Goal: Information Seeking & Learning: Compare options

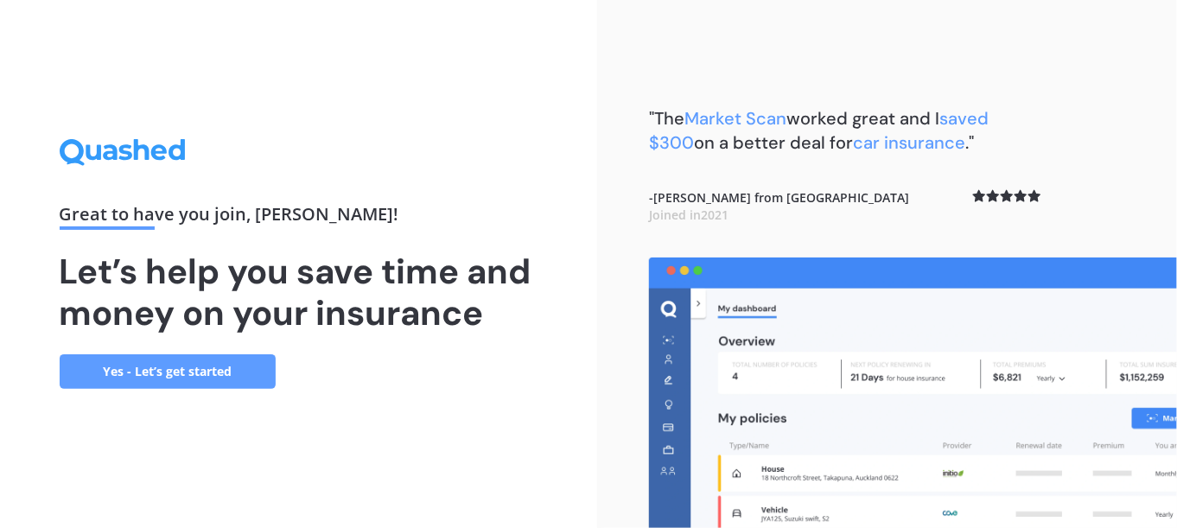
click at [712, 226] on div ""The Market Scan worked great and I saved $300 on a better deal for car insuran…" at bounding box center [845, 181] width 392 height 151
click at [168, 372] on link "Yes - Let’s get started" at bounding box center [168, 371] width 216 height 35
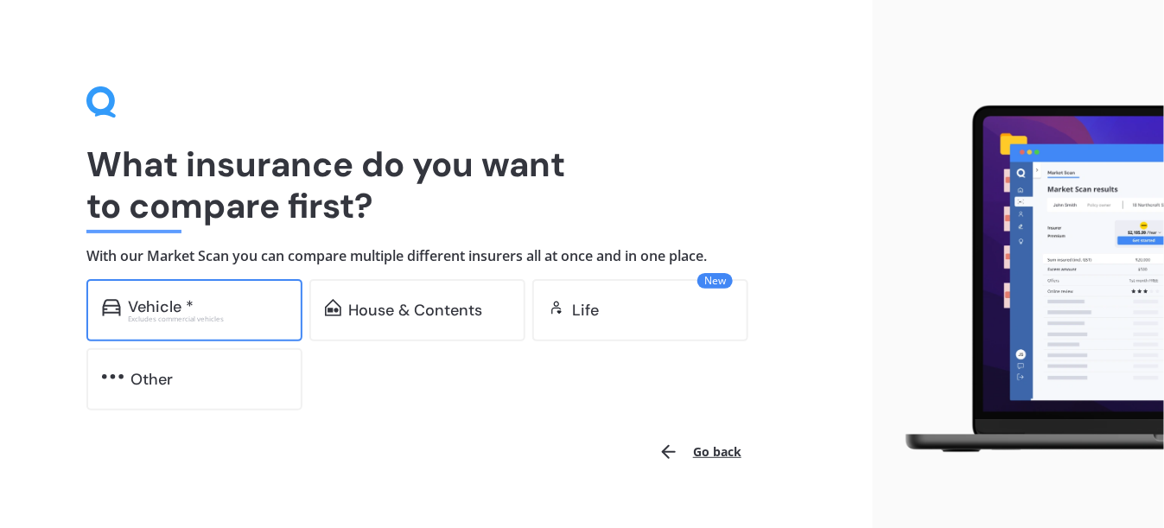
click at [208, 315] on div "Excludes commercial vehicles" at bounding box center [207, 318] width 159 height 7
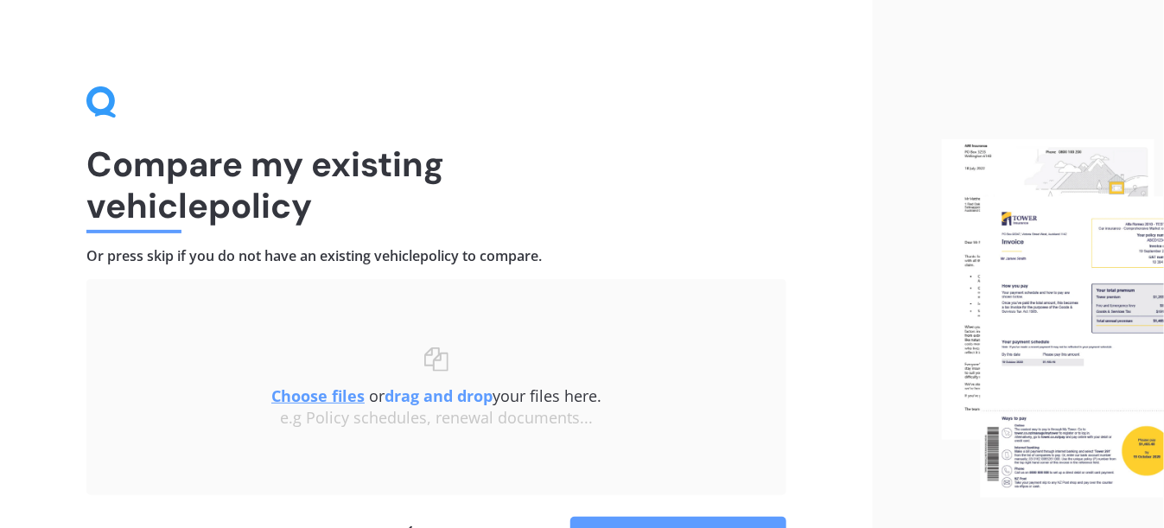
scroll to position [108, 0]
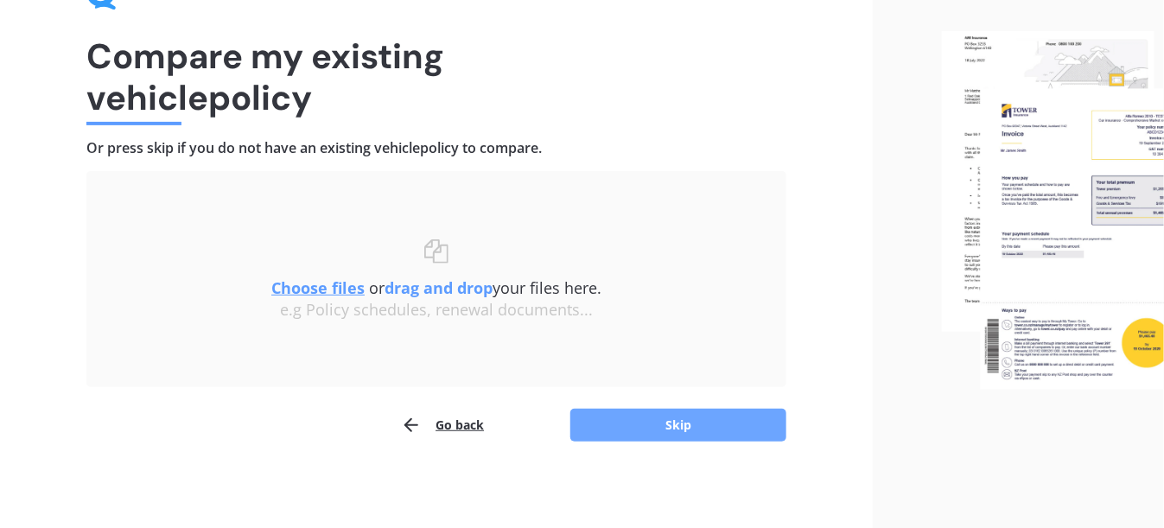
click at [660, 424] on button "Skip" at bounding box center [678, 425] width 216 height 33
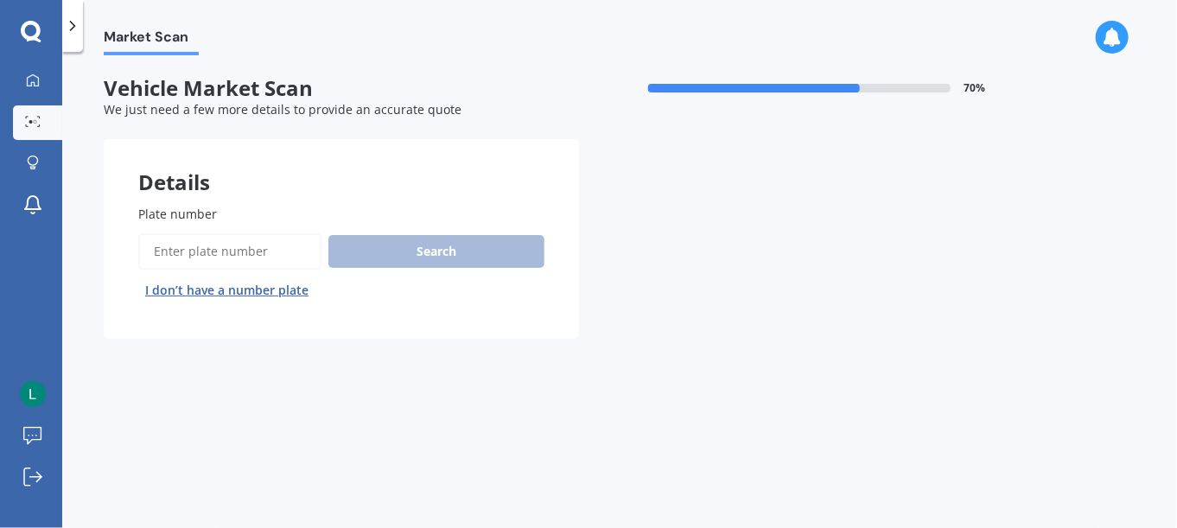
click at [217, 253] on input "Plate number" at bounding box center [229, 251] width 183 height 36
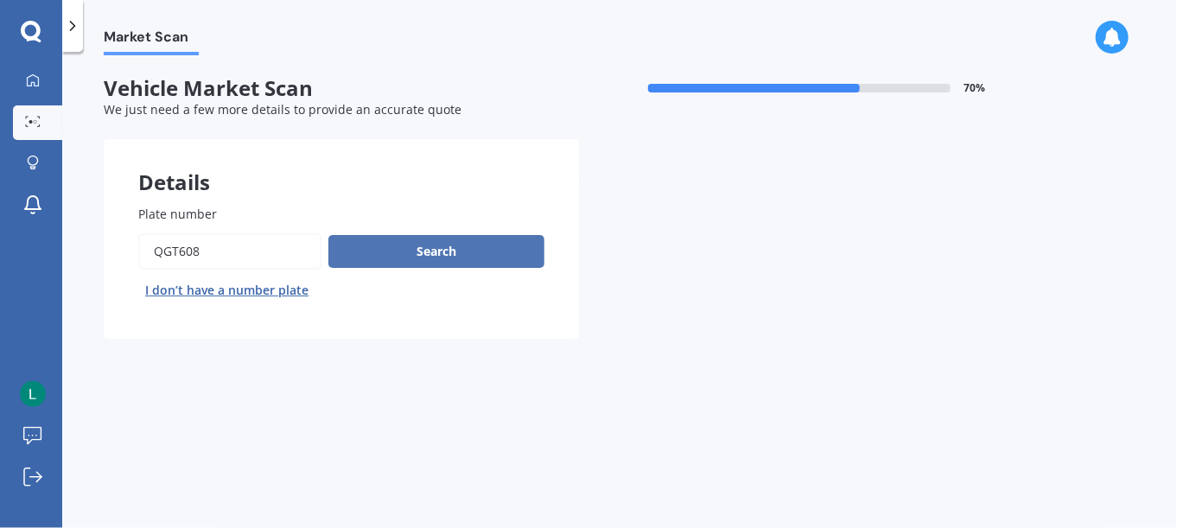
type input "QGT608"
click at [433, 254] on button "Search" at bounding box center [436, 251] width 216 height 33
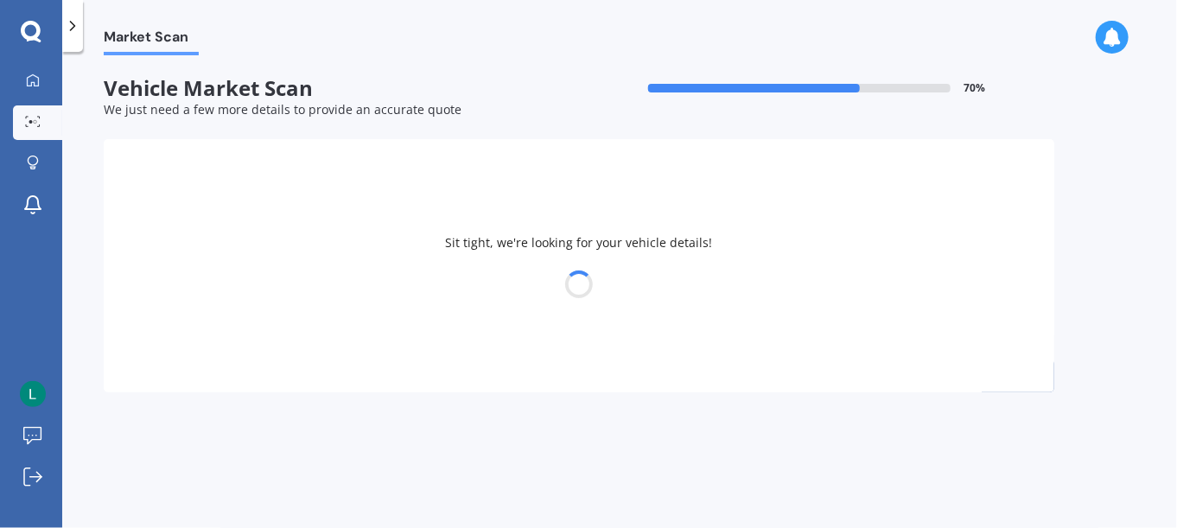
select select "TOYOTA"
select select "YARIS"
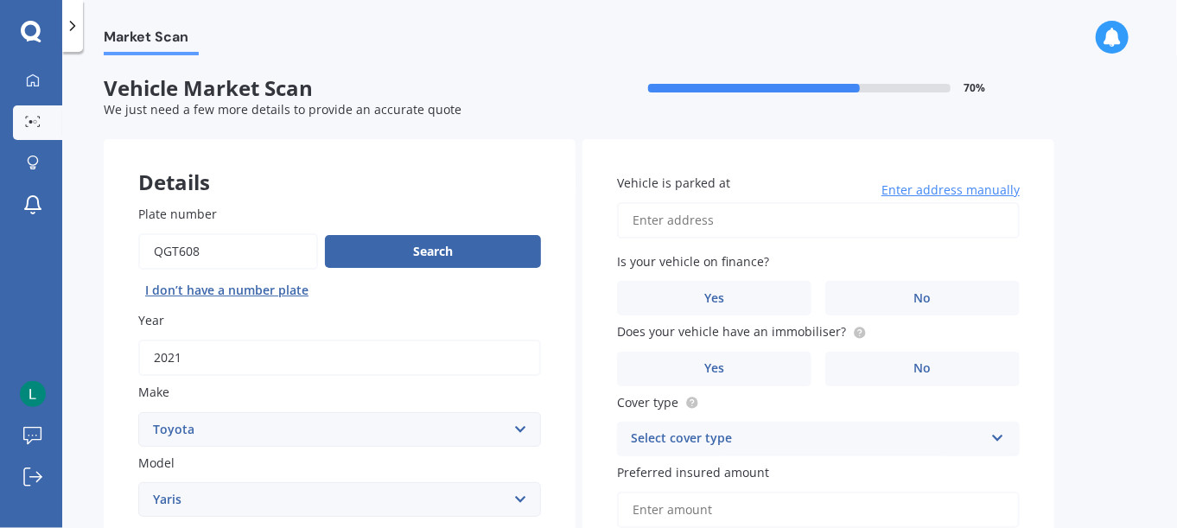
click at [657, 220] on input "Vehicle is parked at" at bounding box center [818, 220] width 403 height 36
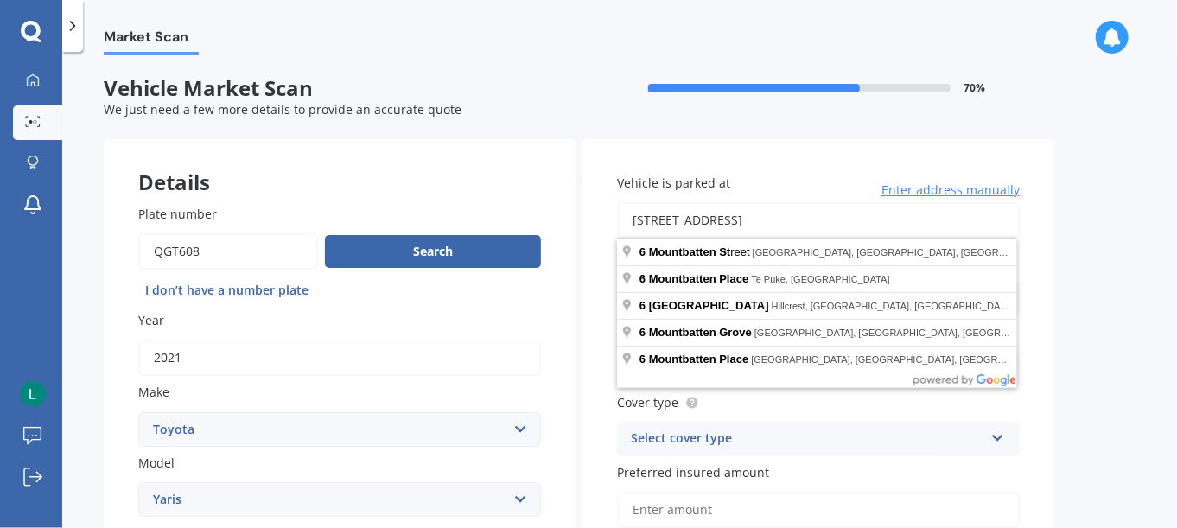
type input "[STREET_ADDRESS]"
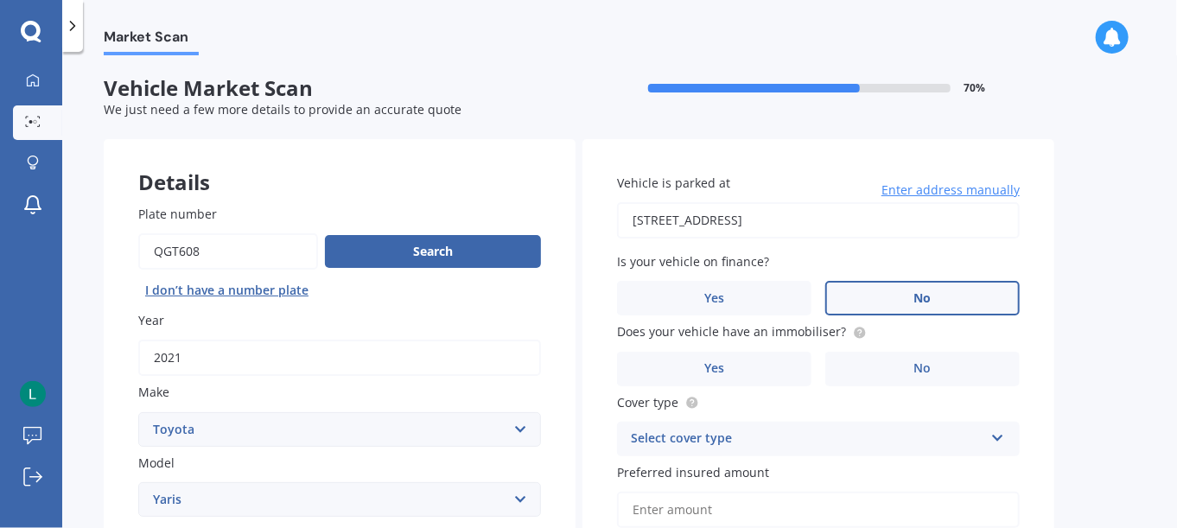
click at [910, 305] on label "No" at bounding box center [922, 298] width 194 height 35
click at [0, 0] on input "No" at bounding box center [0, 0] width 0 height 0
click at [921, 361] on span "No" at bounding box center [922, 368] width 17 height 15
click at [0, 0] on input "No" at bounding box center [0, 0] width 0 height 0
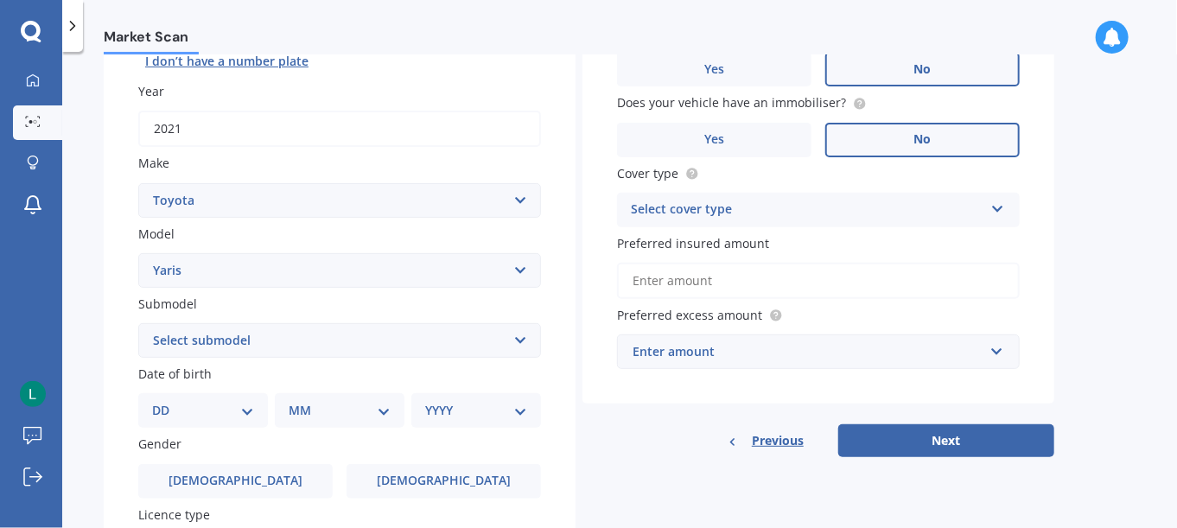
scroll to position [230, 0]
click at [713, 208] on div "Select cover type" at bounding box center [807, 209] width 353 height 21
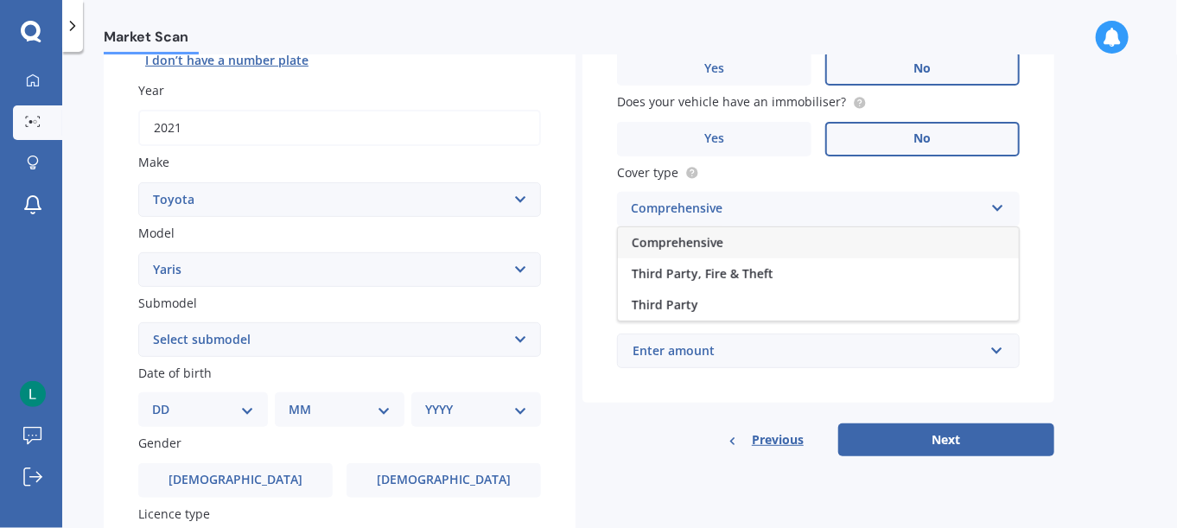
click at [703, 243] on span "Comprehensive" at bounding box center [678, 242] width 92 height 16
click at [677, 277] on input "Preferred insured amount" at bounding box center [818, 280] width 403 height 36
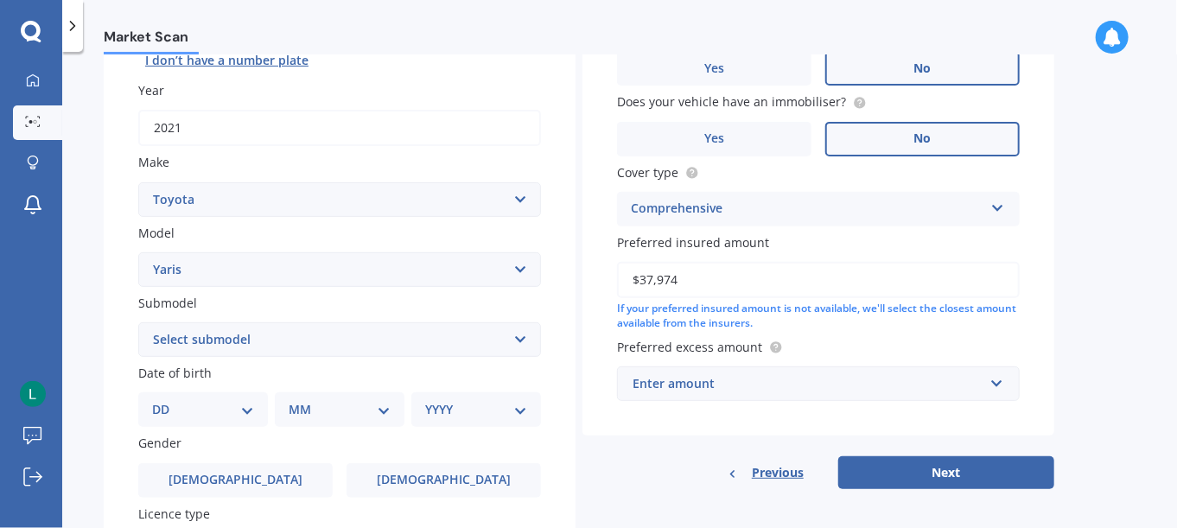
type input "$37,974"
click at [679, 384] on div "Enter amount" at bounding box center [808, 383] width 351 height 19
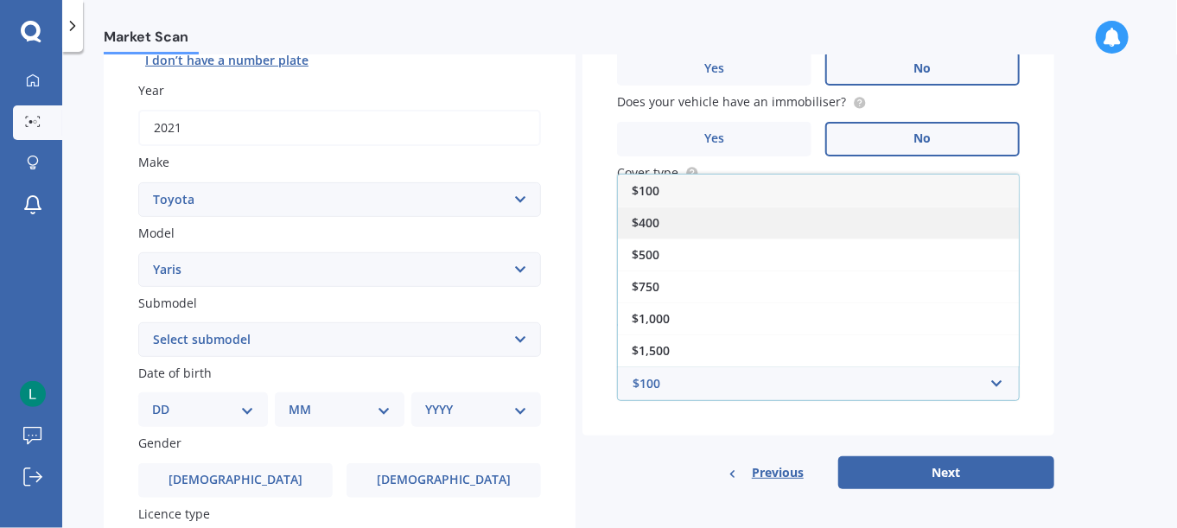
click at [640, 219] on span "$400" at bounding box center [646, 222] width 28 height 16
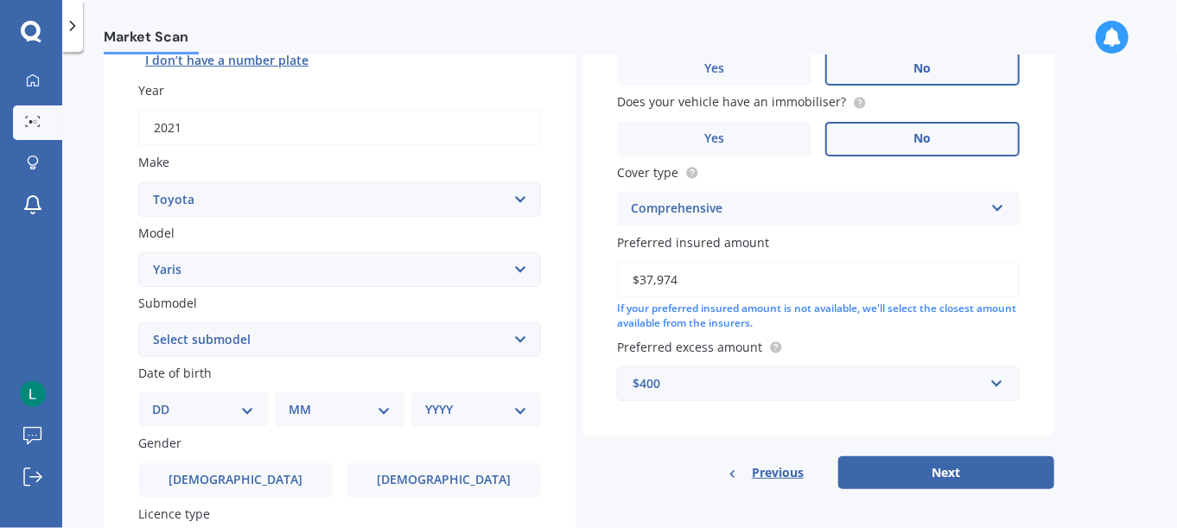
click at [525, 340] on select "Select submodel (All other) Cross 1.5 GR petrol turbo GX auto GX manual Hybrid …" at bounding box center [339, 339] width 403 height 35
select select "CROSS 1.5"
click at [138, 322] on select "Select submodel (All other) Cross 1.5 GR petrol turbo GX auto GX manual Hybrid …" at bounding box center [339, 339] width 403 height 35
click at [446, 473] on span "[DEMOGRAPHIC_DATA]" at bounding box center [443, 480] width 137 height 15
click at [0, 0] on input "[DEMOGRAPHIC_DATA]" at bounding box center [0, 0] width 0 height 0
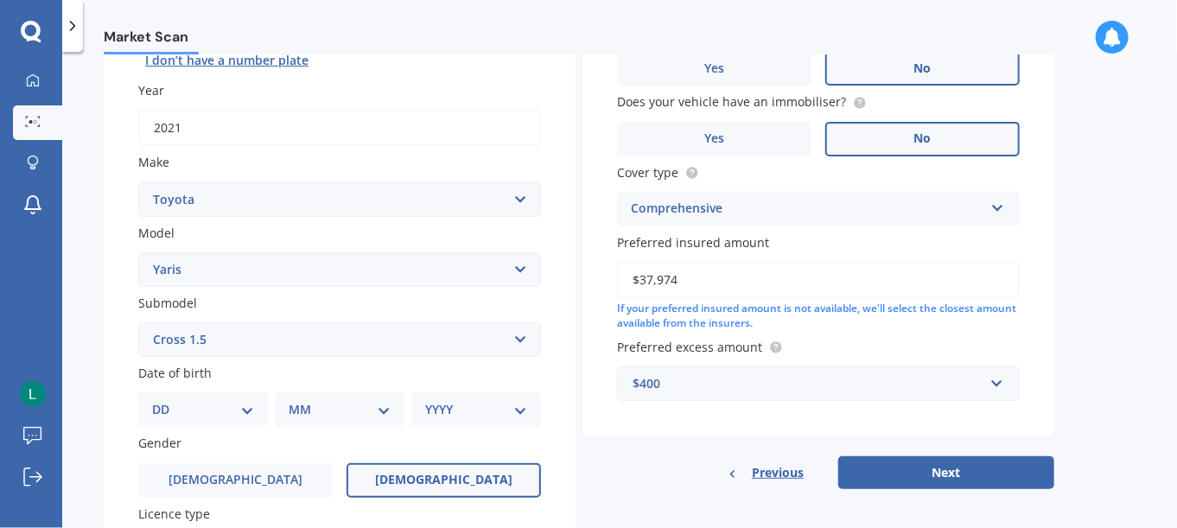
click at [239, 409] on select "DD 01 02 03 04 05 06 07 08 09 10 11 12 13 14 15 16 17 18 19 20 21 22 23 24 25 2…" at bounding box center [203, 409] width 102 height 19
select select "15"
click at [165, 400] on select "DD 01 02 03 04 05 06 07 08 09 10 11 12 13 14 15 16 17 18 19 20 21 22 23 24 25 2…" at bounding box center [203, 409] width 102 height 19
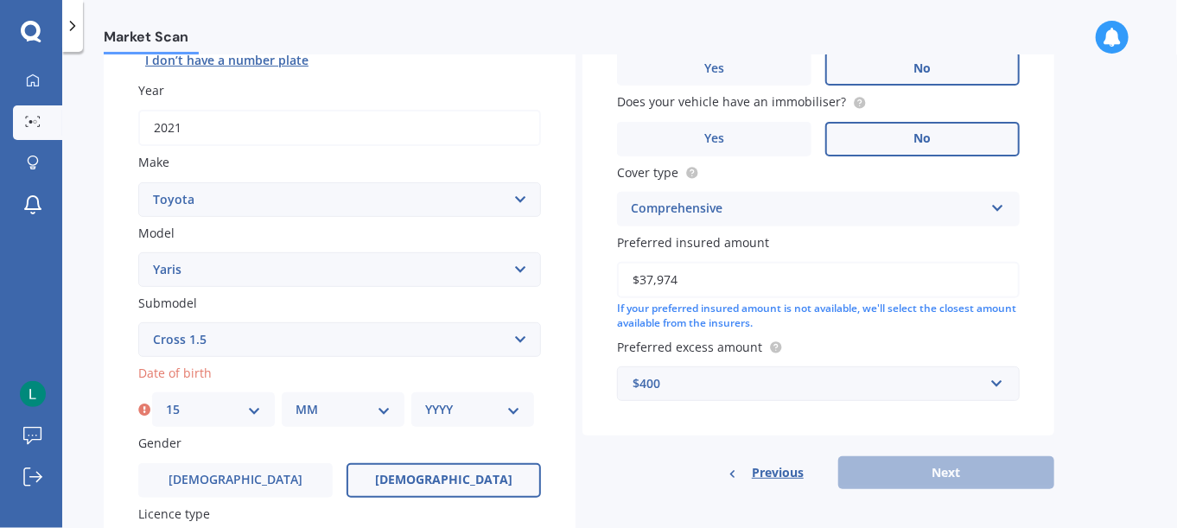
click at [312, 405] on select "MM 01 02 03 04 05 06 07 08 09 10 11 12" at bounding box center [343, 409] width 95 height 19
select select "04"
click at [296, 400] on select "MM 01 02 03 04 05 06 07 08 09 10 11 12" at bounding box center [343, 409] width 95 height 19
click at [479, 400] on select "YYYY 2025 2024 2023 2022 2021 2020 2019 2018 2017 2016 2015 2014 2013 2012 2011…" at bounding box center [472, 409] width 95 height 19
select select "1968"
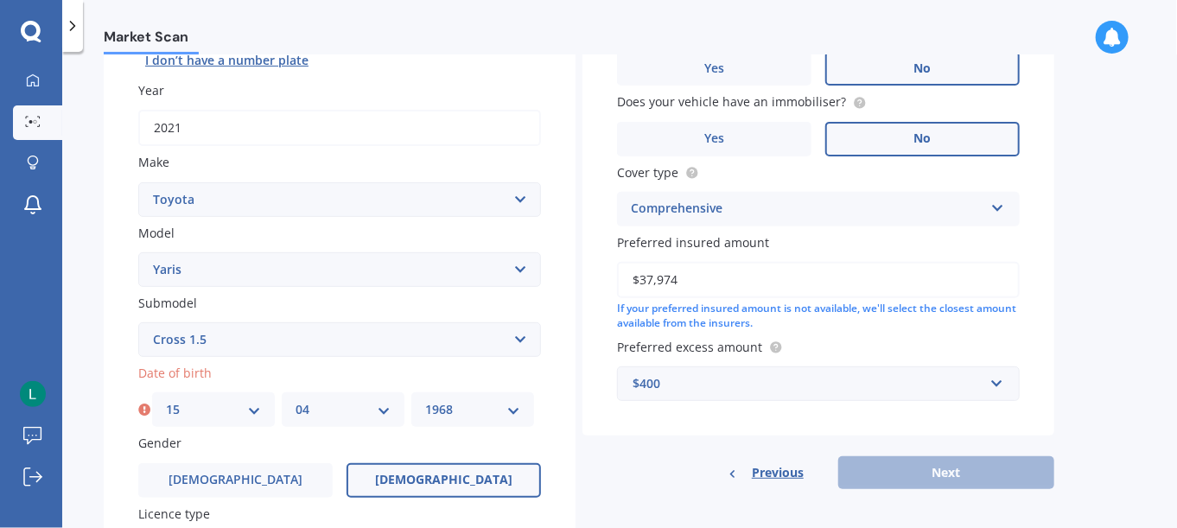
click at [425, 400] on select "YYYY 2025 2024 2023 2022 2021 2020 2019 2018 2017 2016 2015 2014 2013 2012 2011…" at bounding box center [472, 409] width 95 height 19
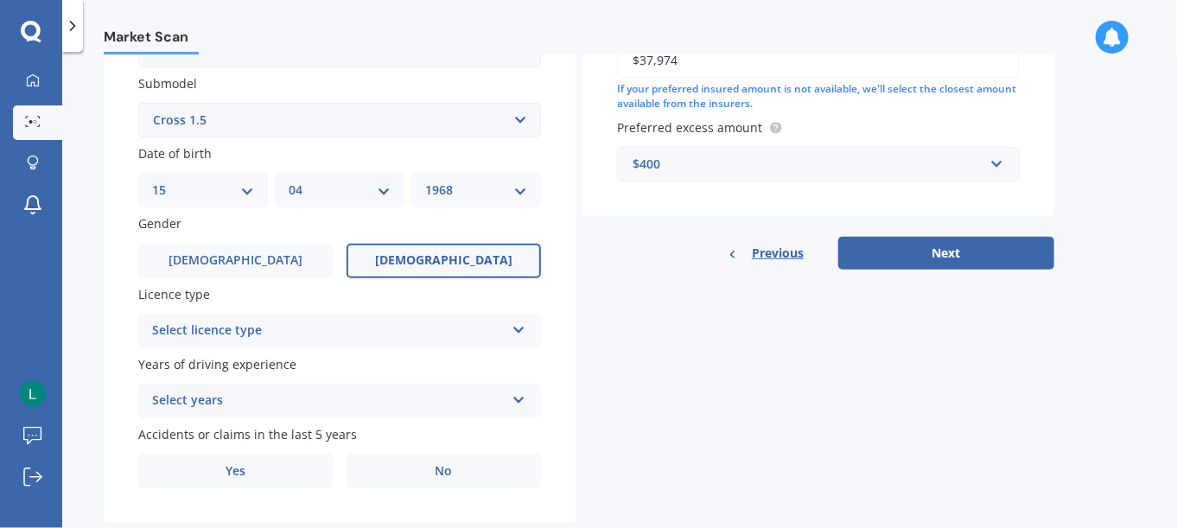
scroll to position [461, 0]
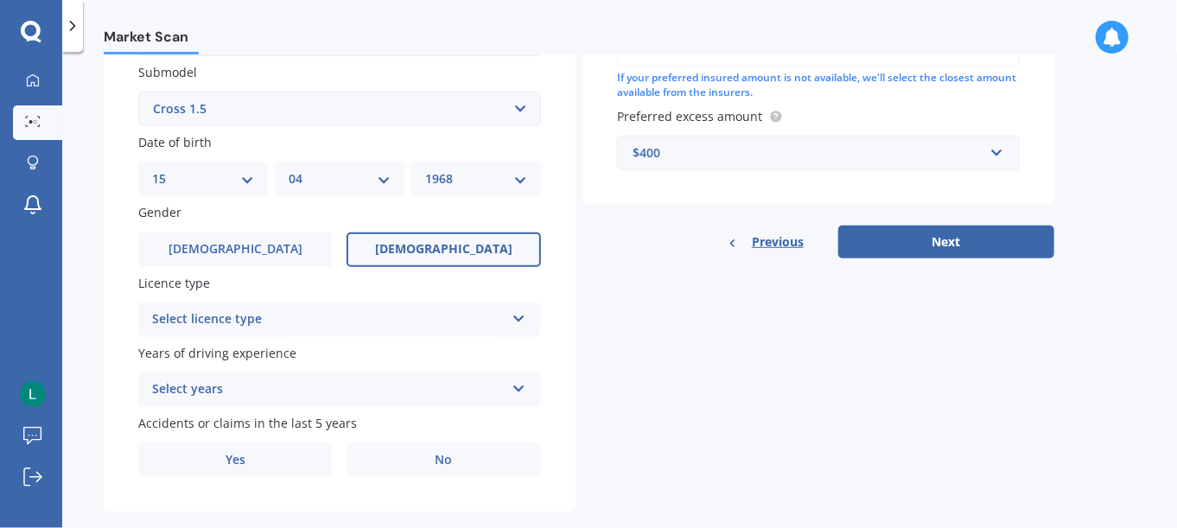
click at [422, 325] on div "Select licence type" at bounding box center [328, 319] width 353 height 21
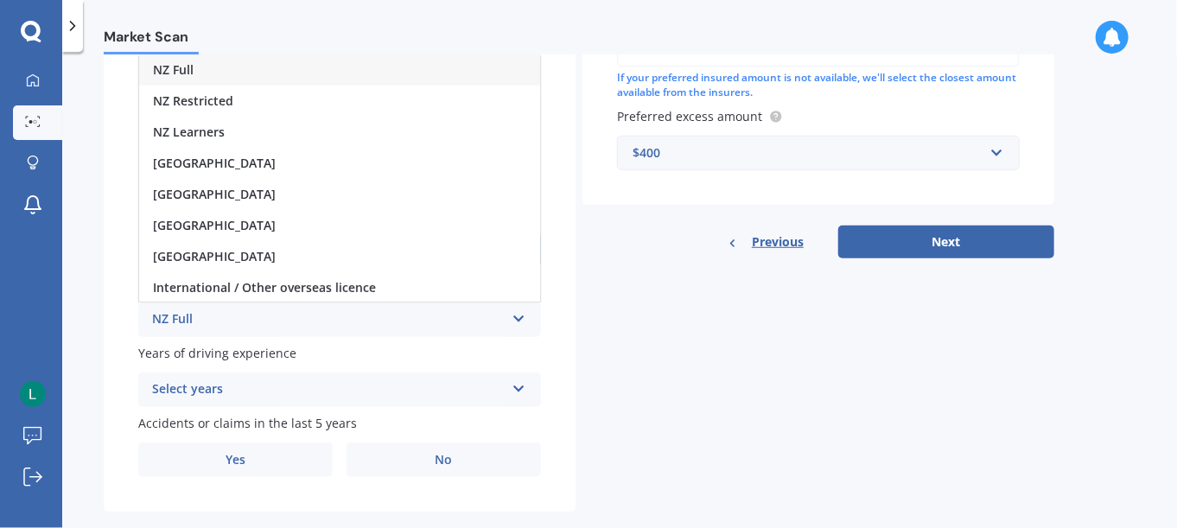
click at [176, 71] on span "NZ Full" at bounding box center [173, 69] width 41 height 16
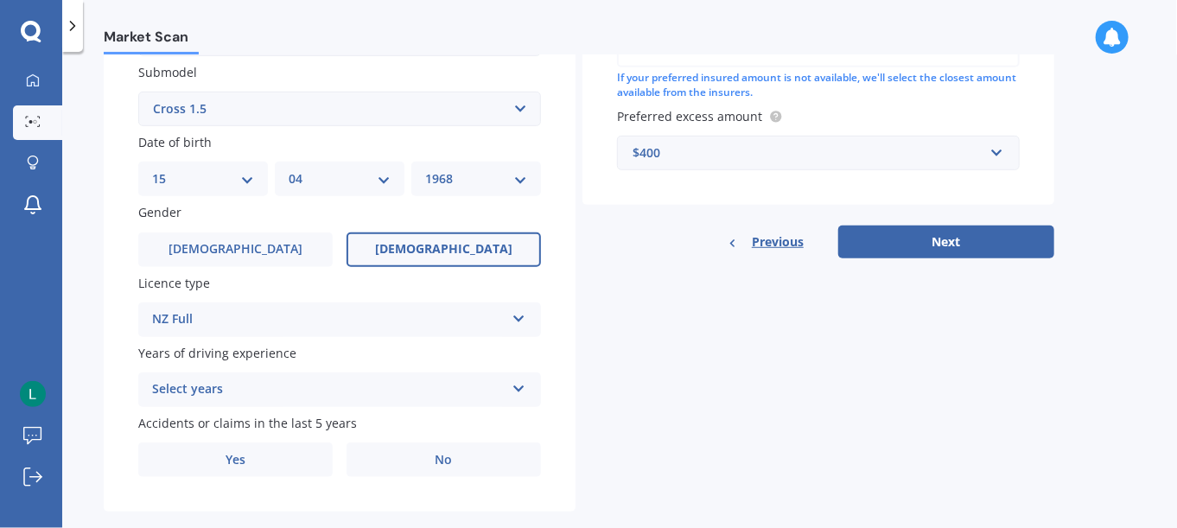
click at [210, 384] on div "Select years" at bounding box center [328, 389] width 353 height 21
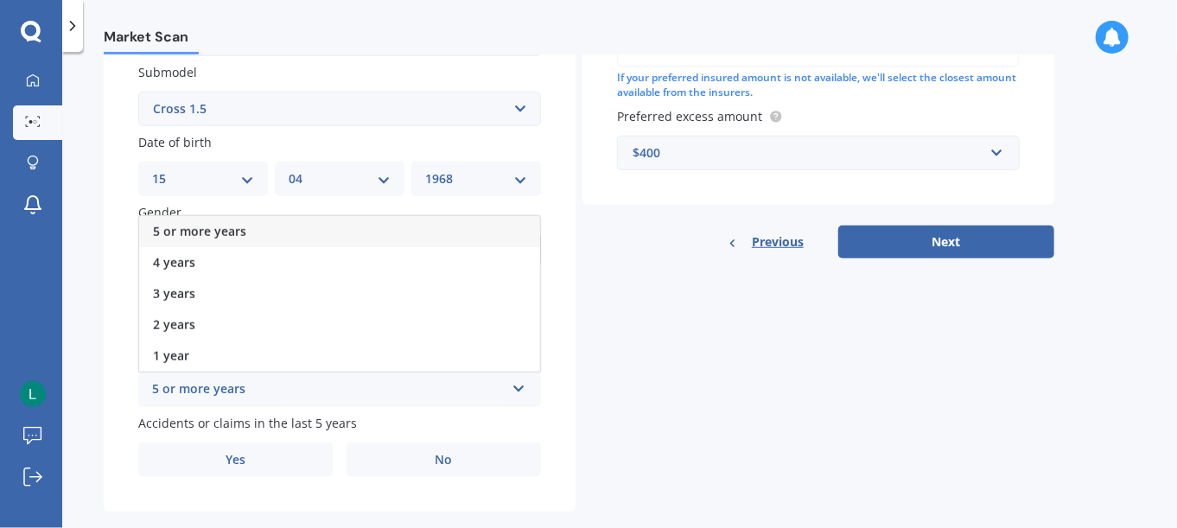
click at [190, 230] on span "5 or more years" at bounding box center [199, 231] width 93 height 16
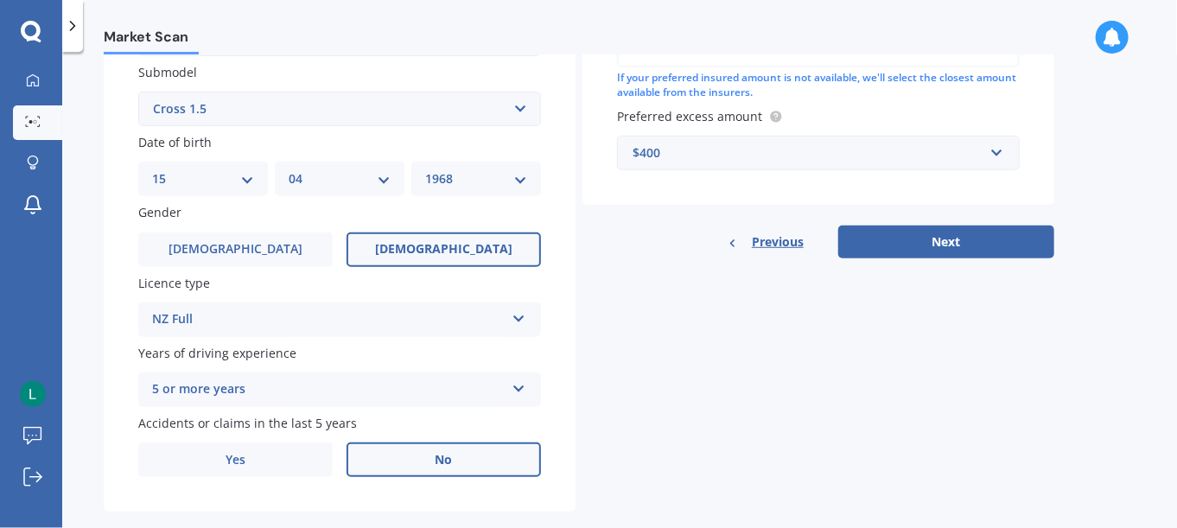
click at [395, 458] on label "No" at bounding box center [444, 460] width 194 height 35
click at [0, 0] on input "No" at bounding box center [0, 0] width 0 height 0
click at [914, 228] on button "Next" at bounding box center [946, 242] width 216 height 33
select select "15"
select select "04"
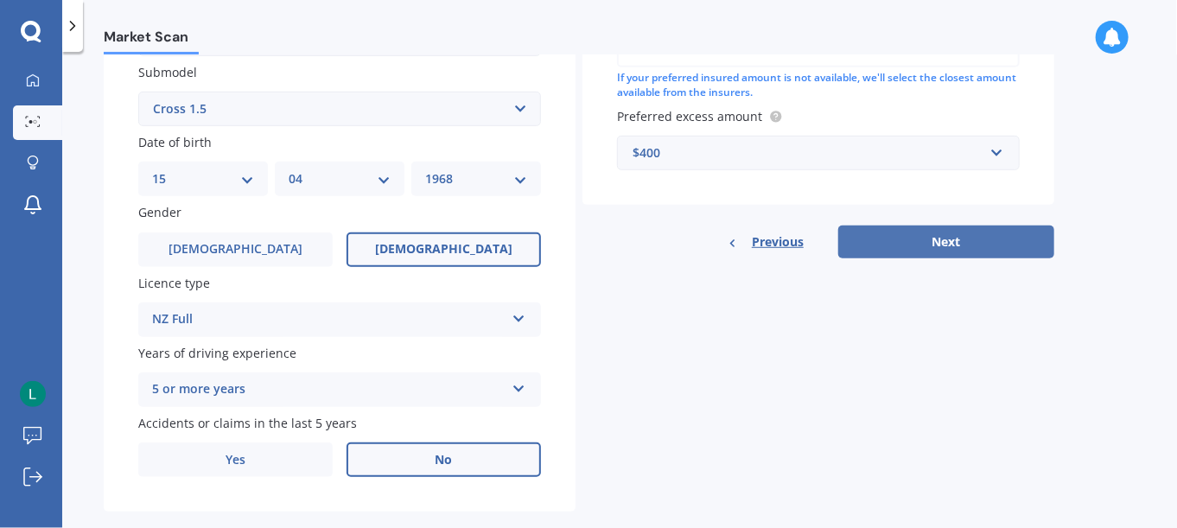
select select "1968"
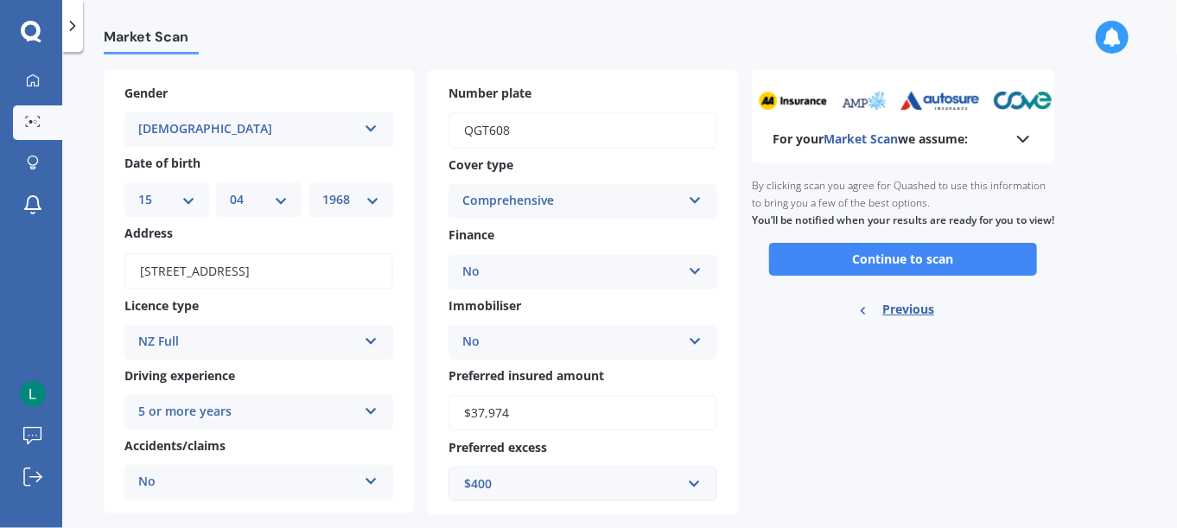
scroll to position [98, 0]
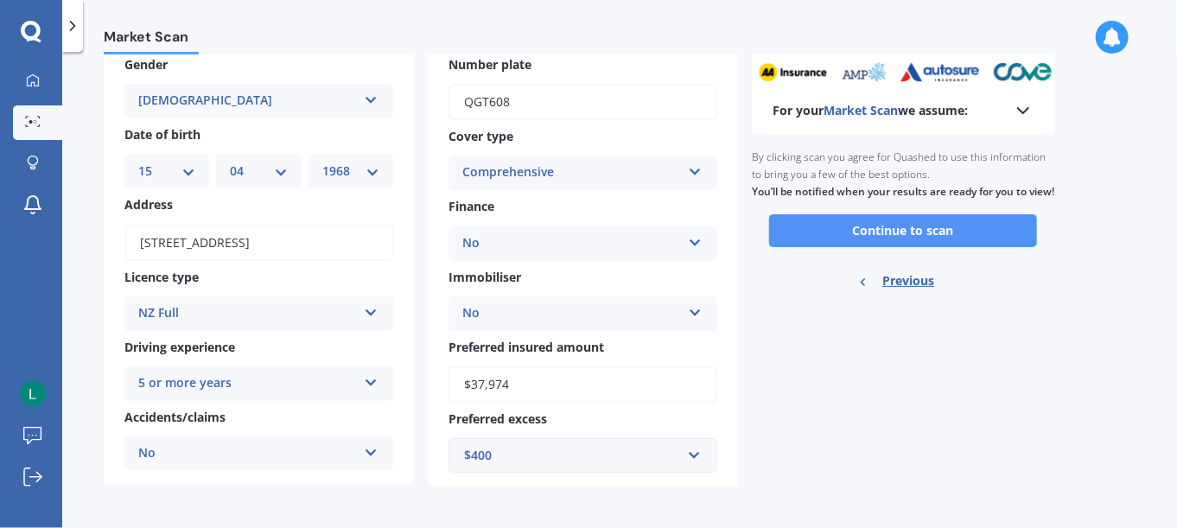
click at [913, 247] on button "Continue to scan" at bounding box center [903, 230] width 268 height 33
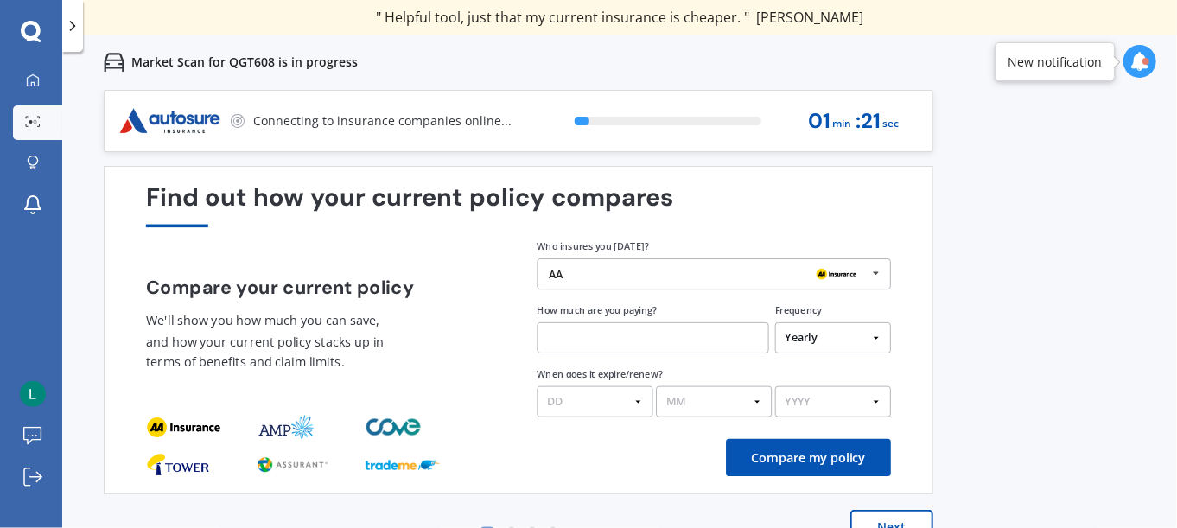
click at [876, 277] on icon at bounding box center [876, 273] width 23 height 29
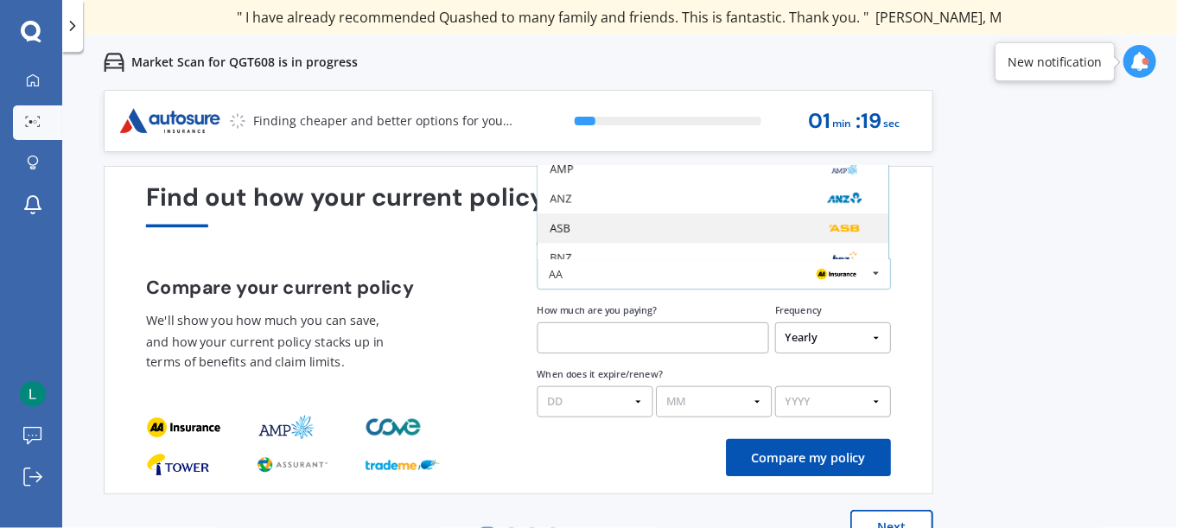
click at [756, 239] on div "ASB" at bounding box center [713, 227] width 351 height 29
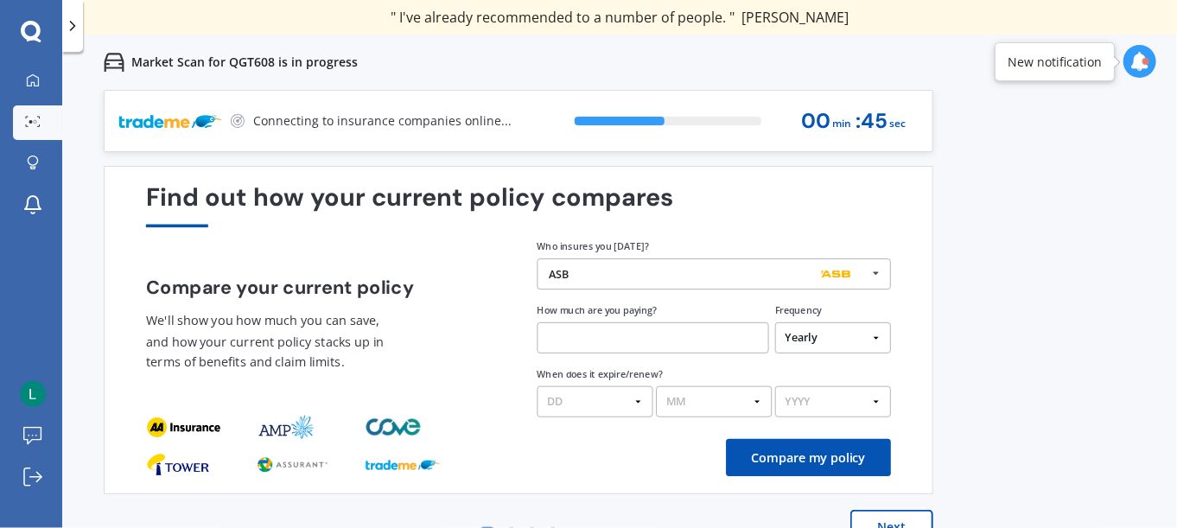
click at [570, 339] on input "text" at bounding box center [654, 337] width 232 height 31
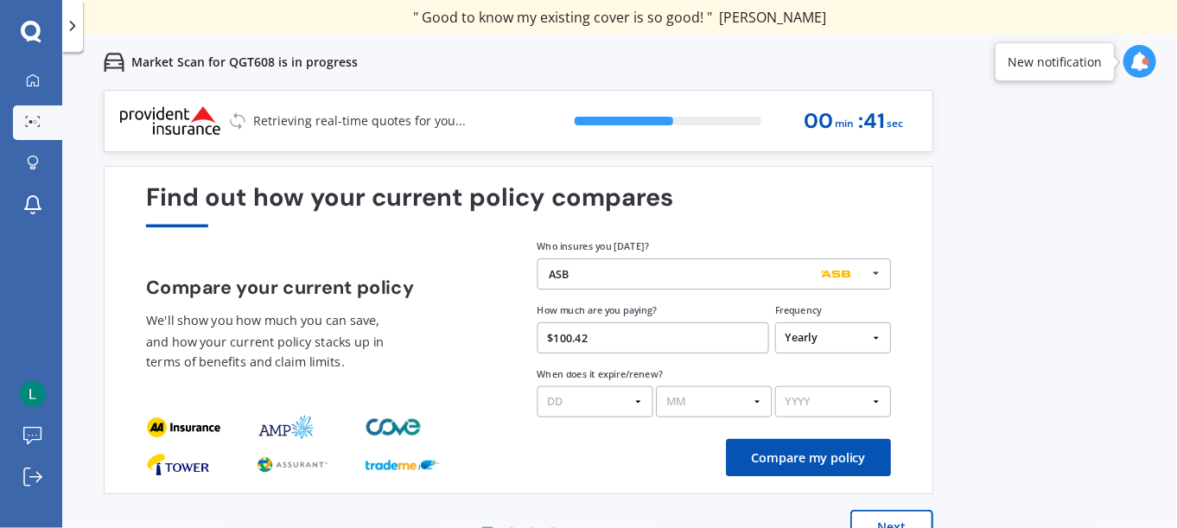
type input "$100.42"
click at [805, 335] on select "Yearly Six-Monthly Quarterly Monthly Fortnightly Weekly One-Off" at bounding box center [833, 337] width 116 height 31
select select "Monthly"
click at [775, 323] on select "Yearly Six-Monthly Quarterly Monthly Fortnightly Weekly One-Off" at bounding box center [833, 337] width 116 height 31
click at [812, 464] on button "Compare my policy" at bounding box center [808, 457] width 165 height 37
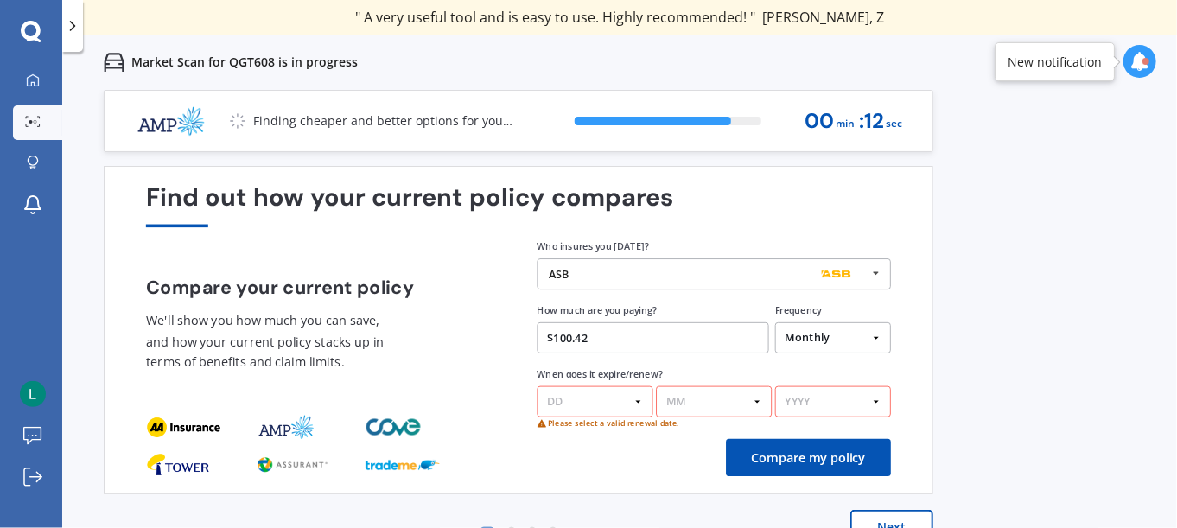
click at [641, 401] on select "DD 01 02 03 04 05 06 07 08 09 10 11 12 13 14 15 16 17 18 19 20 21 22 23 24 25 2…" at bounding box center [596, 401] width 116 height 31
select select "22"
click at [538, 386] on select "DD 01 02 03 04 05 06 07 08 09 10 11 12 13 14 15 16 17 18 19 20 21 22 23 24 25 2…" at bounding box center [596, 401] width 116 height 31
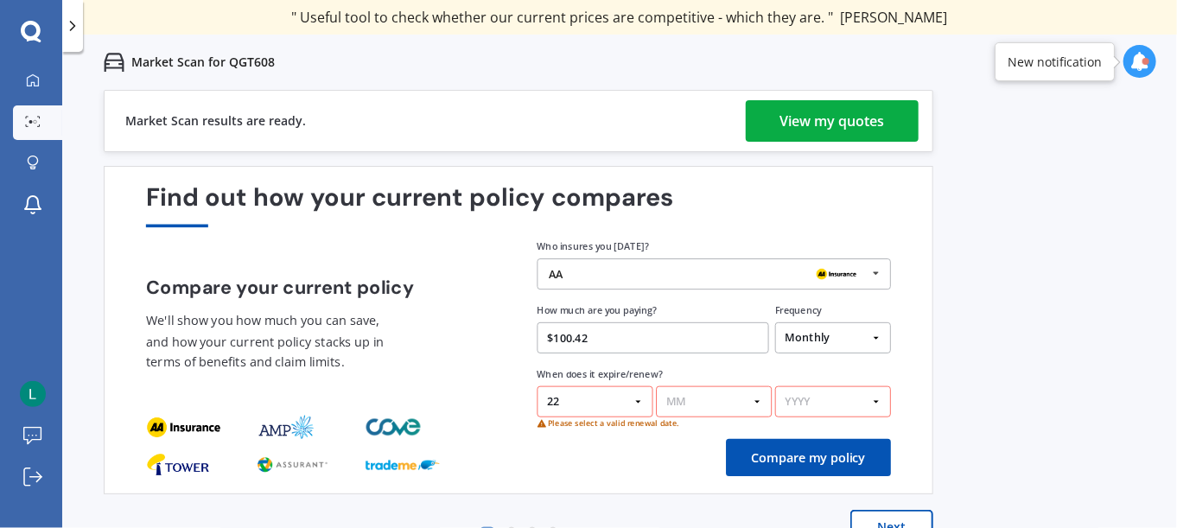
click at [701, 411] on select "MM 01 02 03 04 05 06 07 08 09 10 11 12" at bounding box center [714, 401] width 116 height 31
select select "11"
click at [656, 386] on select "MM 01 02 03 04 05 06 07 08 09 10 11 12" at bounding box center [714, 401] width 116 height 31
click at [806, 404] on select "YYYY 2026 2025 2024" at bounding box center [833, 401] width 116 height 31
select select "2025"
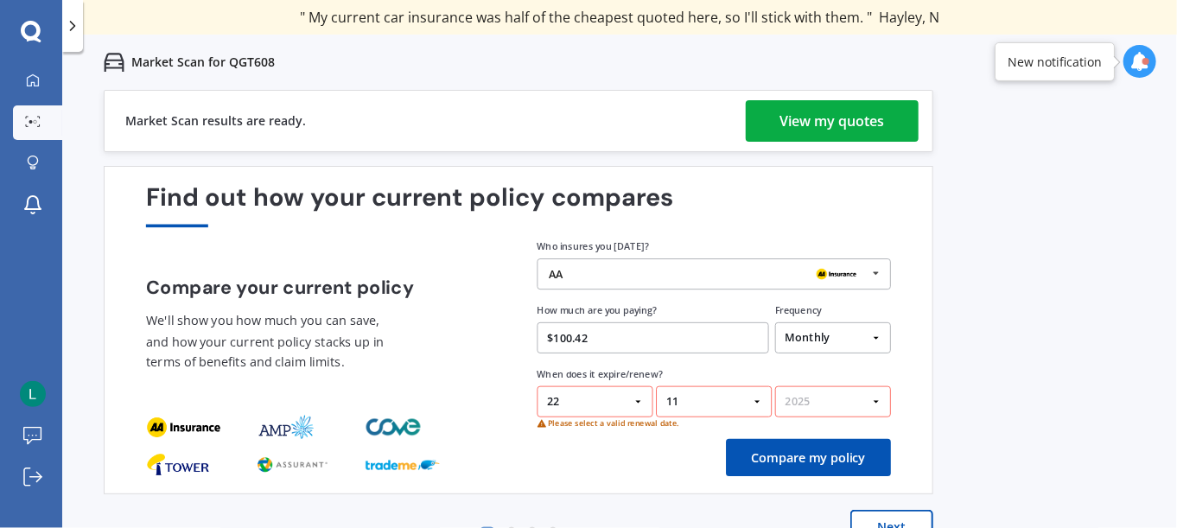
click at [775, 386] on select "YYYY 2026 2025 2024" at bounding box center [833, 401] width 116 height 31
click at [775, 459] on button "Compare my policy" at bounding box center [808, 457] width 165 height 37
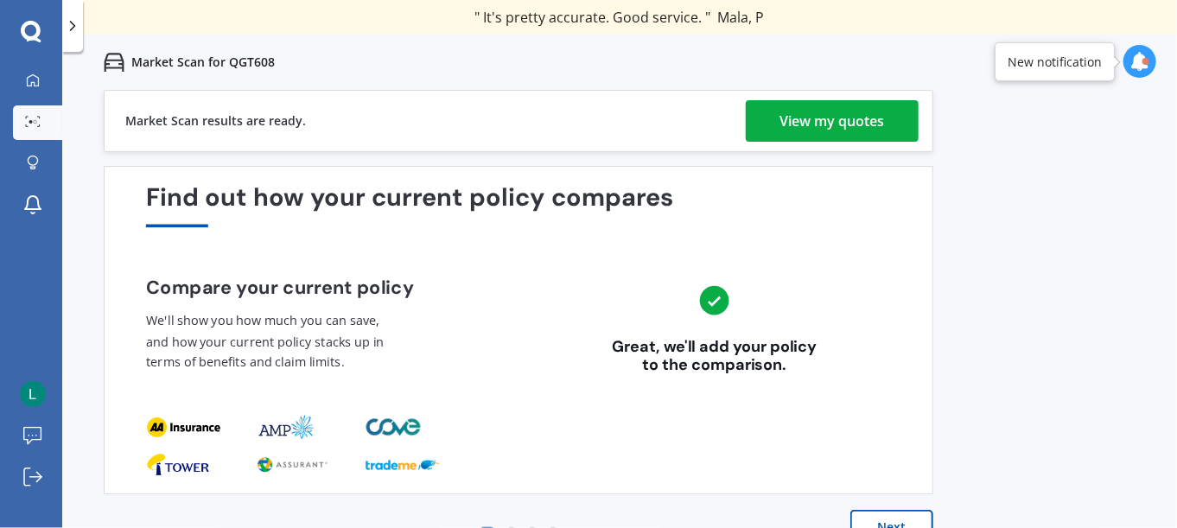
click at [826, 120] on div "View my quotes" at bounding box center [833, 120] width 105 height 41
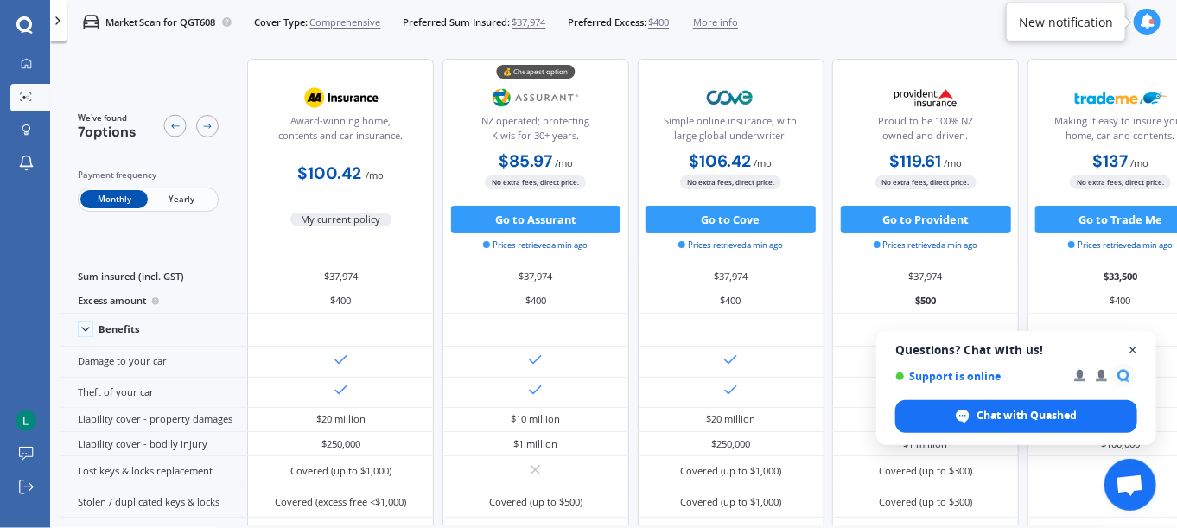
click at [1131, 349] on span "Open chat" at bounding box center [1134, 351] width 22 height 22
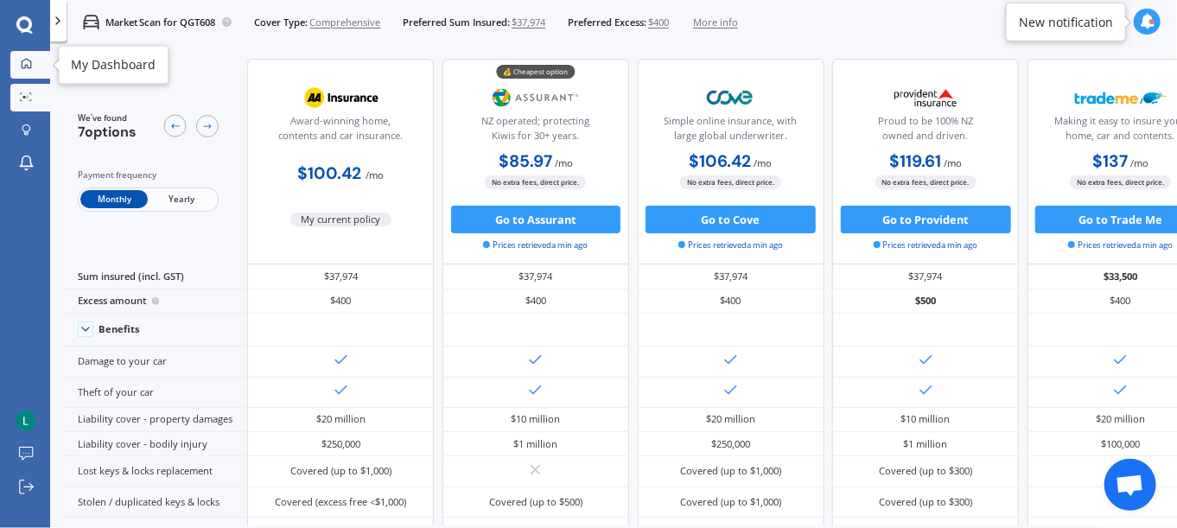
click at [31, 70] on div at bounding box center [26, 64] width 21 height 13
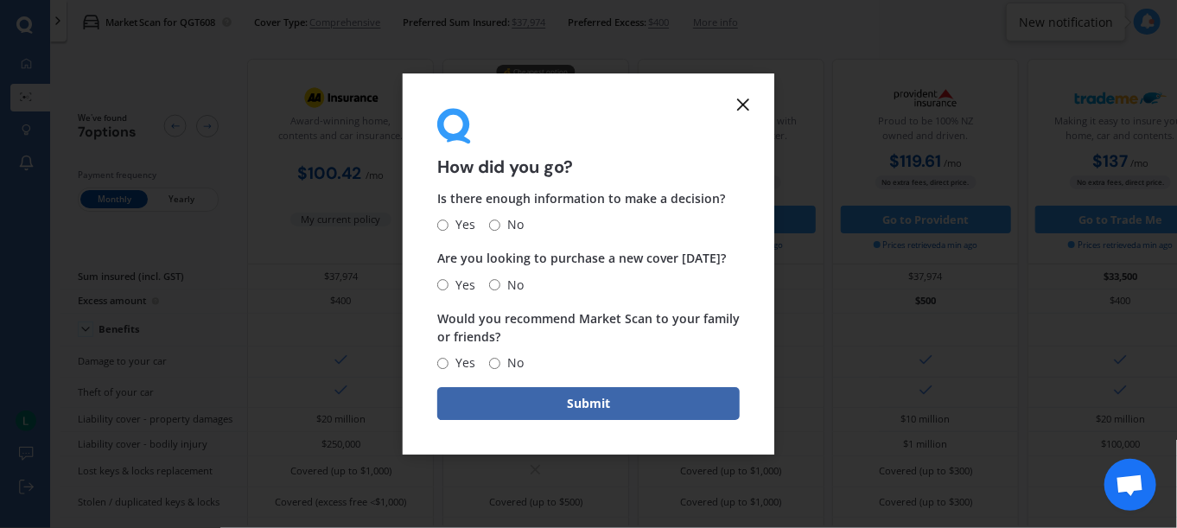
click at [443, 221] on input "Yes" at bounding box center [442, 225] width 11 height 11
radio input "true"
click at [494, 283] on input "No" at bounding box center [494, 284] width 11 height 11
radio input "true"
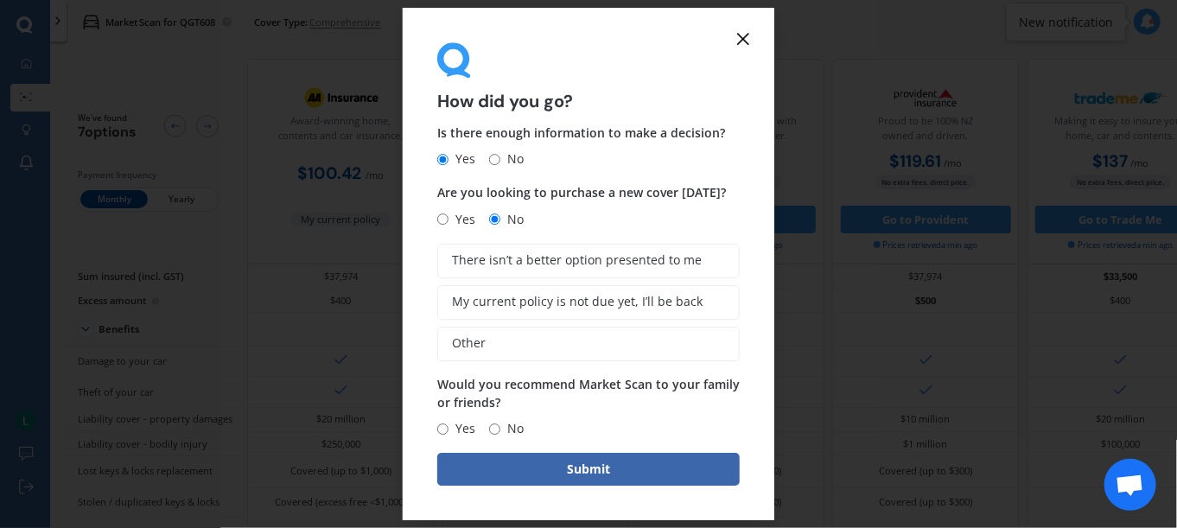
click at [440, 426] on input "Yes" at bounding box center [442, 429] width 11 height 11
radio input "true"
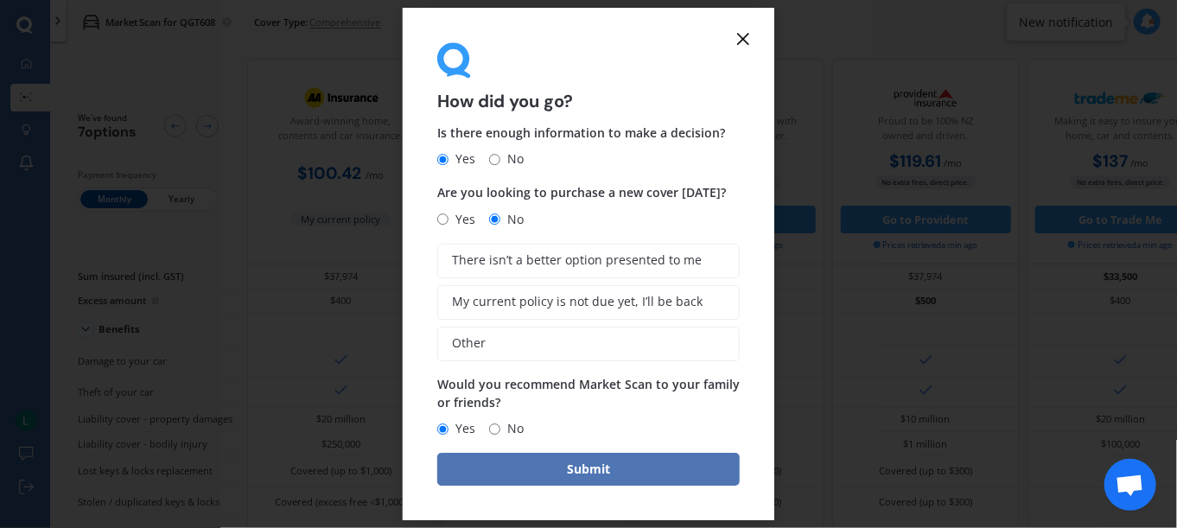
click at [545, 482] on button "Submit" at bounding box center [588, 469] width 303 height 33
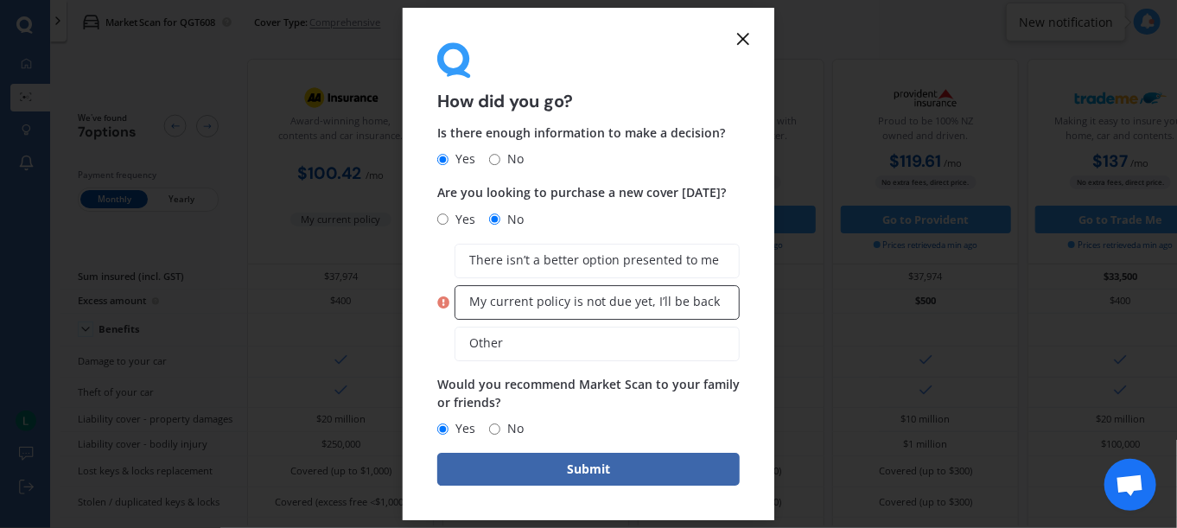
click at [488, 309] on span "My current policy is not due yet, I’ll be back" at bounding box center [594, 302] width 251 height 15
click at [0, 0] on input "My current policy is not due yet, I’ll be back" at bounding box center [0, 0] width 0 height 0
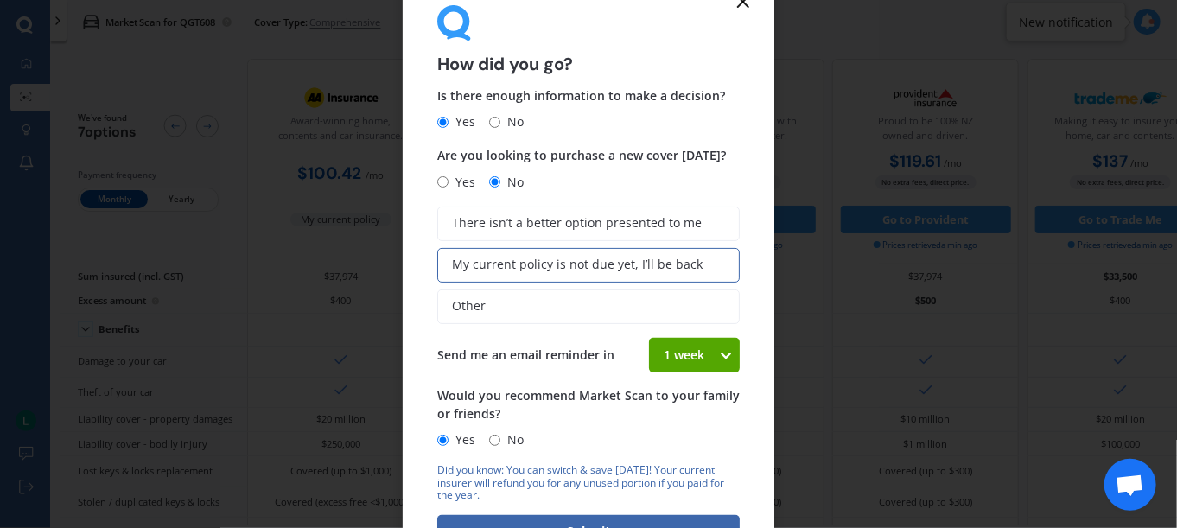
click at [718, 357] on icon at bounding box center [725, 355] width 15 height 17
click at [693, 477] on span "4 weeks" at bounding box center [687, 482] width 46 height 16
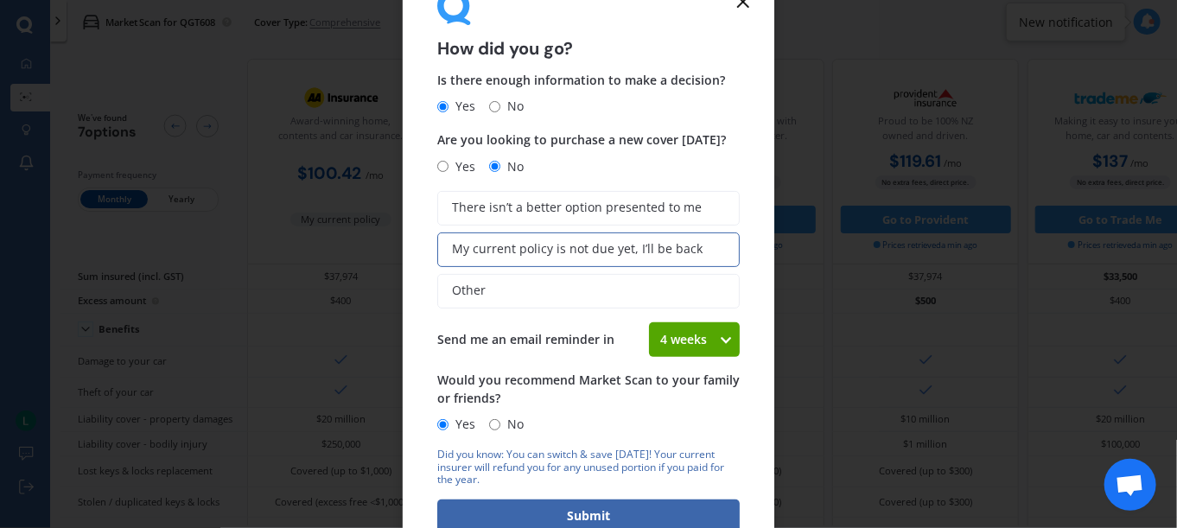
scroll to position [24, 0]
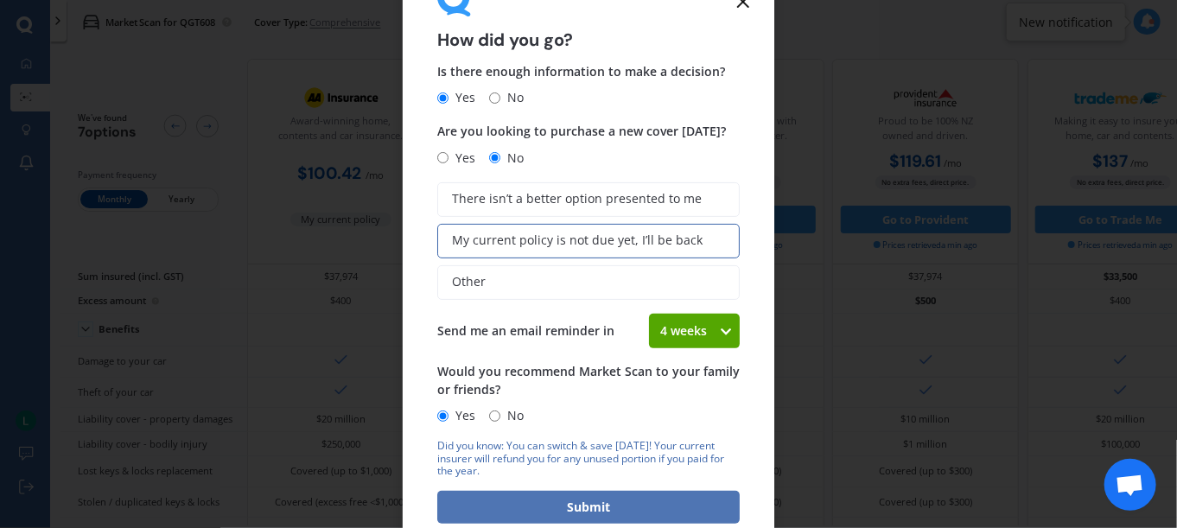
click at [566, 508] on button "Submit" at bounding box center [588, 507] width 303 height 33
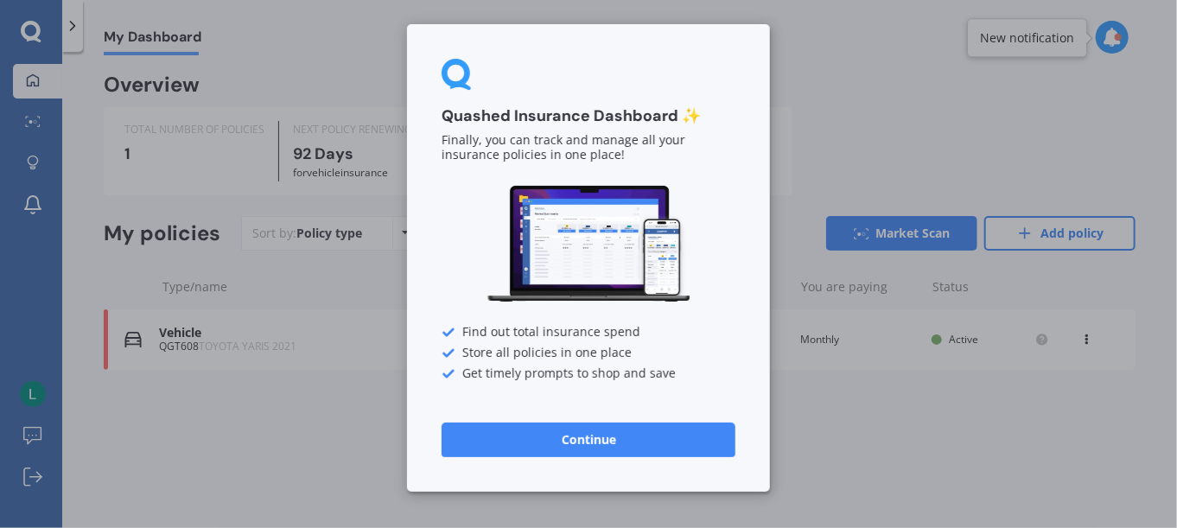
click at [577, 439] on button "Continue" at bounding box center [589, 440] width 294 height 35
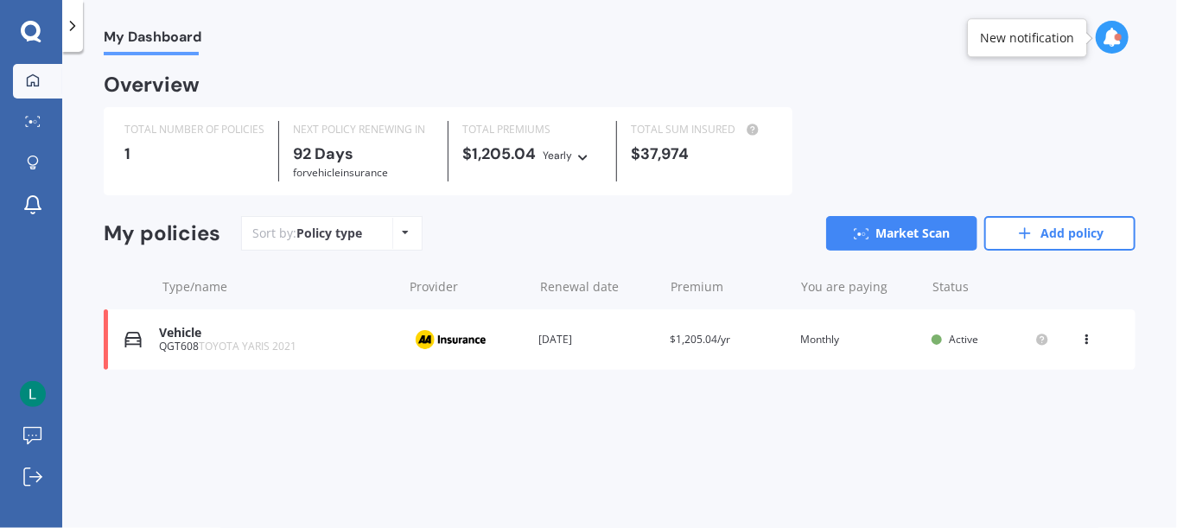
click at [405, 233] on icon at bounding box center [406, 232] width 7 height 10
click at [1029, 236] on icon at bounding box center [1024, 233] width 17 height 17
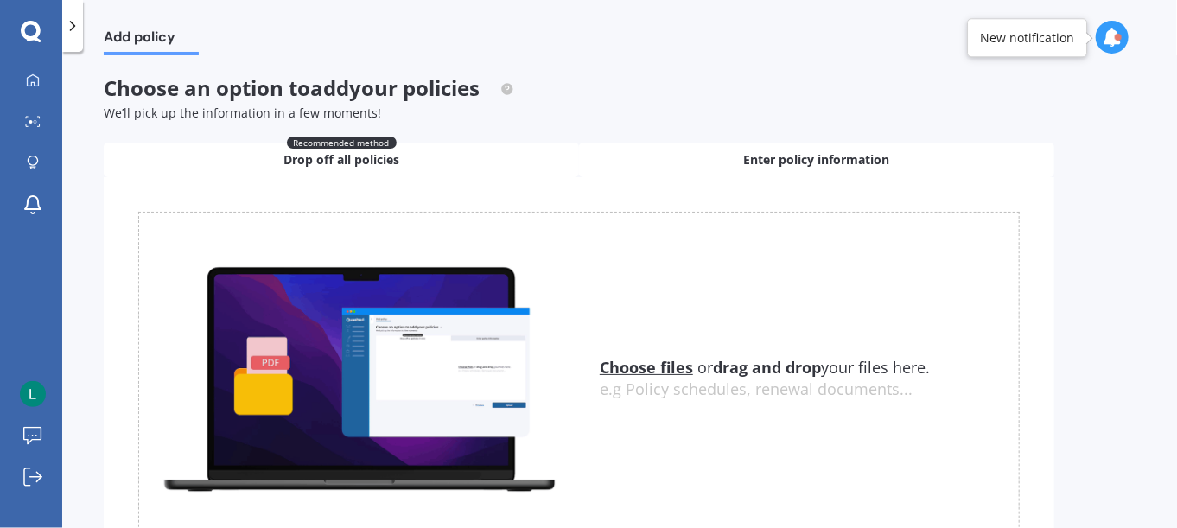
click at [805, 158] on span "Enter policy information" at bounding box center [817, 159] width 146 height 17
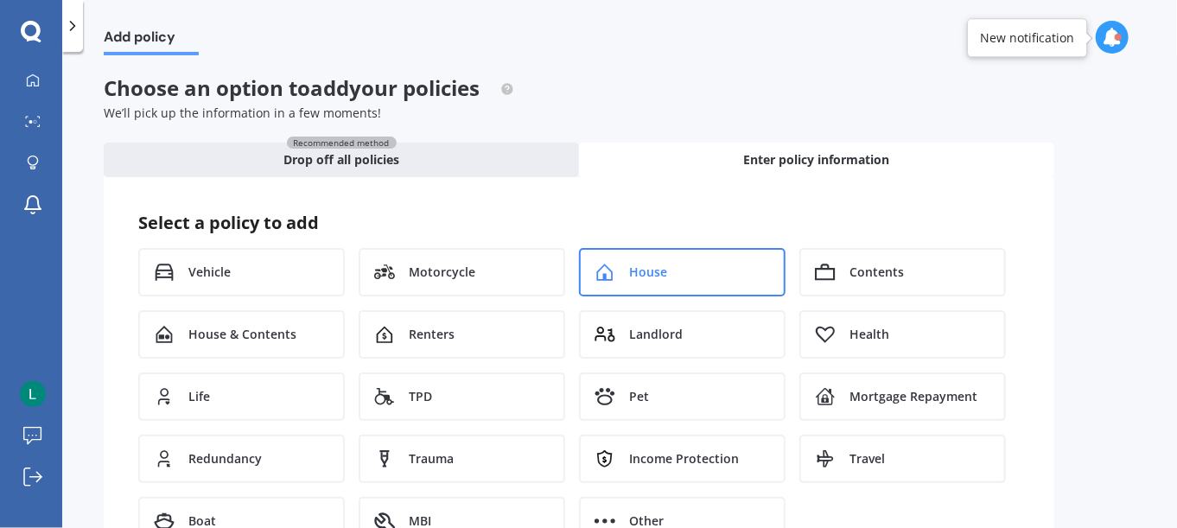
click at [667, 270] on div "House" at bounding box center [682, 272] width 207 height 48
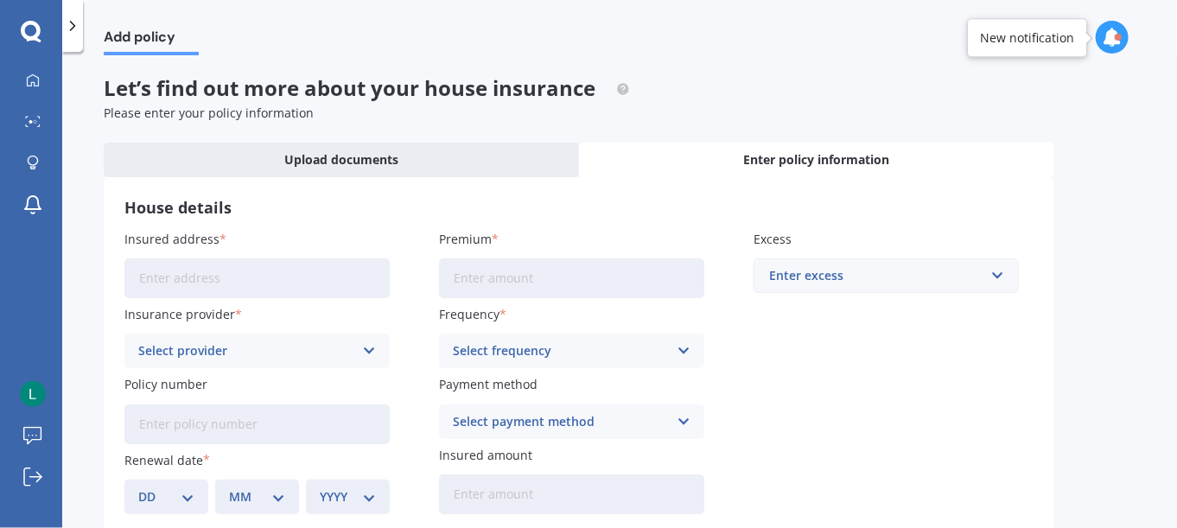
click at [204, 271] on input "Insured address" at bounding box center [256, 278] width 265 height 40
type input "[STREET_ADDRESS]"
click at [237, 354] on div "Select provider" at bounding box center [245, 350] width 215 height 19
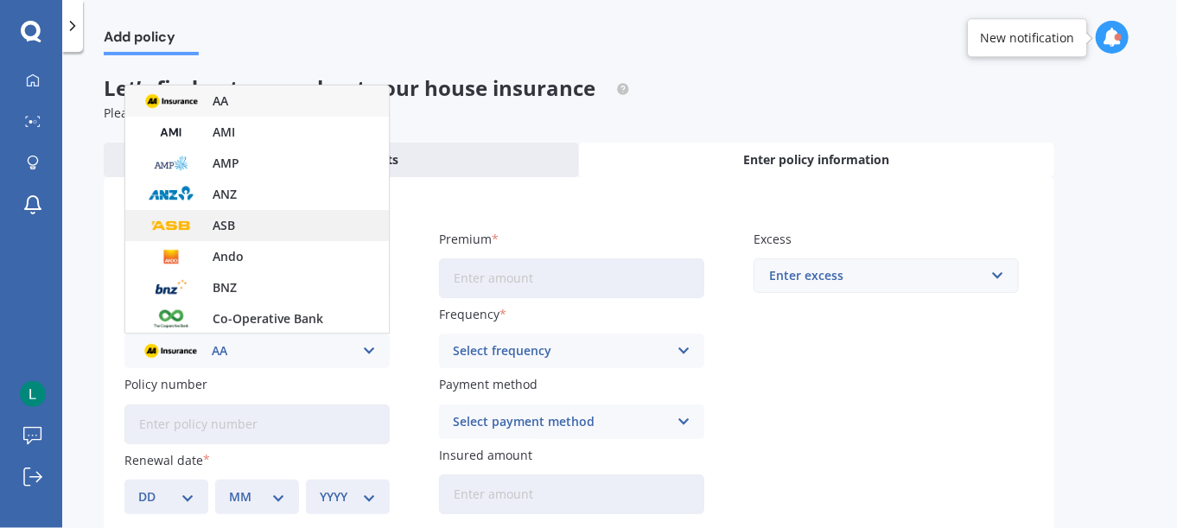
click at [224, 222] on span "ASB" at bounding box center [224, 226] width 22 height 12
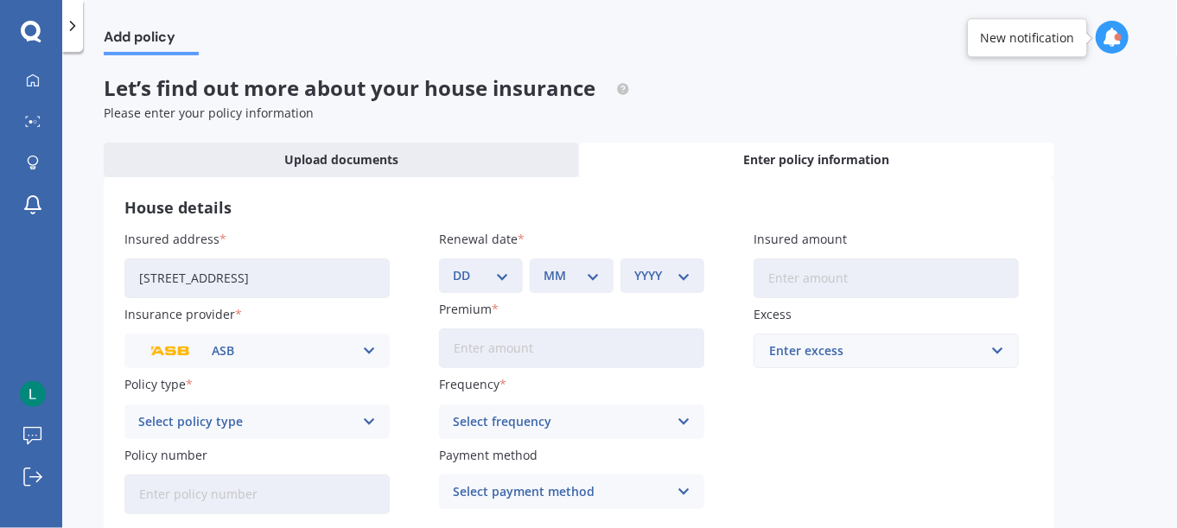
click at [354, 423] on div "Select policy type Home Insurance" at bounding box center [256, 422] width 265 height 35
click at [318, 456] on div "Home Insurance" at bounding box center [257, 455] width 264 height 31
click at [344, 492] on input "Policy number" at bounding box center [256, 495] width 265 height 40
paste input "HOMP6000073543"
type input "HOMP6000073543"
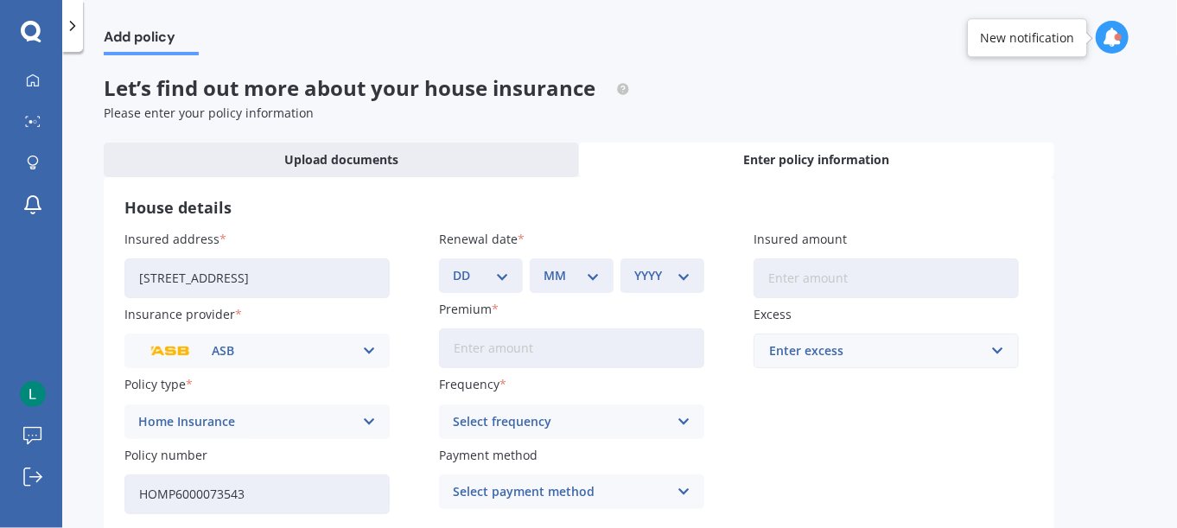
click at [854, 275] on input "Insured amount" at bounding box center [886, 278] width 265 height 40
click at [788, 279] on input "$482,455" at bounding box center [886, 278] width 265 height 40
type input "$892,455"
click at [796, 348] on div "Enter excess" at bounding box center [875, 350] width 213 height 19
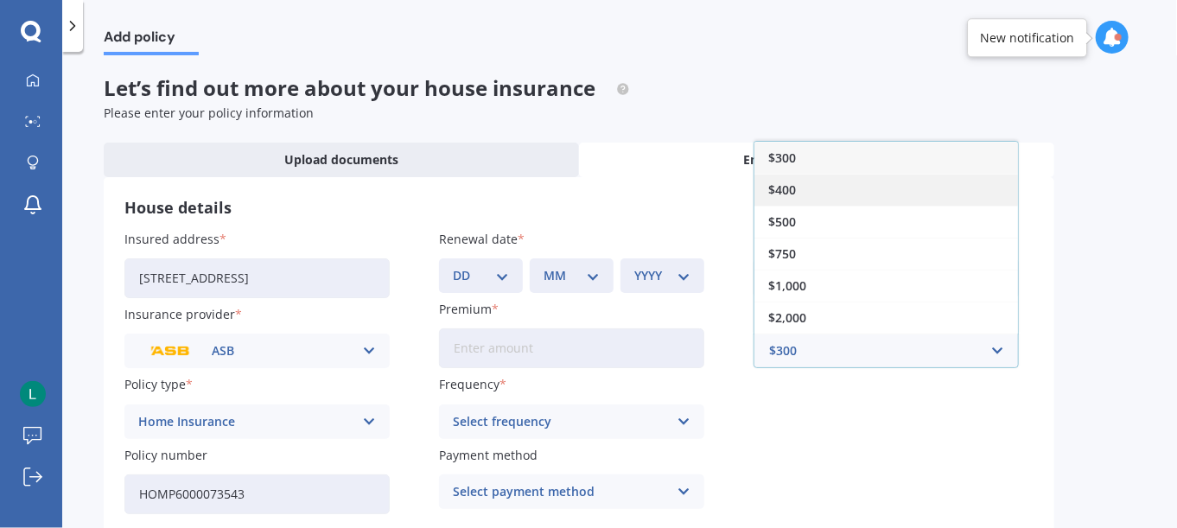
click at [793, 192] on span "$400" at bounding box center [782, 190] width 28 height 12
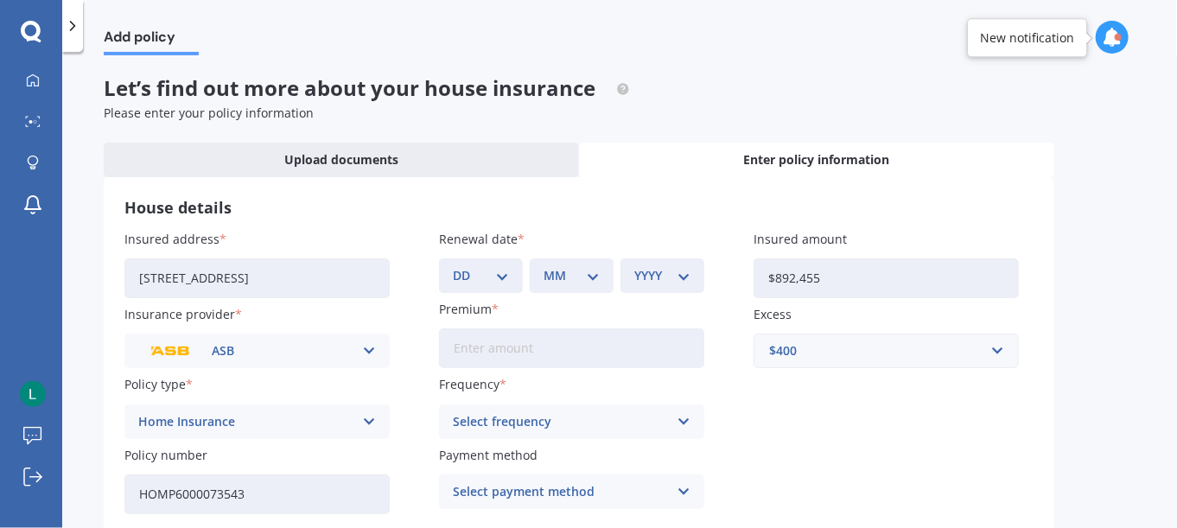
click at [479, 353] on input "Premium" at bounding box center [571, 348] width 265 height 40
type input "$315.70"
click at [555, 425] on div "Select frequency" at bounding box center [560, 421] width 215 height 19
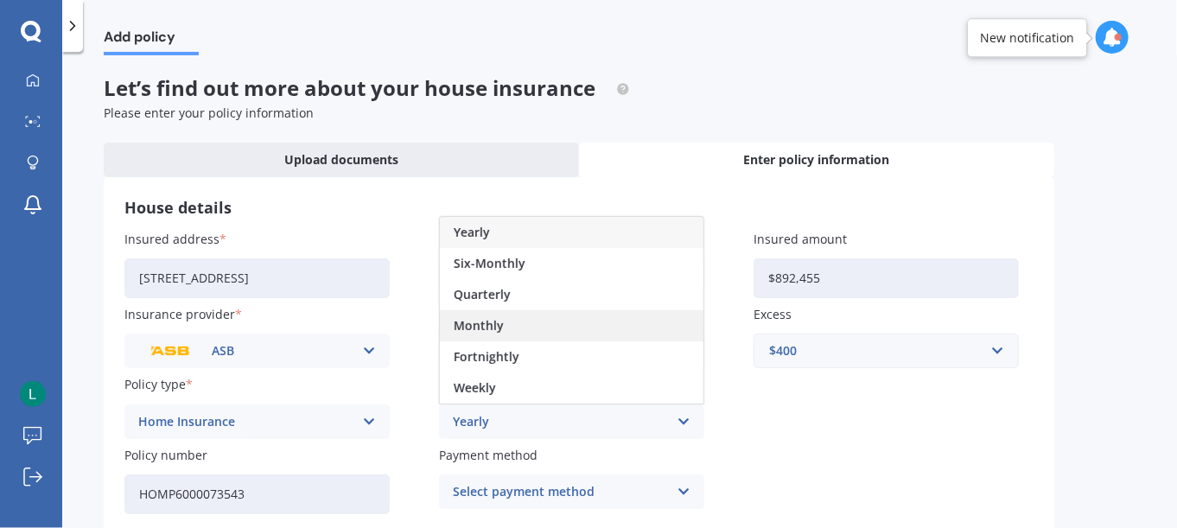
click at [489, 327] on span "Monthly" at bounding box center [479, 326] width 50 height 12
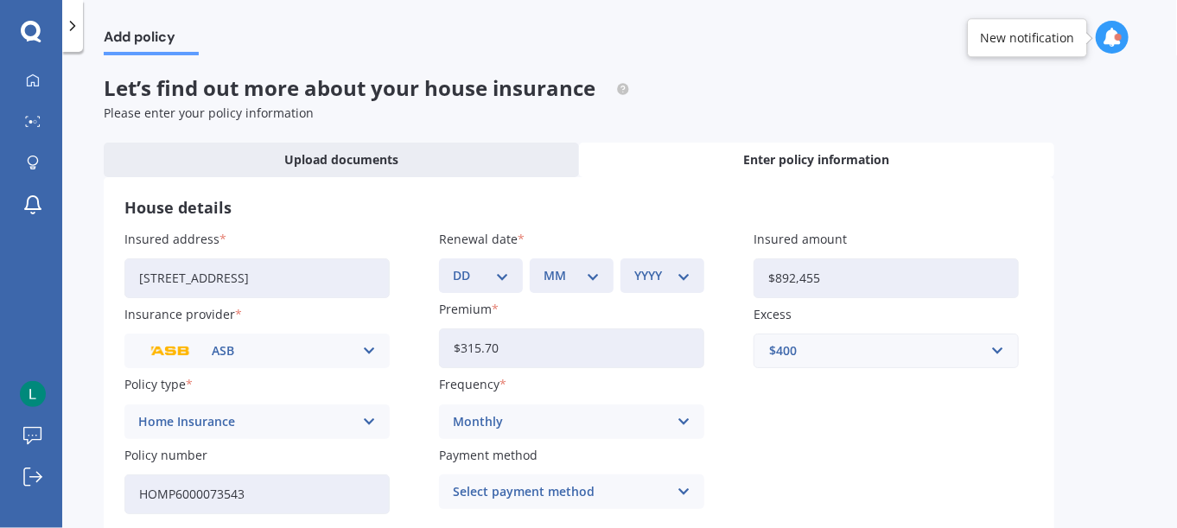
click at [543, 496] on div "Select payment method" at bounding box center [560, 491] width 215 height 19
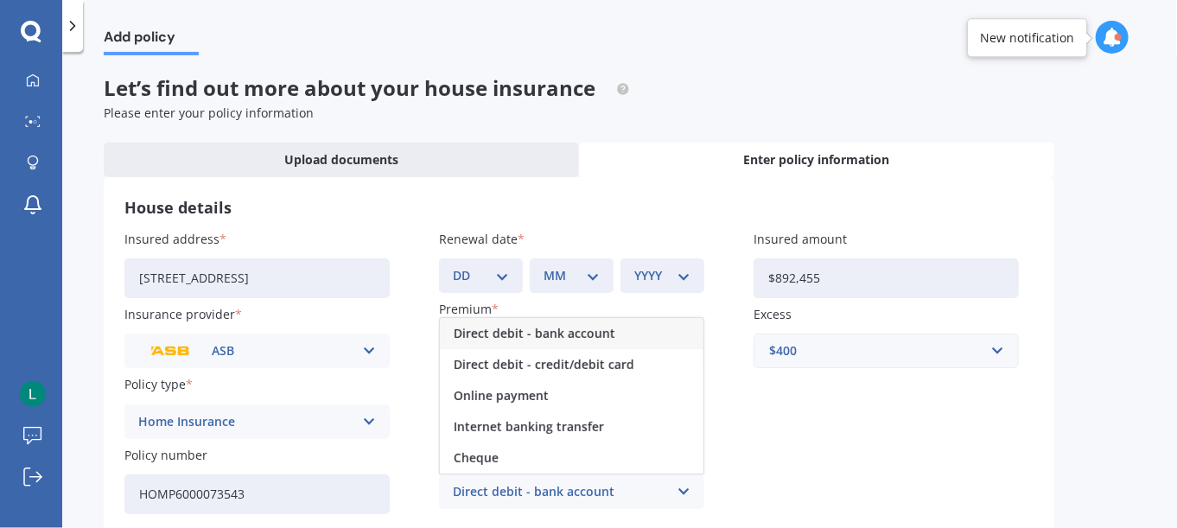
click at [525, 340] on span "Direct debit - bank account" at bounding box center [535, 334] width 162 height 12
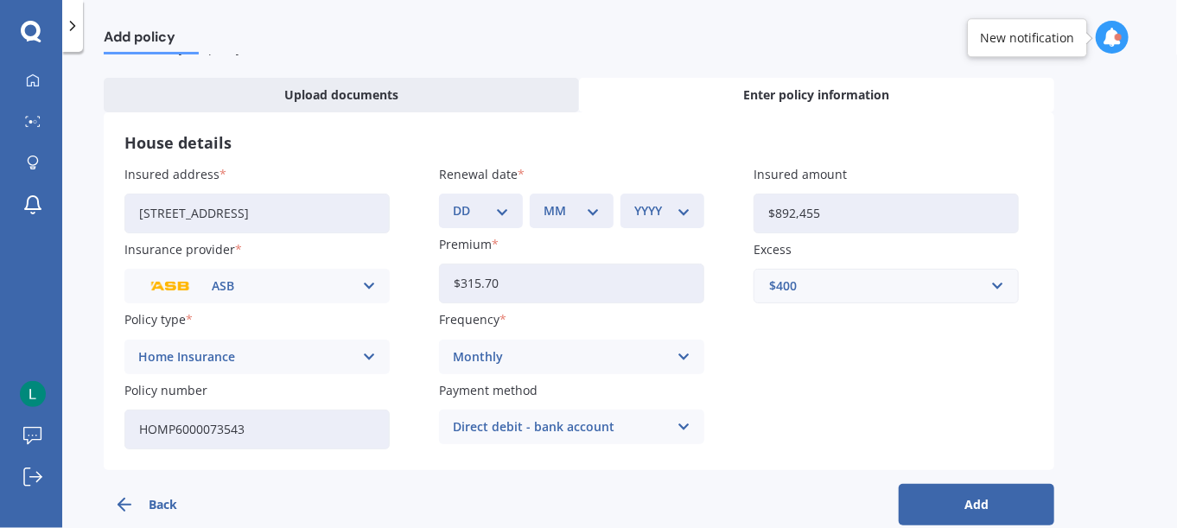
scroll to position [91, 0]
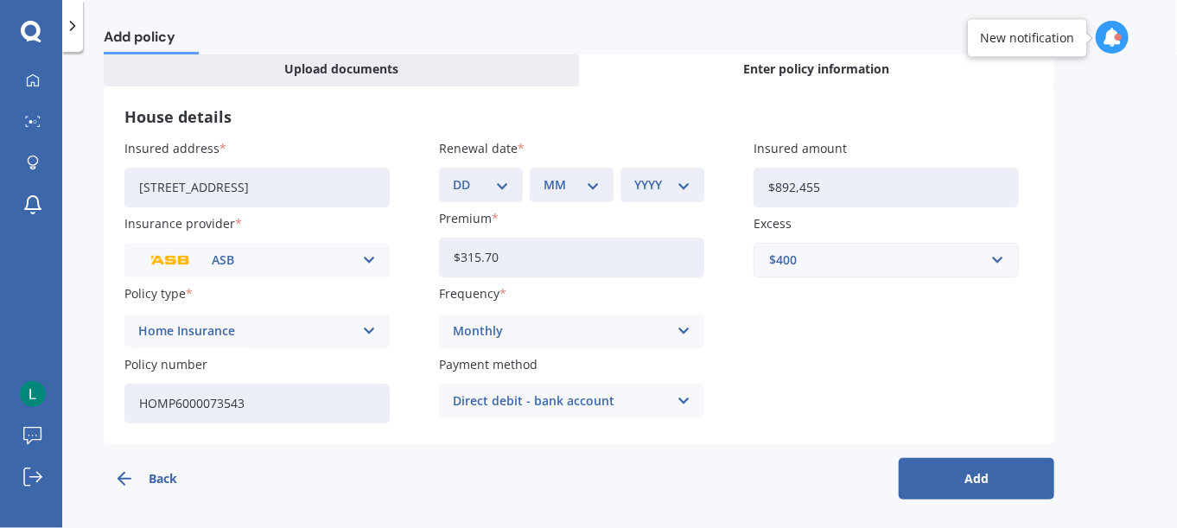
click at [973, 479] on button "Add" at bounding box center [977, 478] width 156 height 41
click at [514, 188] on select "DD 01 02 03 04 05 06 07 08 09 10 11 12 13 14 15 16 17 18 19 20 21 22 23 24 25 2…" at bounding box center [491, 184] width 49 height 19
select select "28"
click at [467, 175] on select "DD 01 02 03 04 05 06 07 08 09 10 11 12 13 14 15 16 17 18 19 20 21 22 23 24 25 2…" at bounding box center [491, 184] width 49 height 19
click at [579, 181] on select "MM 01 02 03 04 05 06 07 08 09 10 11 12" at bounding box center [575, 184] width 49 height 19
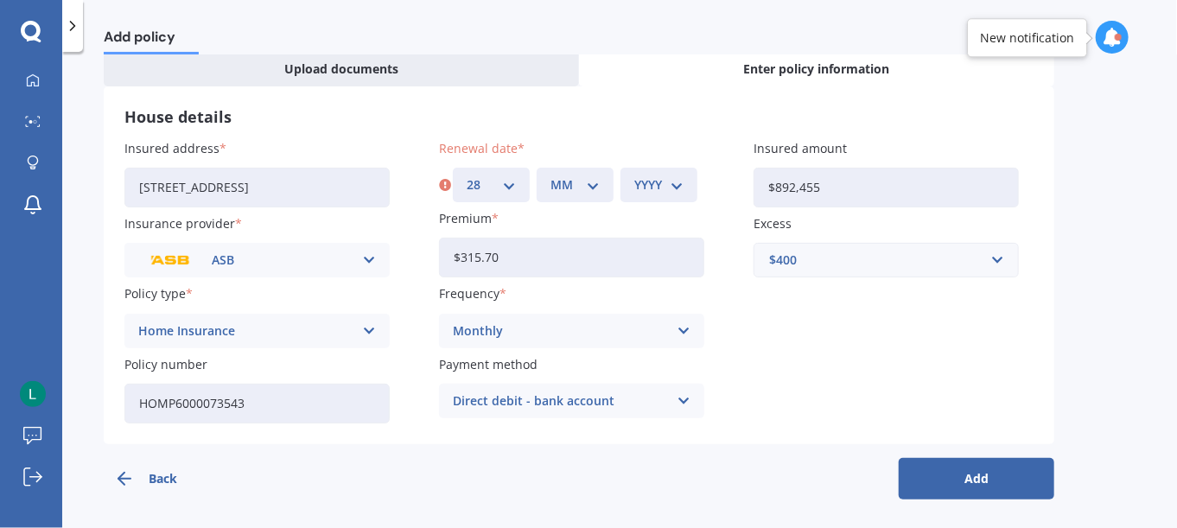
select select "11"
click at [551, 175] on select "MM 01 02 03 04 05 06 07 08 09 10 11 12" at bounding box center [575, 184] width 49 height 19
click at [659, 188] on select "YYYY 2027 2026 2025 2024 2023 2022 2021 2020 2019 2018 2017 2016 2015 2014 2013…" at bounding box center [658, 184] width 49 height 19
select select "2025"
click at [634, 175] on select "YYYY 2027 2026 2025 2024 2023 2022 2021 2020 2019 2018 2017 2016 2015 2014 2013…" at bounding box center [658, 184] width 49 height 19
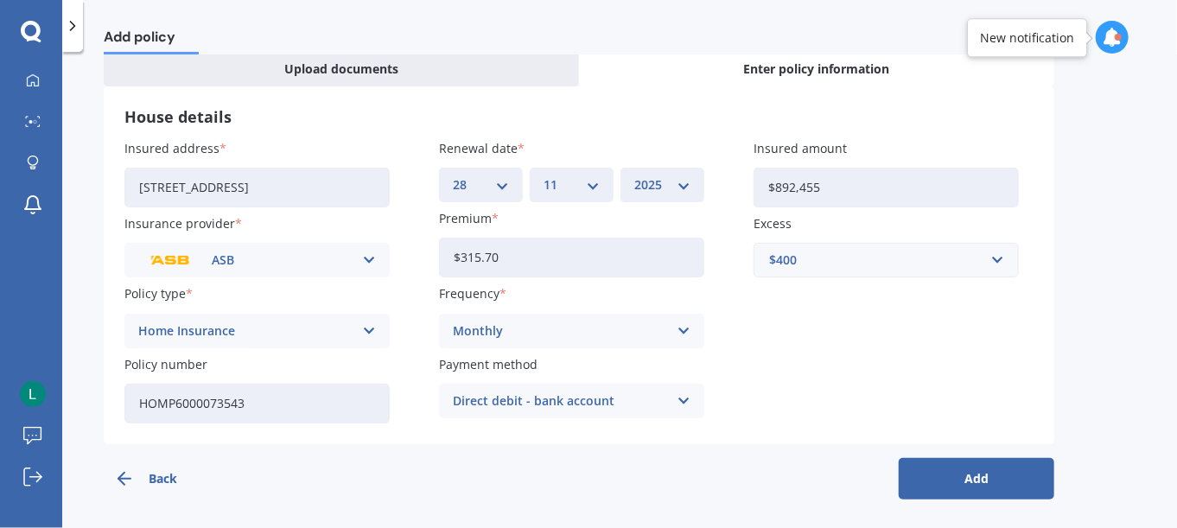
click at [973, 475] on button "Add" at bounding box center [977, 478] width 156 height 41
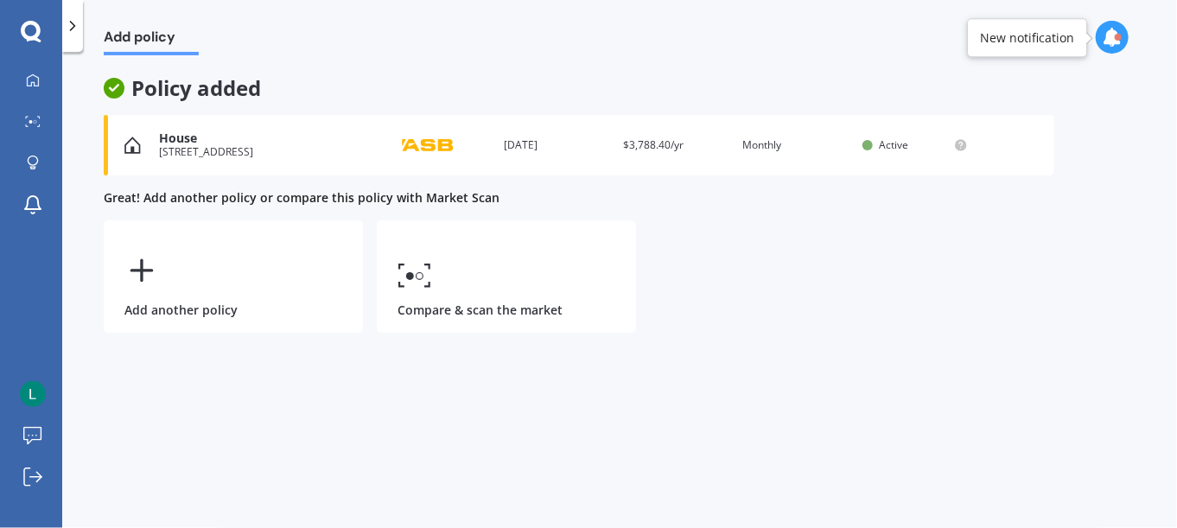
scroll to position [0, 0]
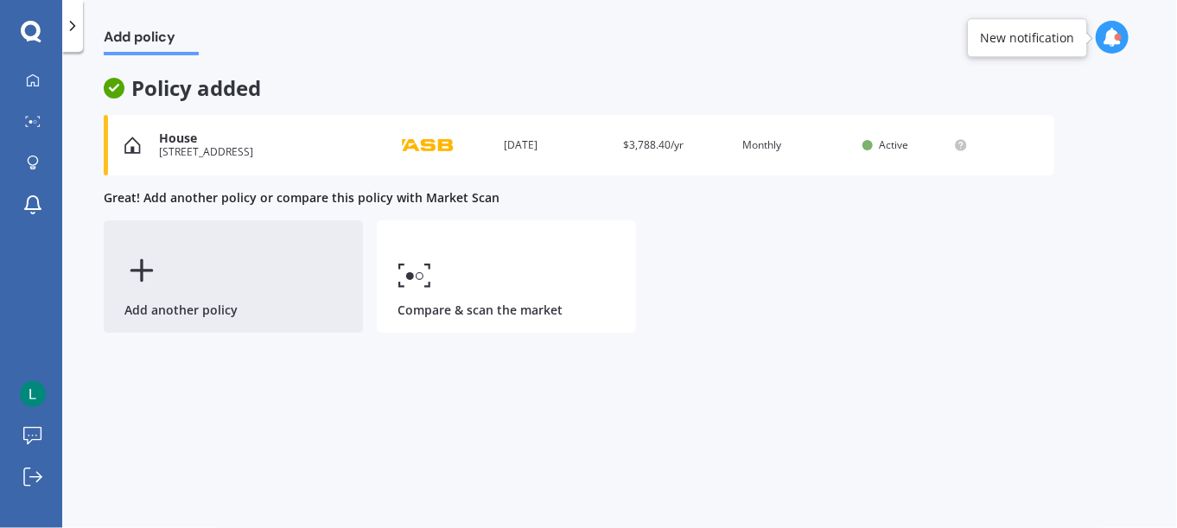
click at [150, 283] on icon at bounding box center [141, 270] width 35 height 35
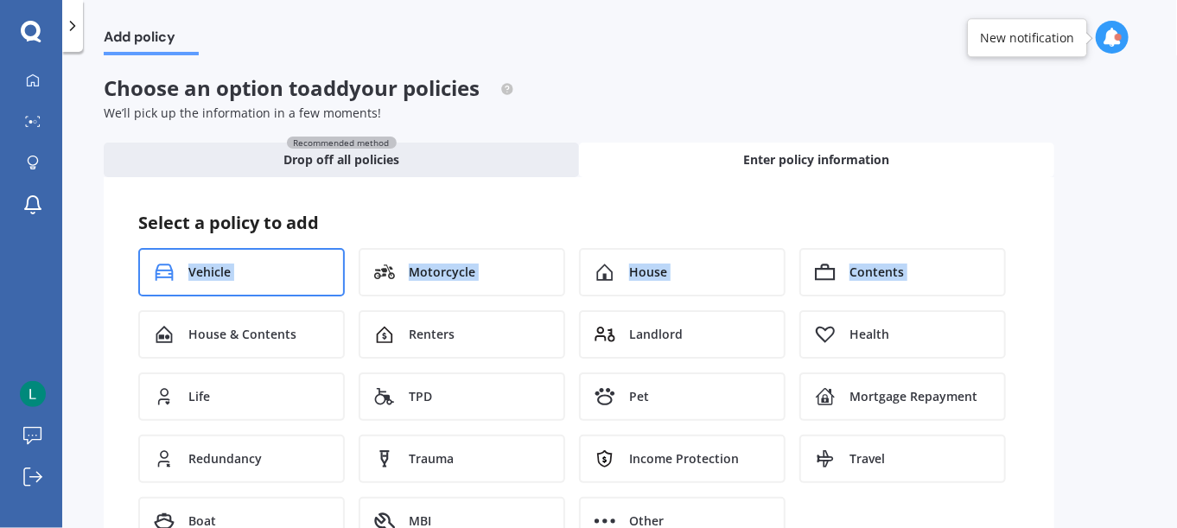
drag, startPoint x: 180, startPoint y: 323, endPoint x: 204, endPoint y: 272, distance: 56.4
click at [185, 270] on div "Vehicle Motorcycle House Contents House & Contents Renters Landlord Health Life…" at bounding box center [579, 396] width 882 height 297
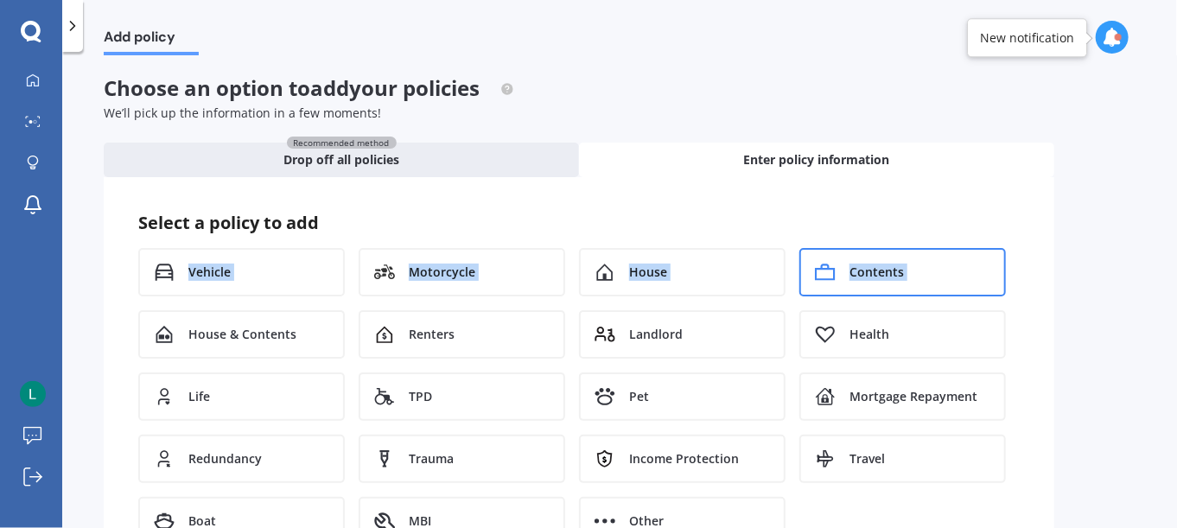
click at [885, 274] on span "Contents" at bounding box center [877, 272] width 54 height 17
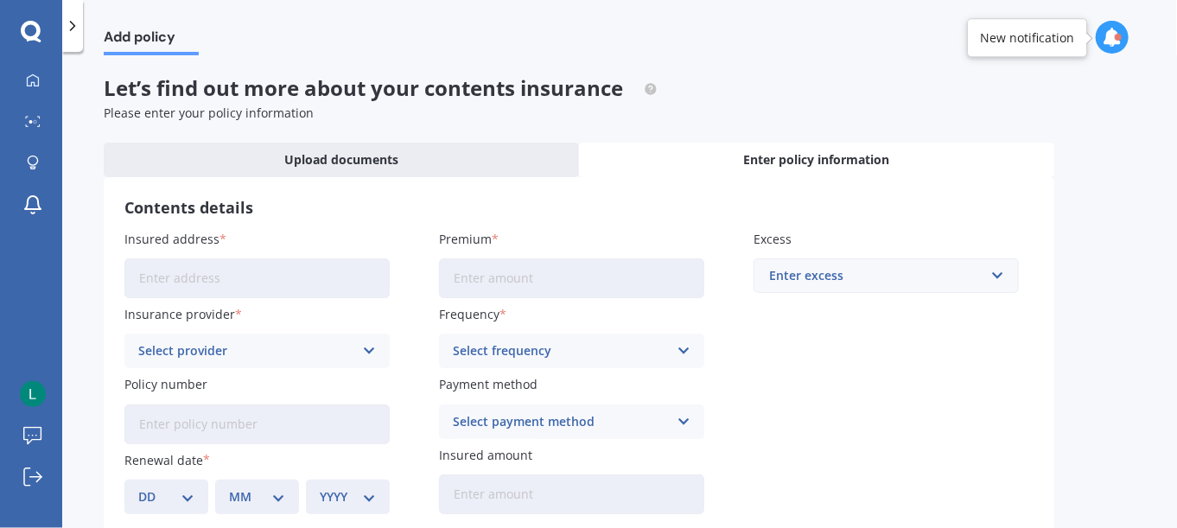
click at [267, 281] on input "Insured address" at bounding box center [256, 278] width 265 height 40
type input "[STREET_ADDRESS]"
click at [213, 358] on div "Select provider" at bounding box center [245, 350] width 215 height 19
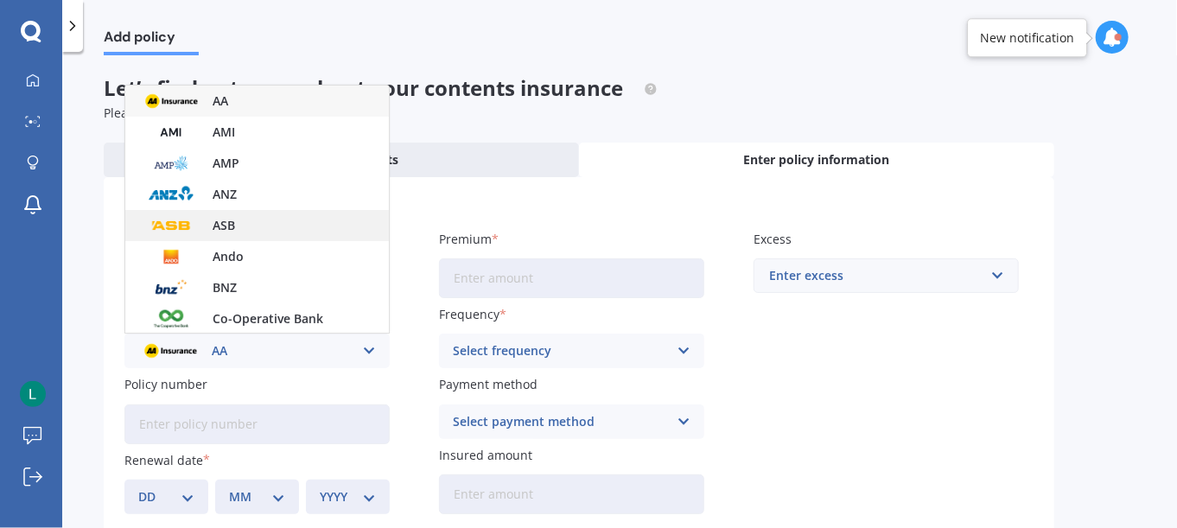
click at [220, 222] on span "ASB" at bounding box center [224, 226] width 22 height 12
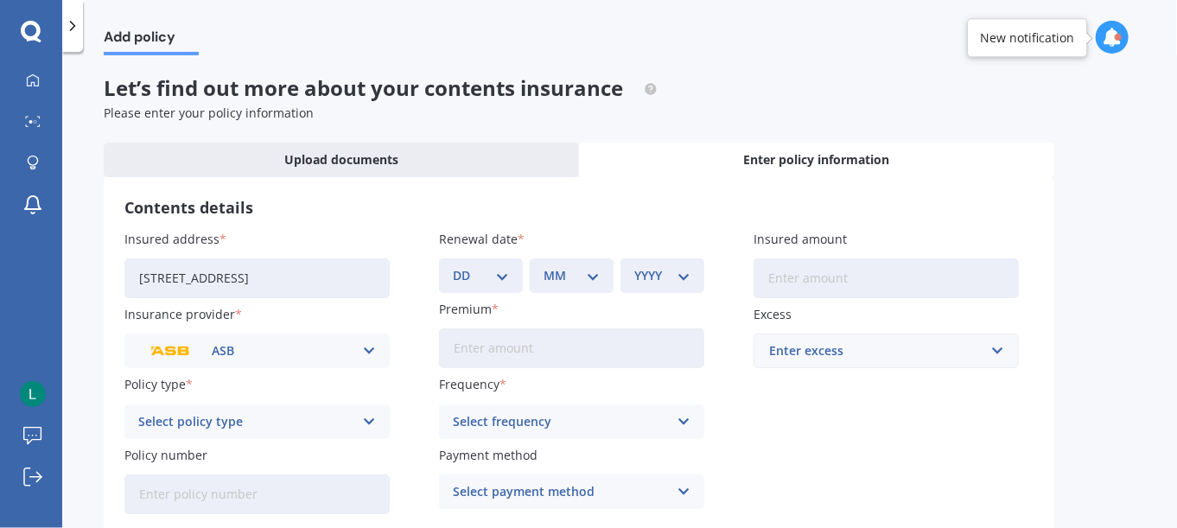
click at [239, 417] on div "Select policy type" at bounding box center [245, 421] width 215 height 19
click at [189, 482] on span "Classic Cover" at bounding box center [177, 487] width 77 height 12
click at [500, 277] on select "DD 01 02 03 04 05 06 07 08 09 10 11 12 13 14 15 16 17 18 19 20 21 22 23 24 25 2…" at bounding box center [481, 275] width 56 height 19
select select "01"
click at [453, 266] on select "DD 01 02 03 04 05 06 07 08 09 10 11 12 13 14 15 16 17 18 19 20 21 22 23 24 25 2…" at bounding box center [481, 275] width 56 height 19
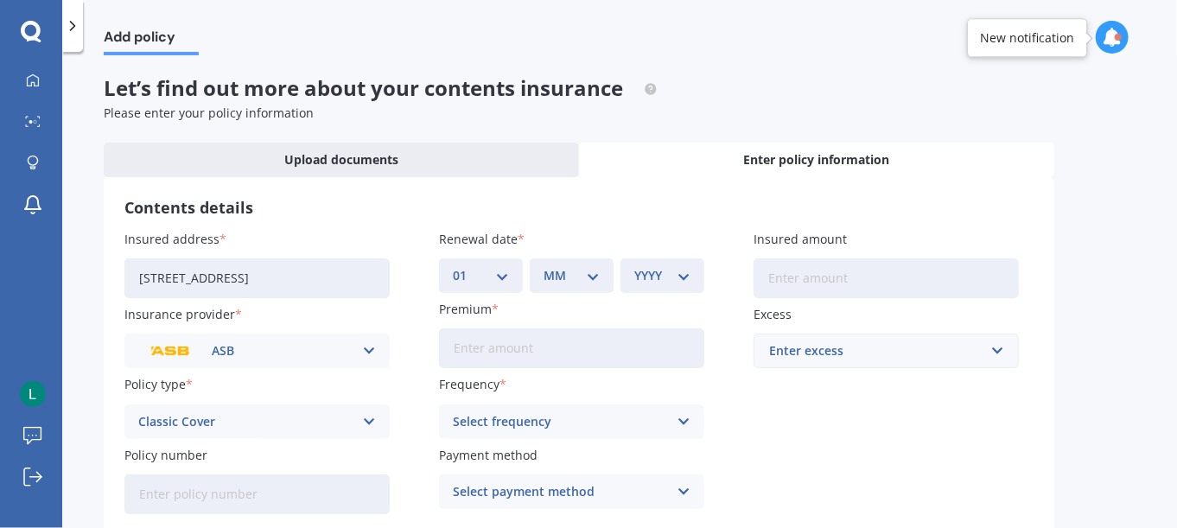
click at [587, 274] on select "MM 01 02 03 04 05 06 07 08 09 10 11 12" at bounding box center [572, 275] width 56 height 19
select select "12"
click at [544, 266] on select "MM 01 02 03 04 05 06 07 08 09 10 11 12" at bounding box center [572, 275] width 56 height 19
click at [679, 278] on select "YYYY 2027 2026 2025 2024 2023 2022 2021 2020 2019 2018 2017 2016 2015 2014 2013…" at bounding box center [662, 275] width 56 height 19
select select "2025"
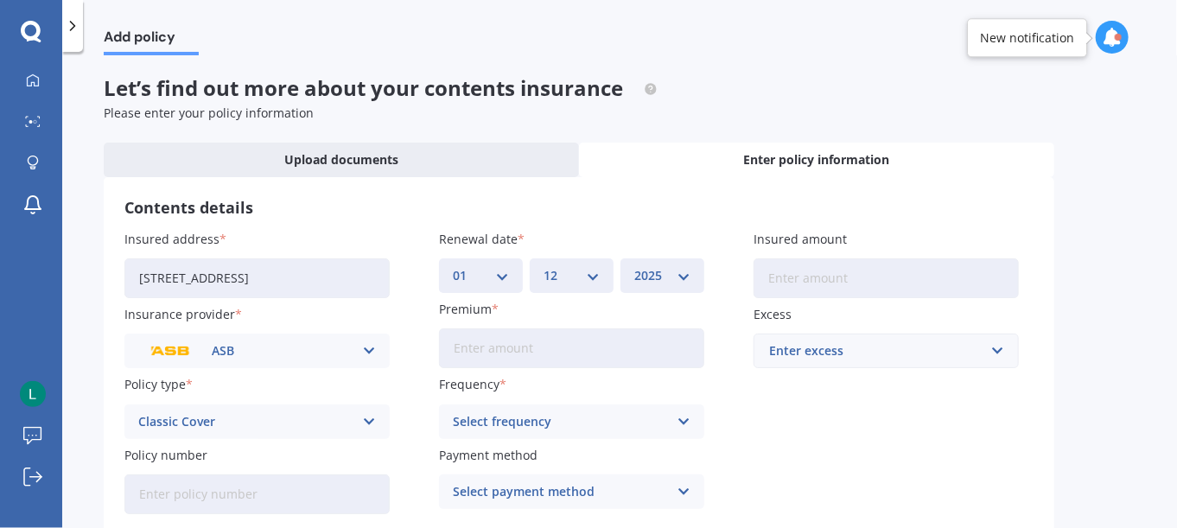
click at [634, 266] on select "YYYY 2027 2026 2025 2024 2023 2022 2021 2020 2019 2018 2017 2016 2015 2014 2013…" at bounding box center [662, 275] width 56 height 19
click at [800, 282] on input "Insured amount" at bounding box center [886, 278] width 265 height 40
click at [783, 272] on input "Insured amount" at bounding box center [886, 278] width 265 height 40
type input "$70,387"
click at [871, 348] on div "Enter excess" at bounding box center [875, 350] width 213 height 19
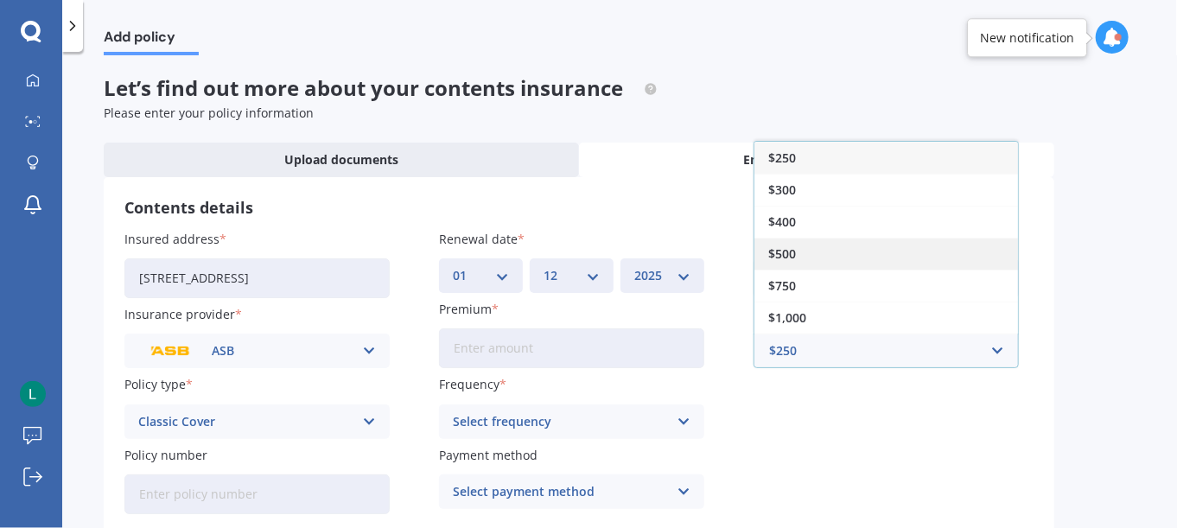
click at [822, 256] on div "$500" at bounding box center [887, 254] width 264 height 32
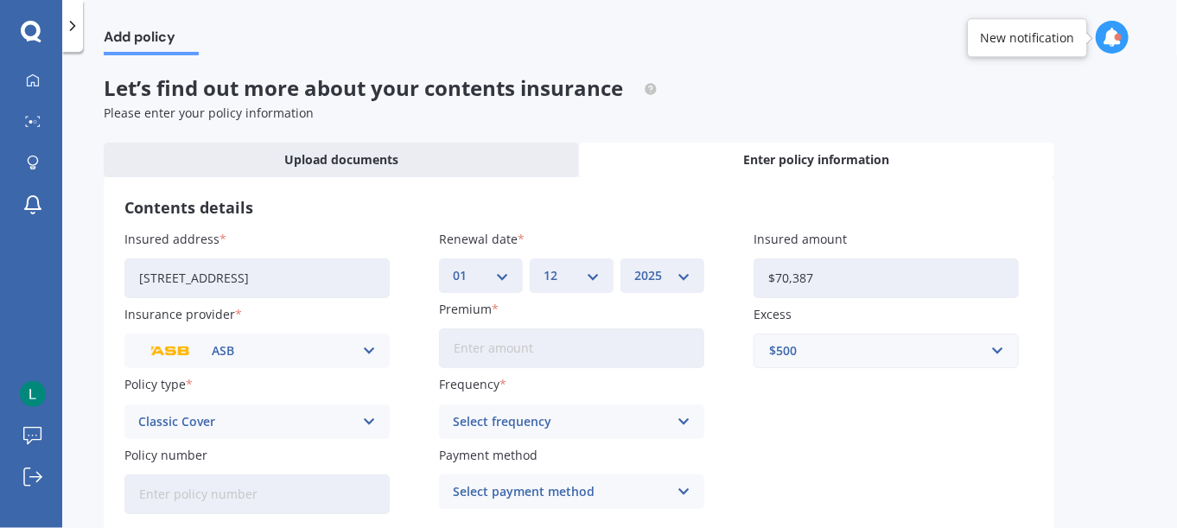
click at [560, 349] on input "Premium" at bounding box center [571, 348] width 265 height 40
type input "$134.75"
click at [503, 419] on div "Select frequency" at bounding box center [560, 421] width 215 height 19
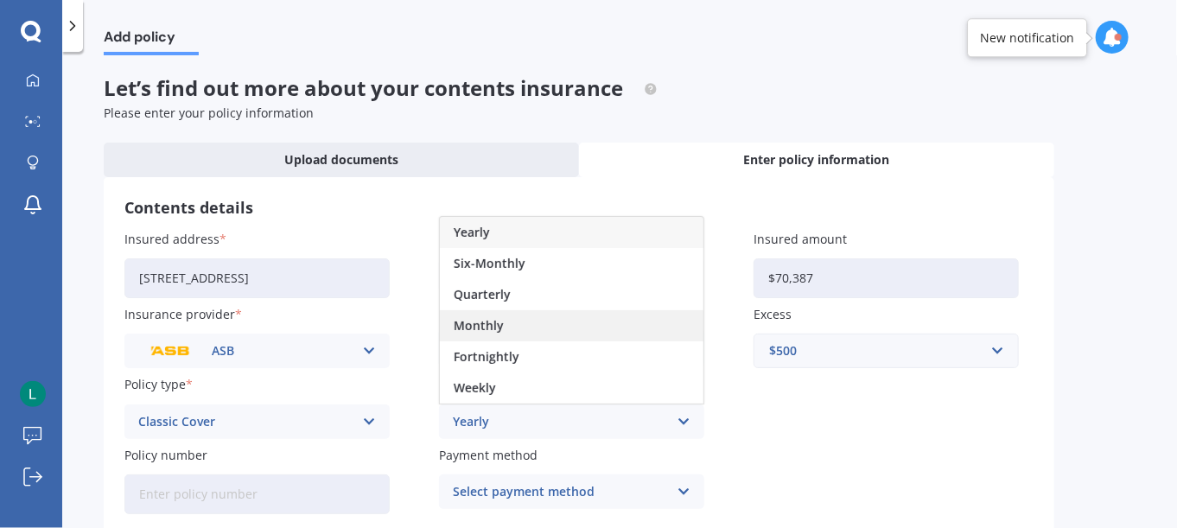
click at [493, 328] on span "Monthly" at bounding box center [479, 326] width 50 height 12
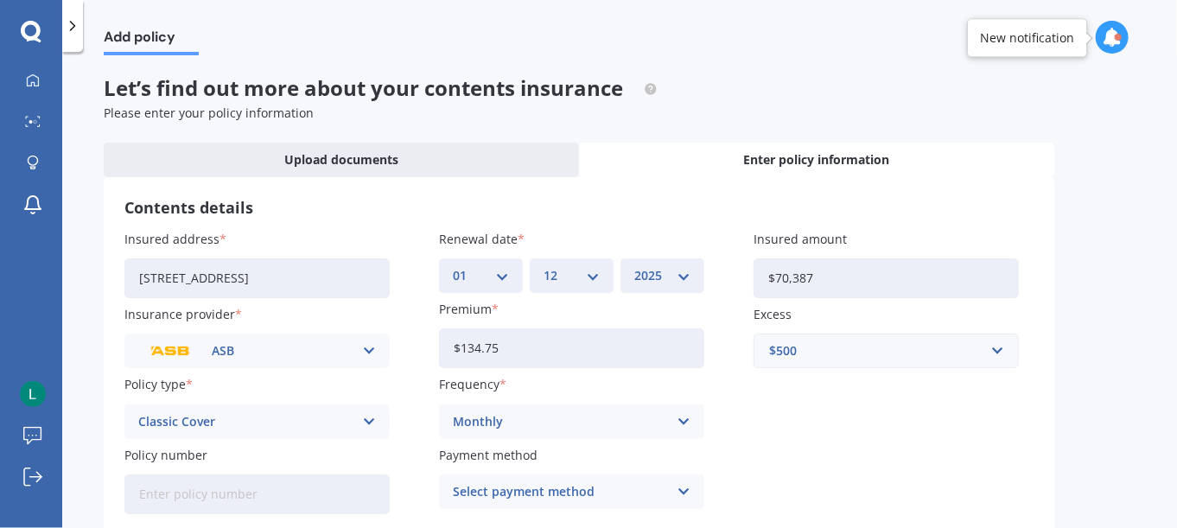
click at [565, 494] on div "Select payment method" at bounding box center [560, 491] width 215 height 19
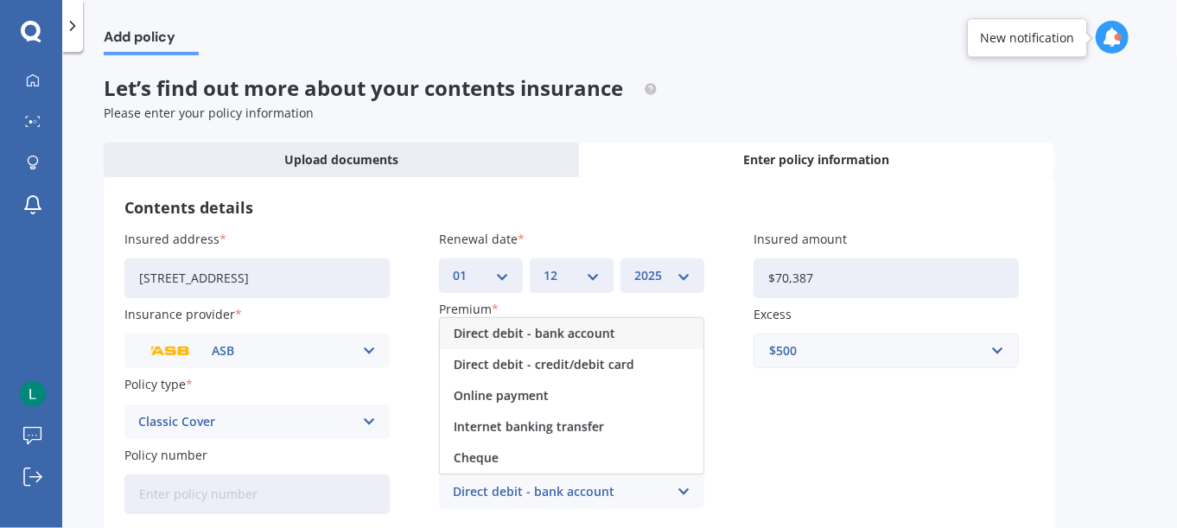
click at [524, 340] on span "Direct debit - bank account" at bounding box center [535, 334] width 162 height 12
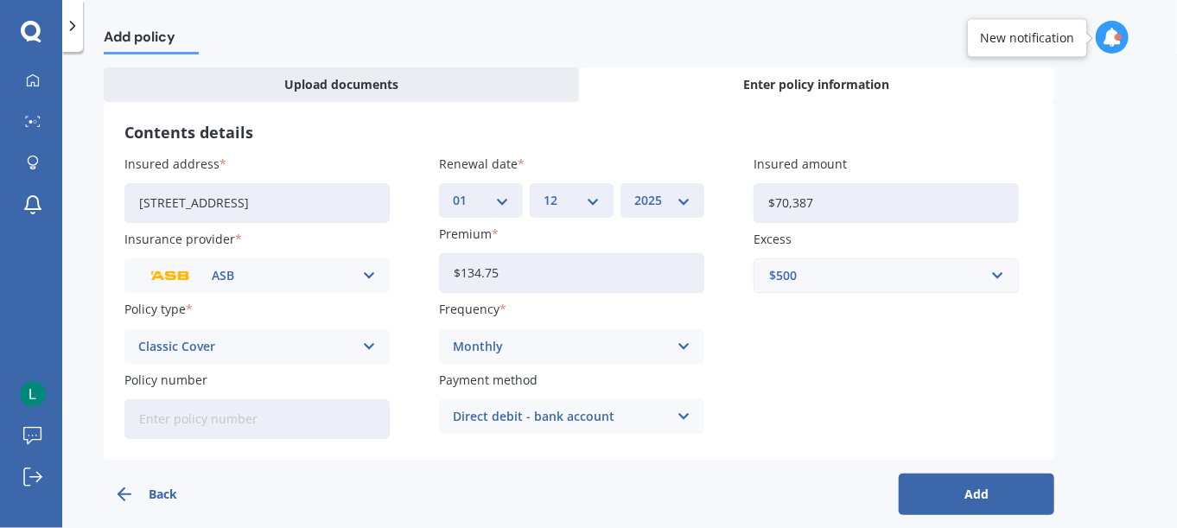
scroll to position [91, 0]
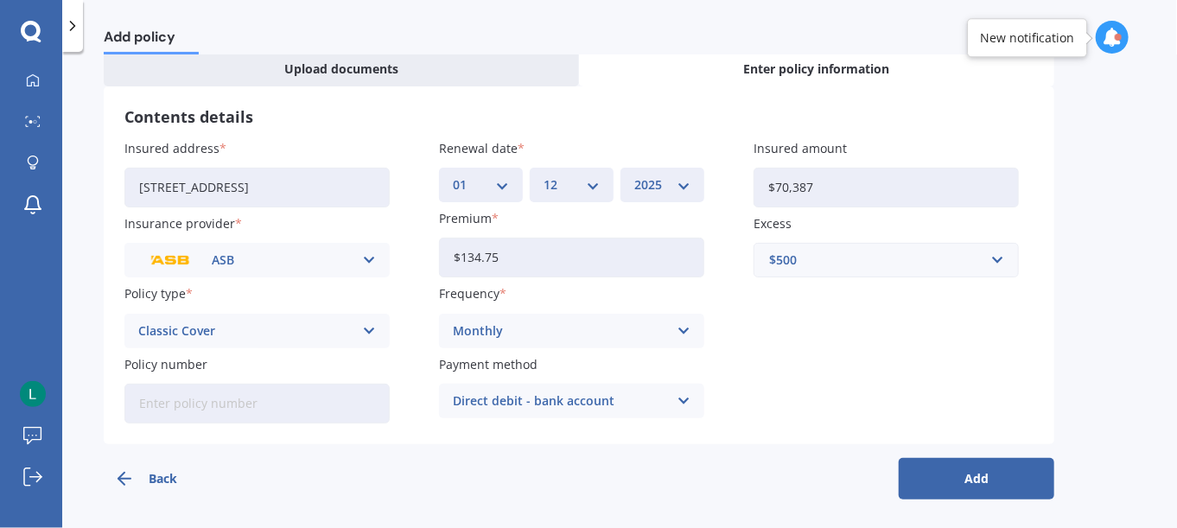
click at [962, 480] on button "Add" at bounding box center [977, 478] width 156 height 41
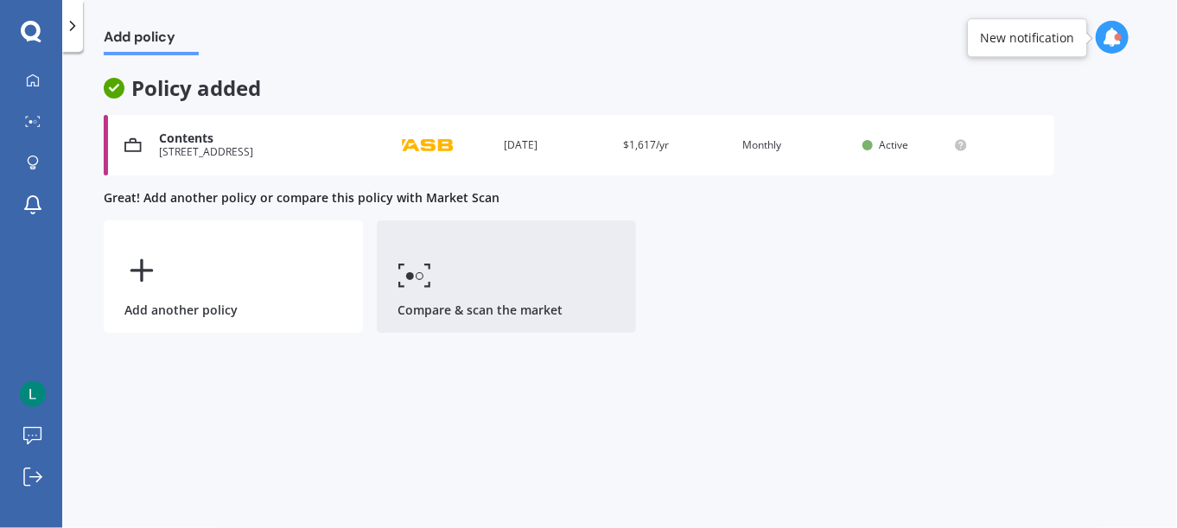
click at [444, 264] on link "Compare & scan the market" at bounding box center [506, 276] width 259 height 112
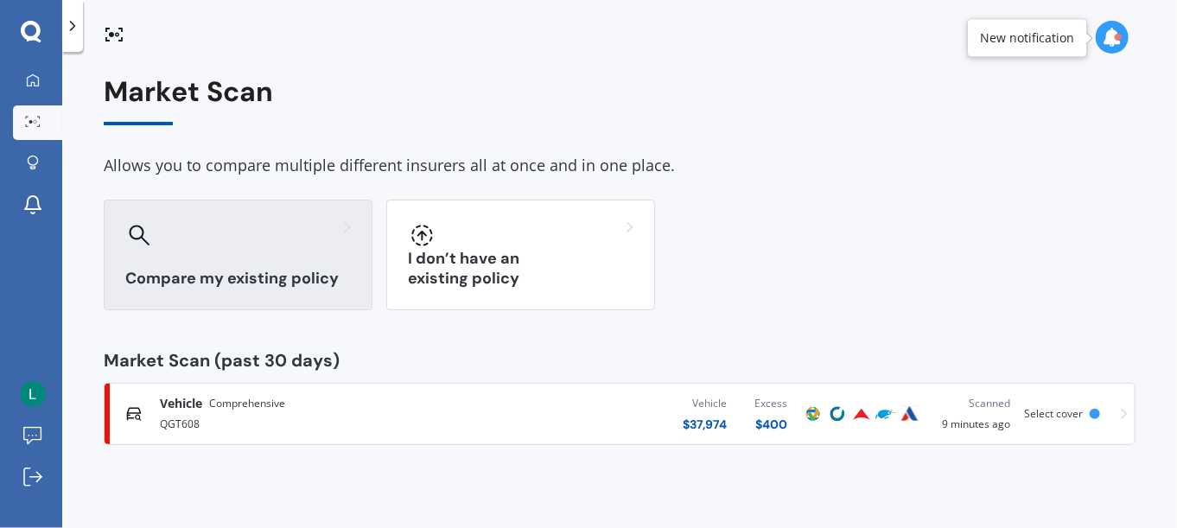
click at [187, 245] on div at bounding box center [238, 235] width 226 height 28
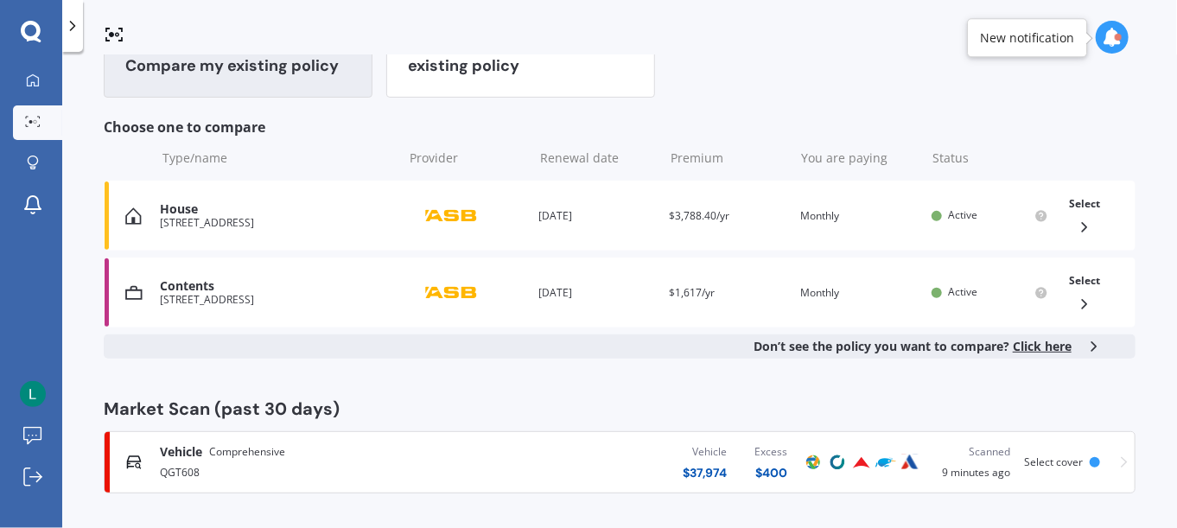
scroll to position [214, 0]
click at [276, 296] on div "[STREET_ADDRESS]" at bounding box center [277, 298] width 234 height 12
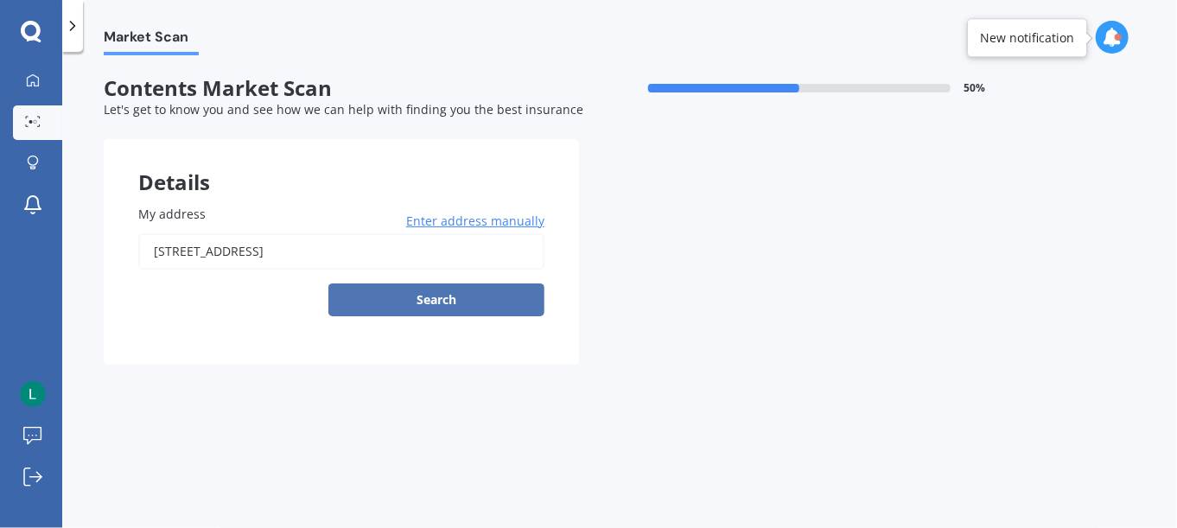
click at [442, 302] on button "Search" at bounding box center [436, 300] width 216 height 33
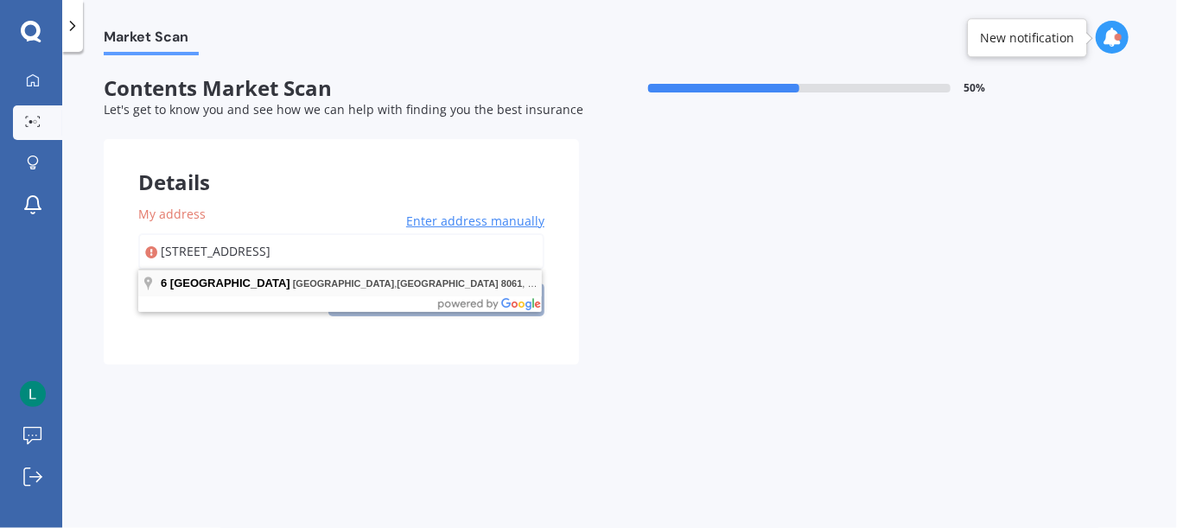
type input "[STREET_ADDRESS]"
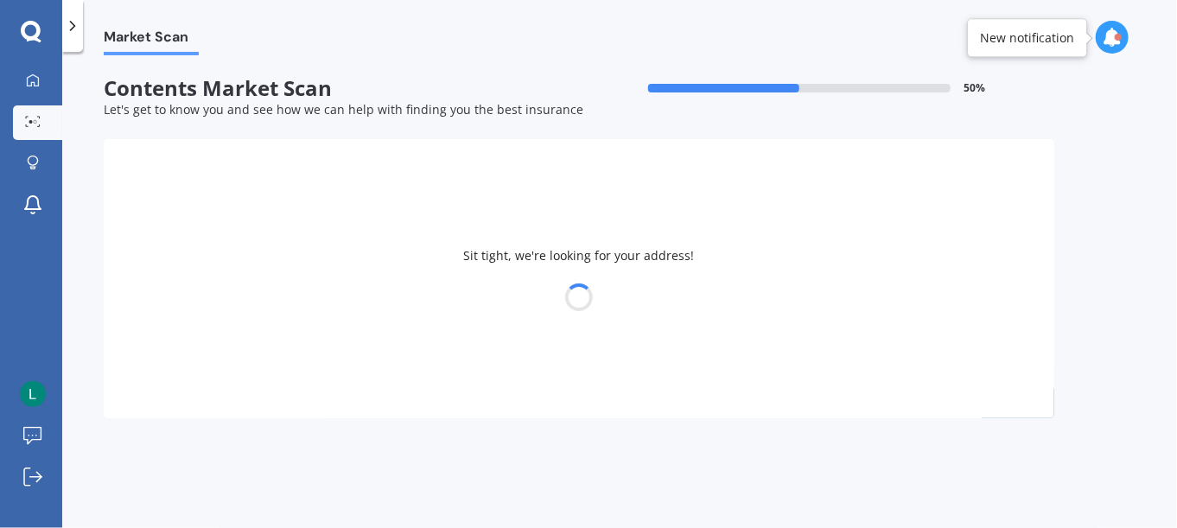
select select "15"
select select "04"
select select "1968"
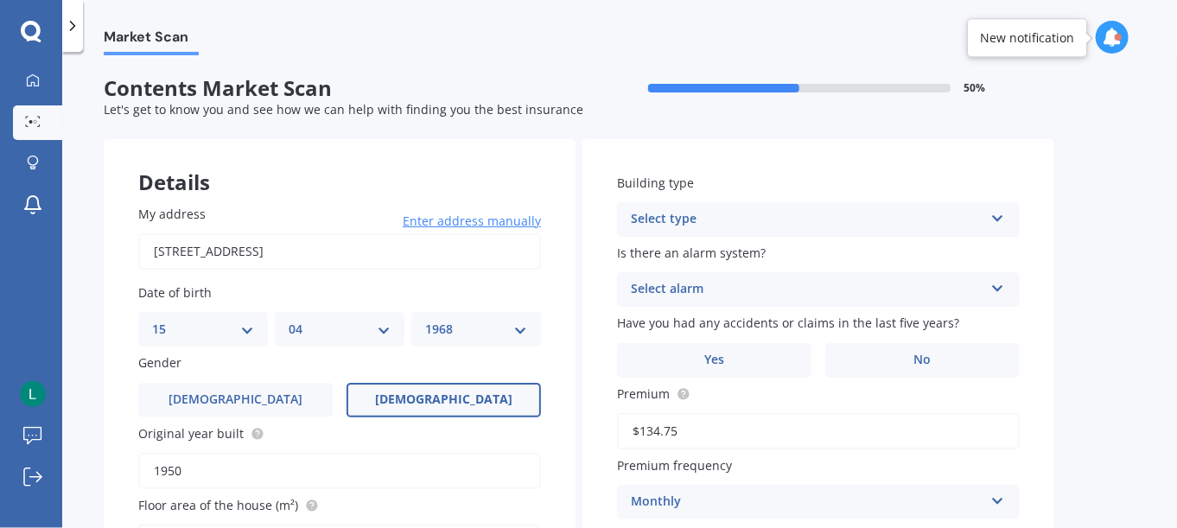
scroll to position [230, 0]
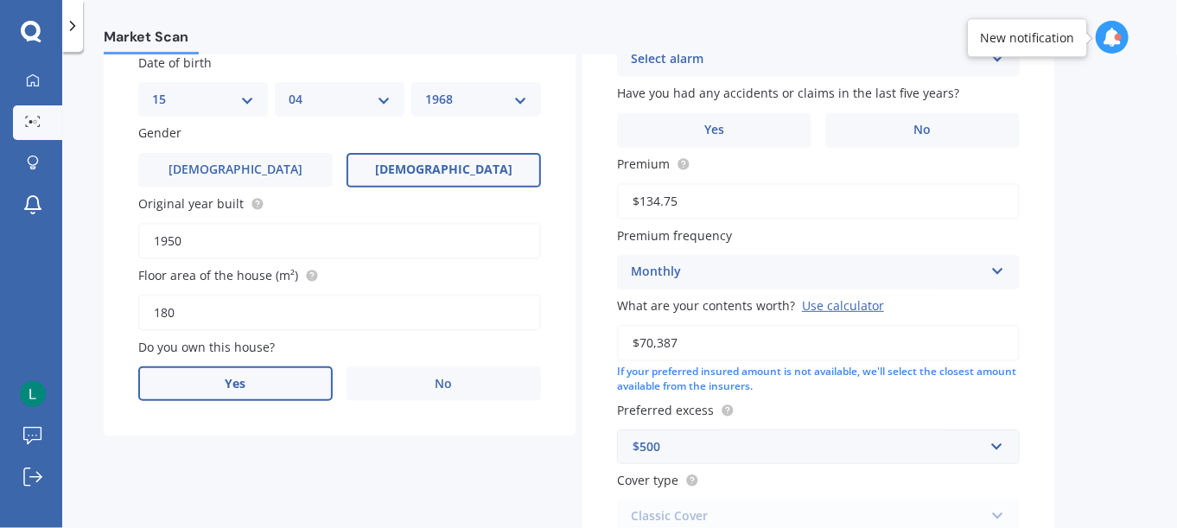
click at [252, 385] on label "Yes" at bounding box center [235, 383] width 194 height 35
click at [0, 0] on input "Yes" at bounding box center [0, 0] width 0 height 0
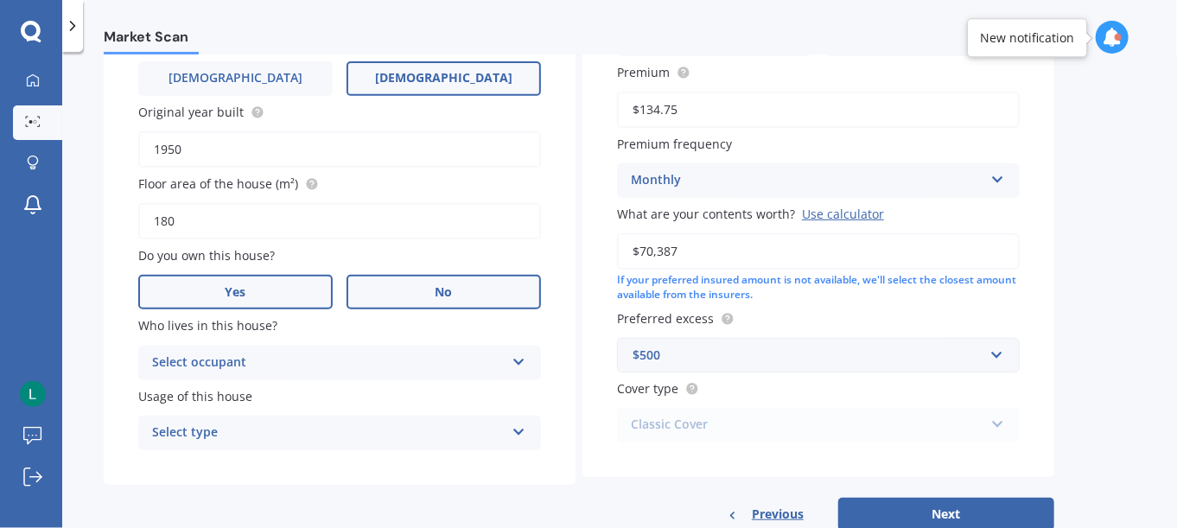
scroll to position [366, 0]
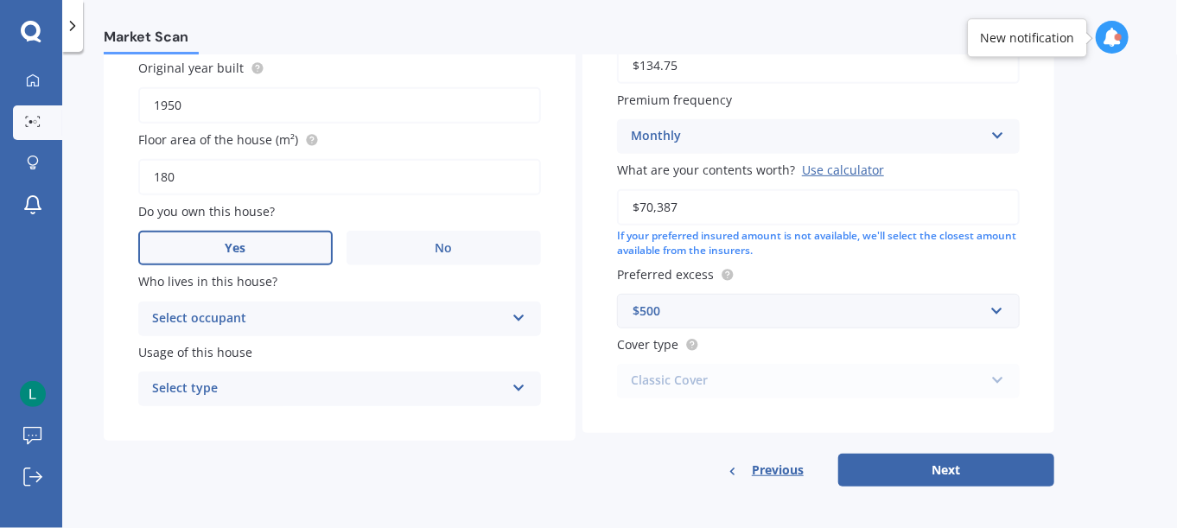
click at [324, 319] on div "Select occupant" at bounding box center [328, 319] width 353 height 21
click at [324, 319] on div "Owner" at bounding box center [328, 319] width 353 height 21
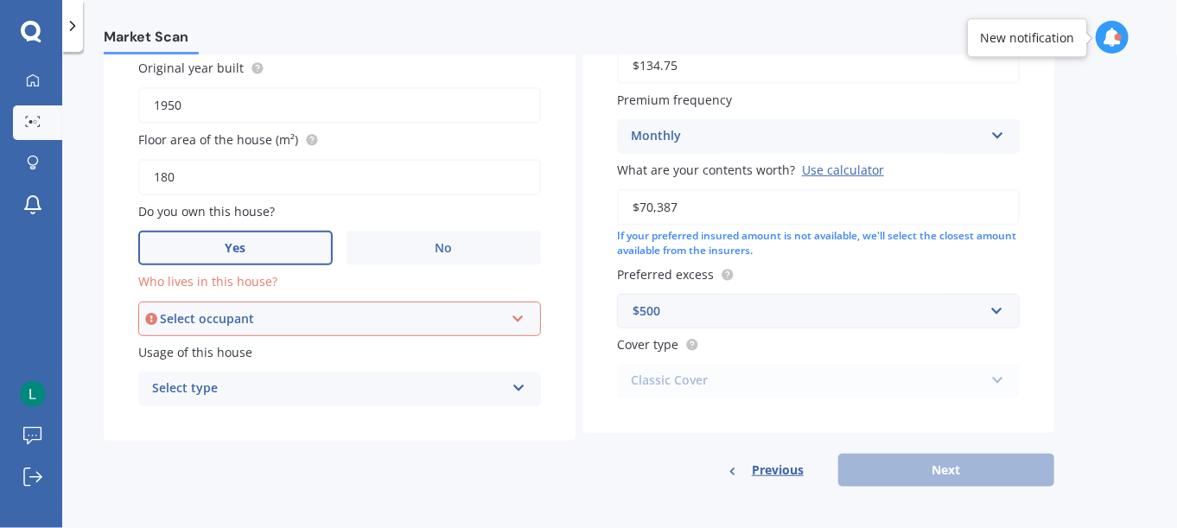
click at [303, 388] on div "Select type" at bounding box center [328, 389] width 353 height 21
click at [264, 419] on div "Permanent" at bounding box center [339, 422] width 401 height 31
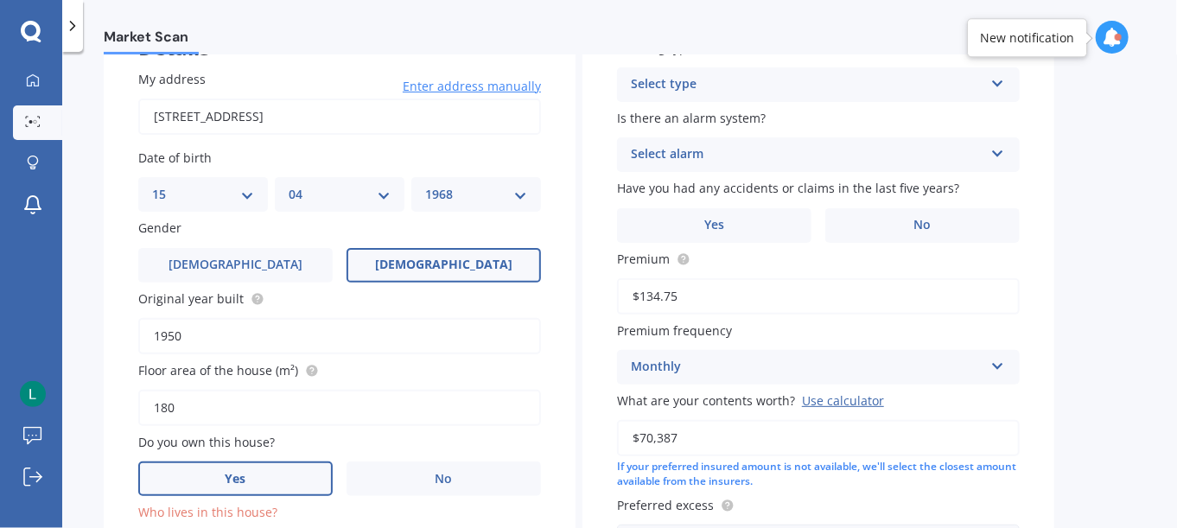
click at [736, 146] on div "Select alarm" at bounding box center [807, 154] width 353 height 21
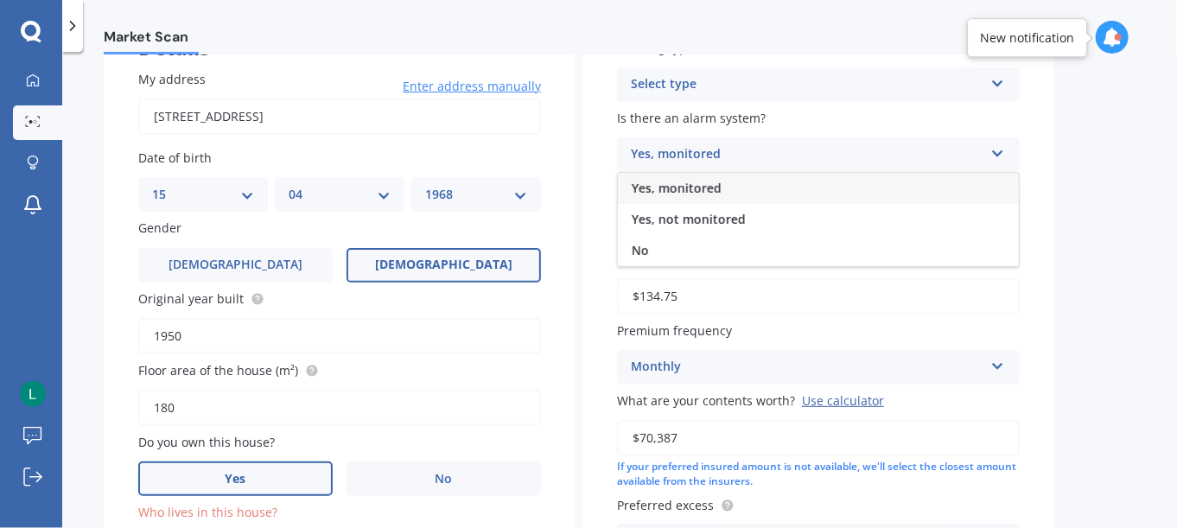
click at [640, 250] on span "No" at bounding box center [640, 250] width 17 height 16
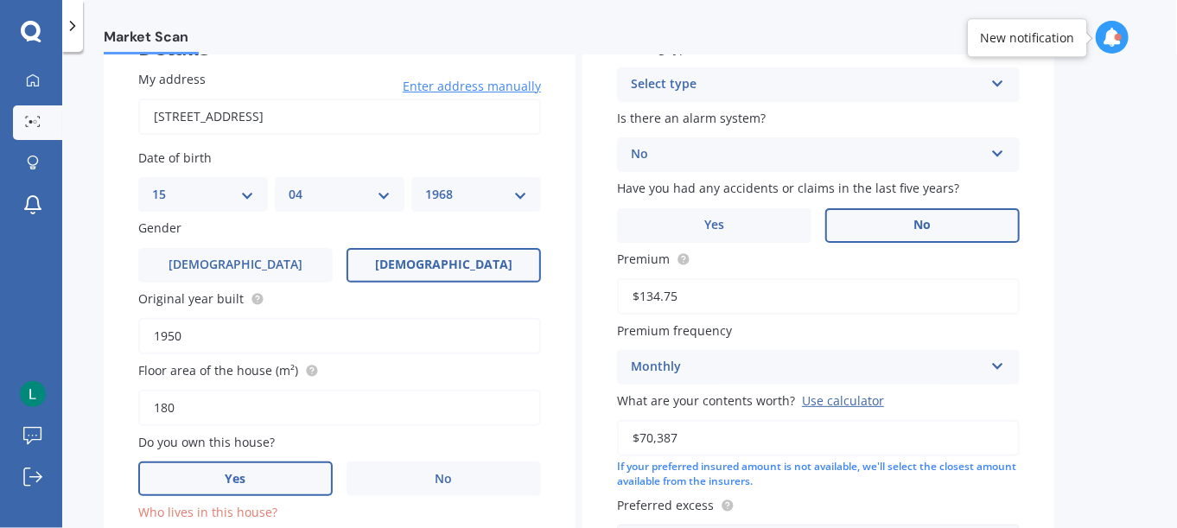
click at [921, 224] on span "No" at bounding box center [922, 225] width 17 height 15
click at [0, 0] on input "No" at bounding box center [0, 0] width 0 height 0
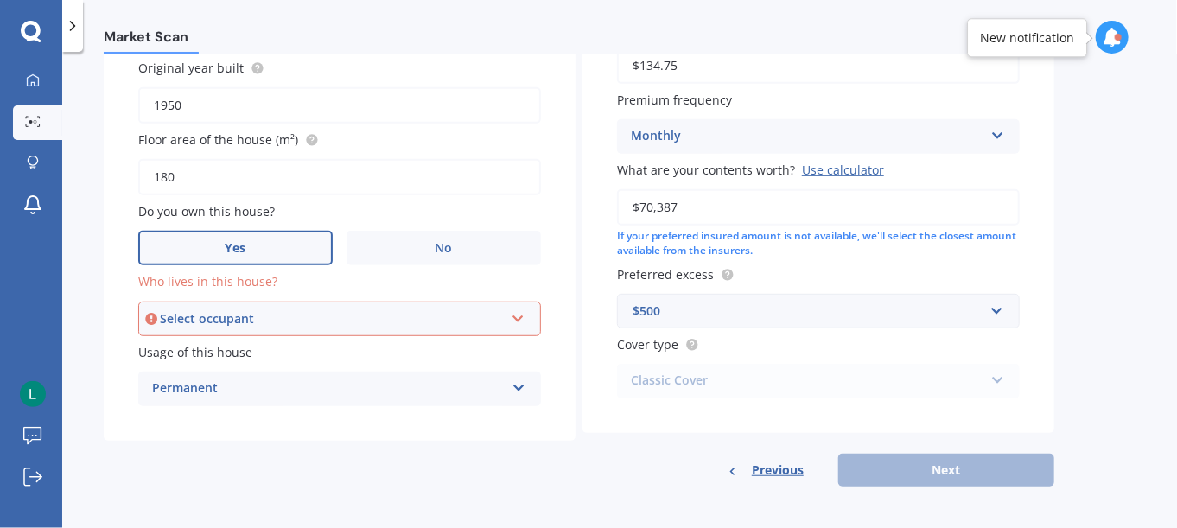
click at [689, 378] on div "Classic Cover Basic Cover Classic Cover" at bounding box center [818, 381] width 403 height 35
click at [885, 317] on input "text" at bounding box center [812, 311] width 387 height 33
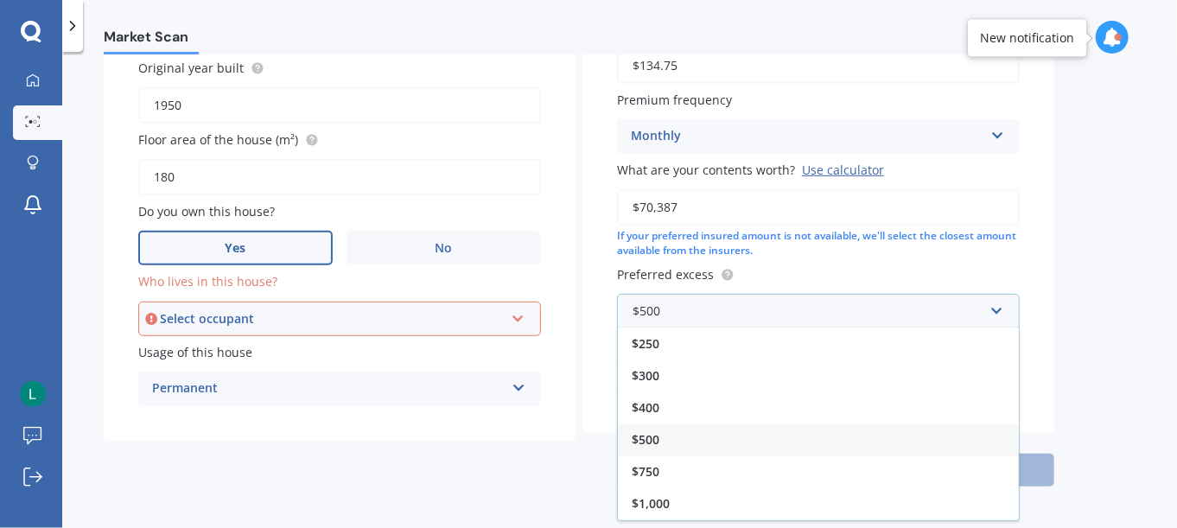
click at [653, 431] on span "$500" at bounding box center [646, 439] width 28 height 16
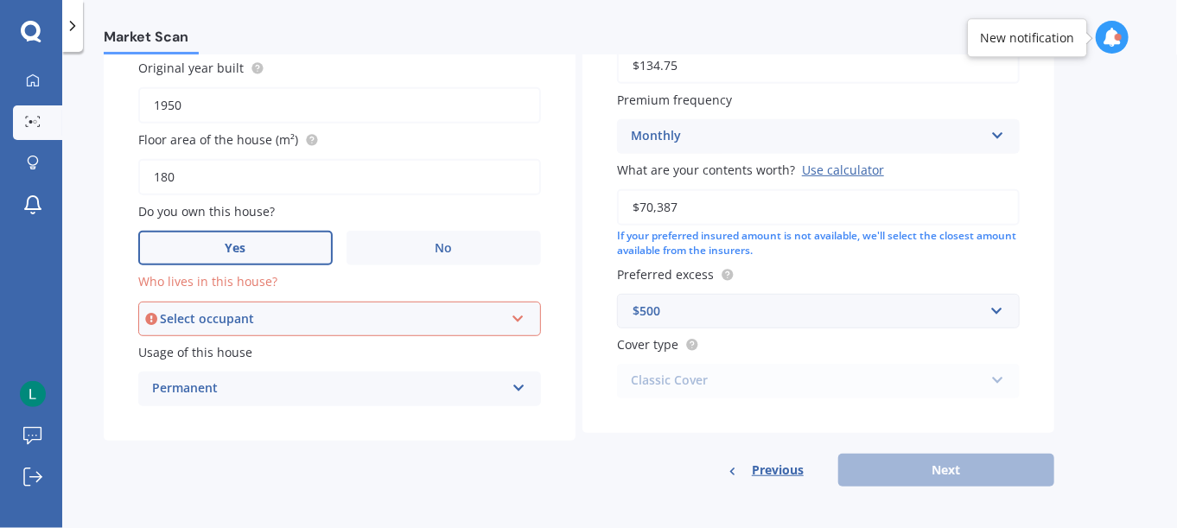
click at [485, 323] on div "Select occupant" at bounding box center [332, 318] width 344 height 19
click at [225, 350] on div "Owner" at bounding box center [339, 351] width 399 height 31
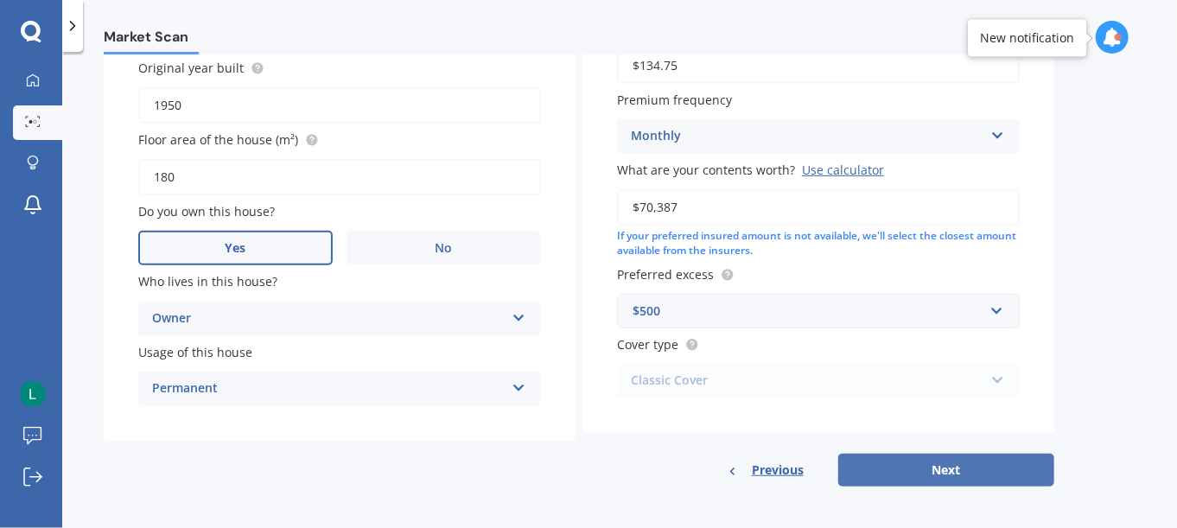
click at [936, 468] on button "Next" at bounding box center [946, 470] width 216 height 33
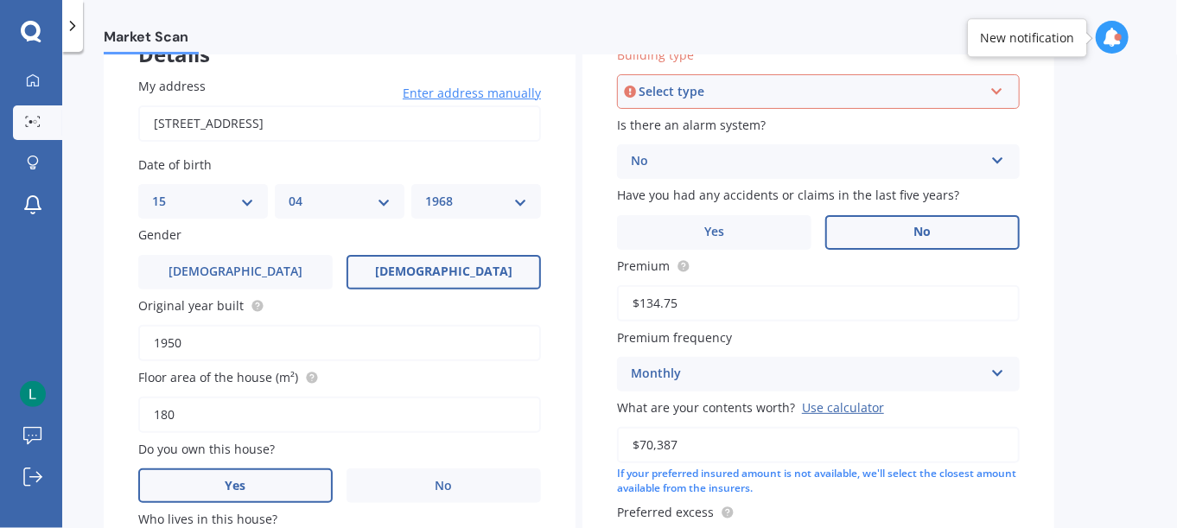
scroll to position [118, 0]
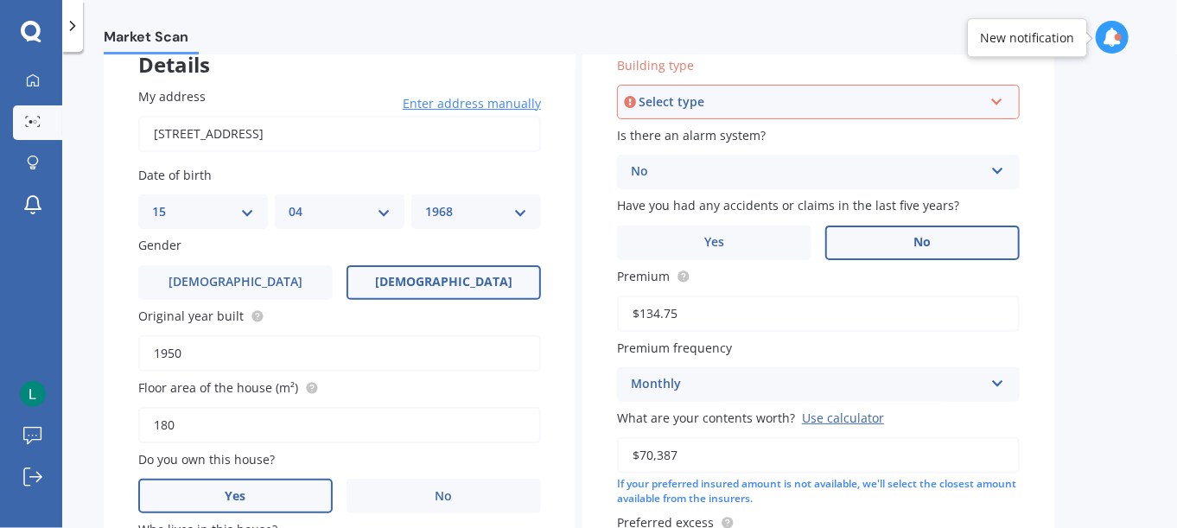
click at [759, 99] on div "Select type" at bounding box center [811, 101] width 344 height 19
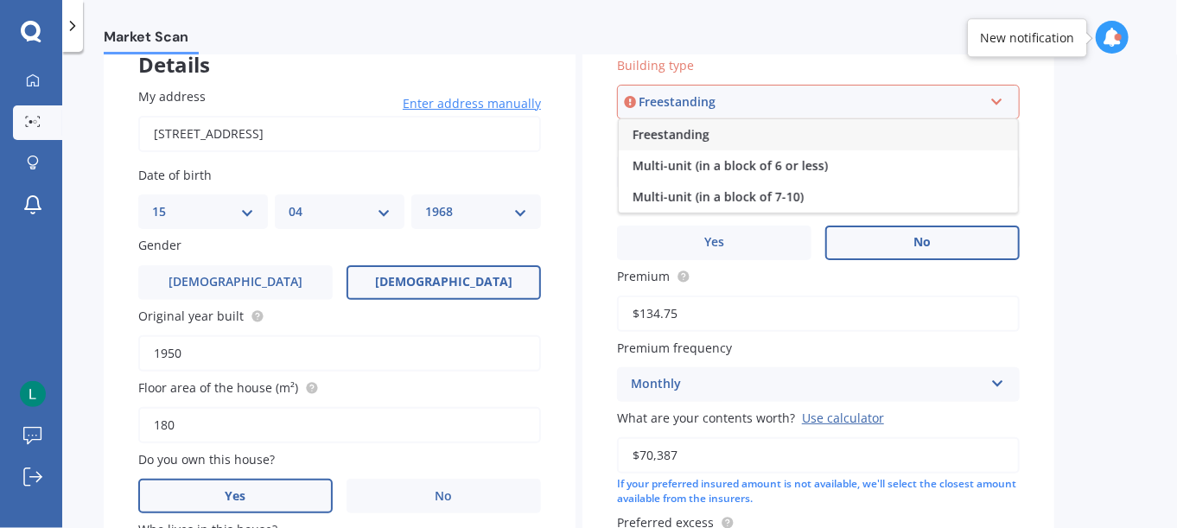
click at [702, 139] on span "Freestanding" at bounding box center [671, 134] width 77 height 16
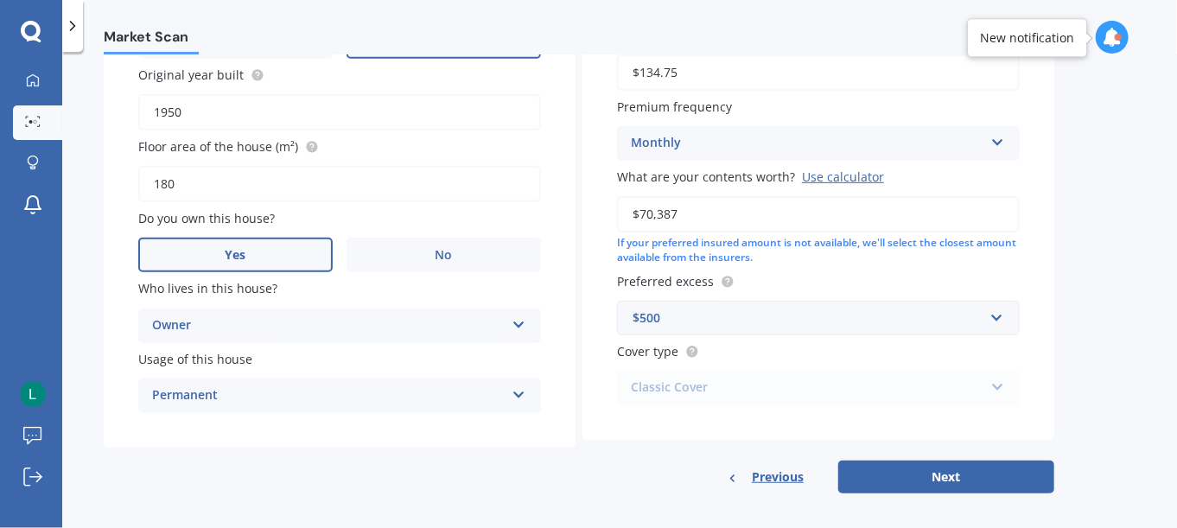
scroll to position [366, 0]
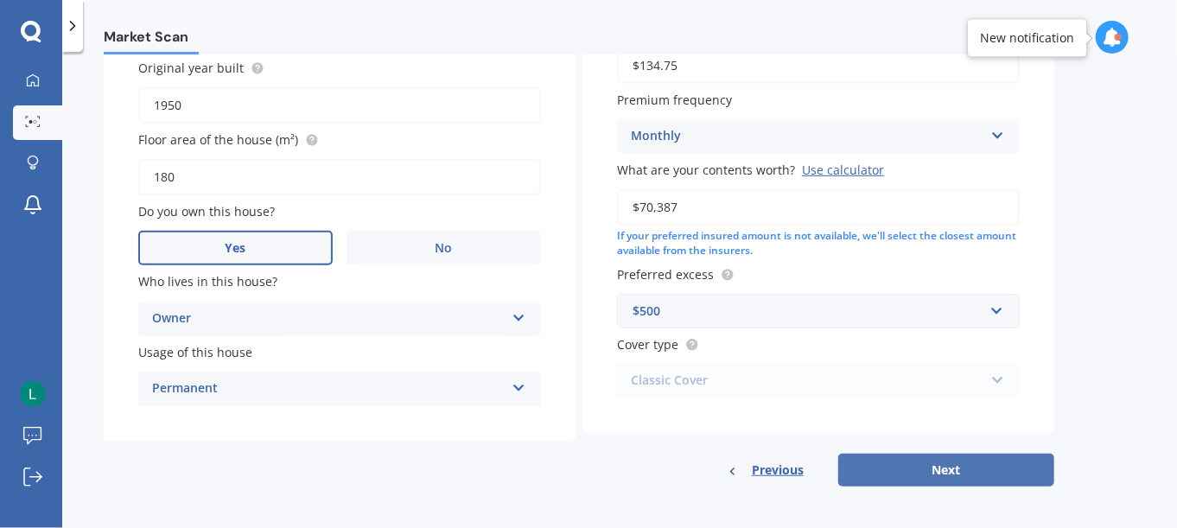
click at [925, 461] on button "Next" at bounding box center [946, 470] width 216 height 33
select select "15"
select select "04"
select select "1968"
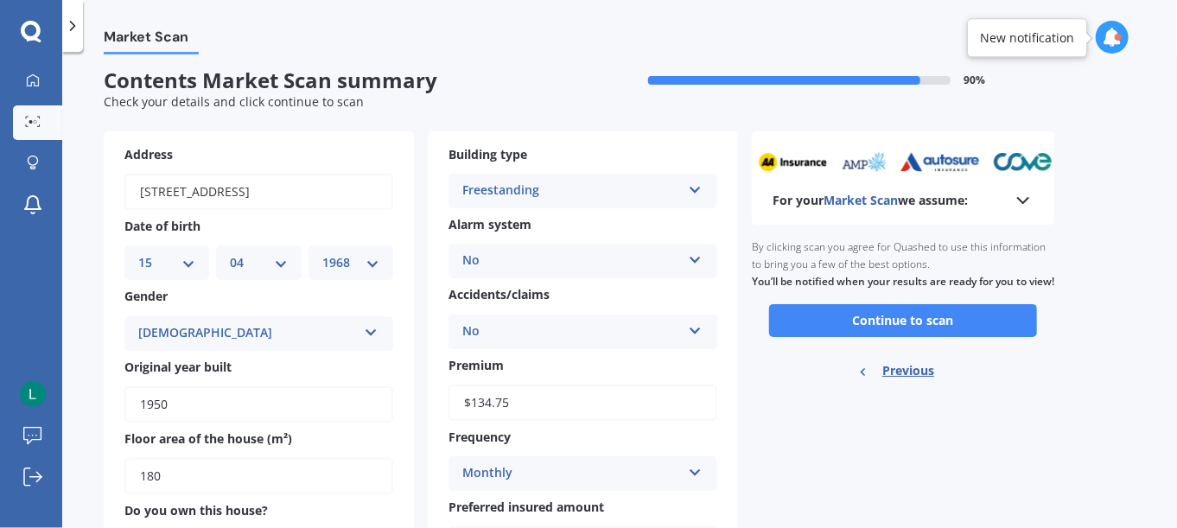
scroll to position [0, 0]
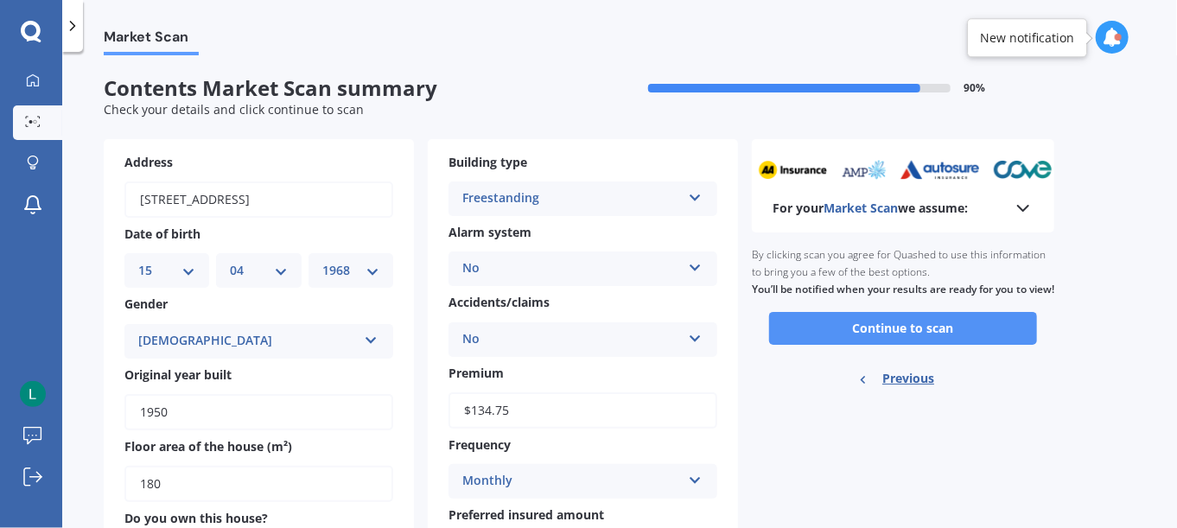
click at [919, 341] on button "Continue to scan" at bounding box center [903, 328] width 268 height 33
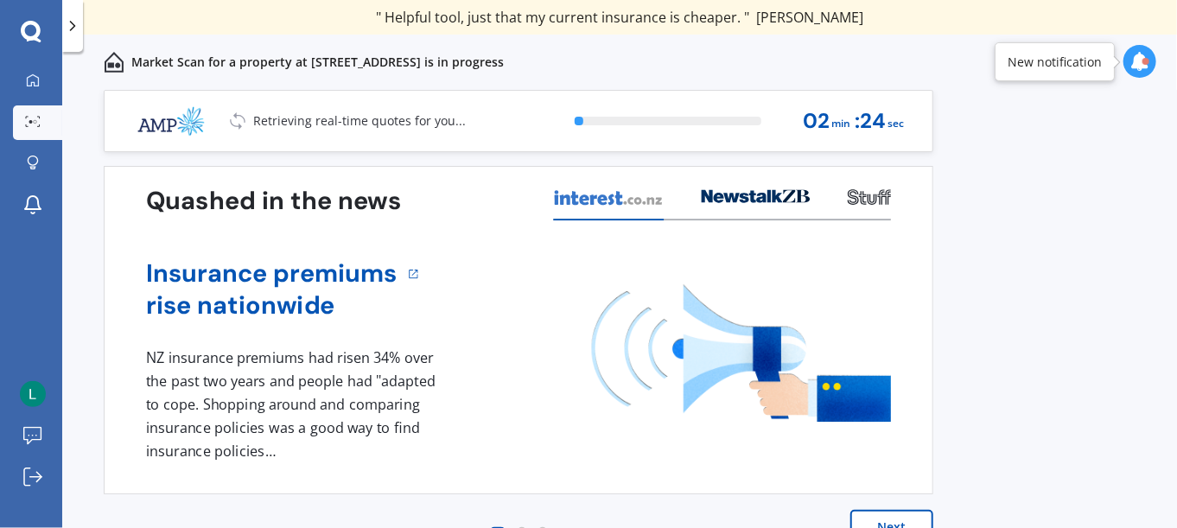
scroll to position [33, 0]
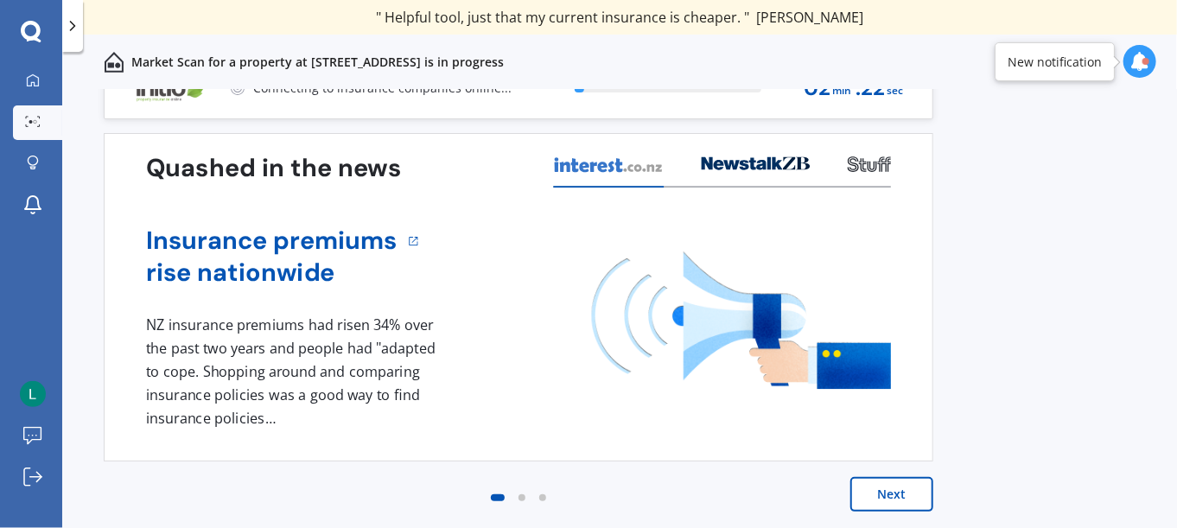
click at [882, 491] on button "Next" at bounding box center [892, 494] width 83 height 35
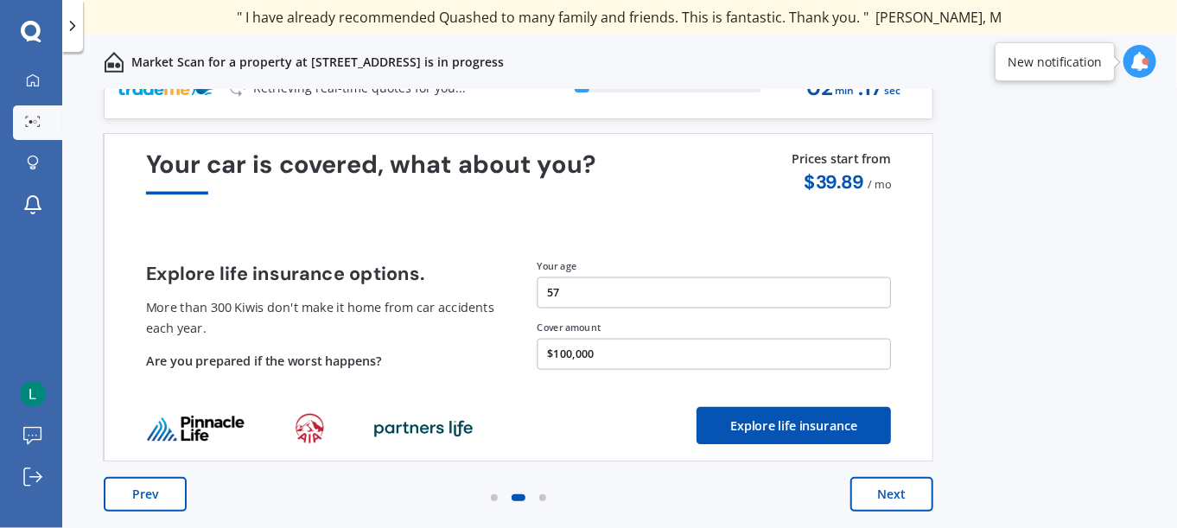
click at [882, 492] on button "Next" at bounding box center [892, 494] width 83 height 35
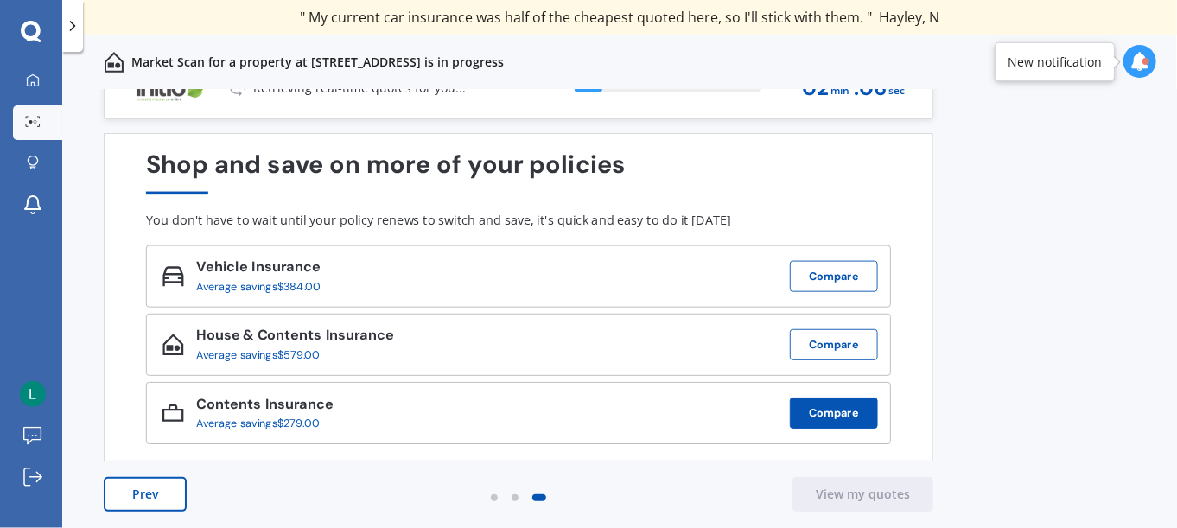
click at [832, 409] on button "Compare" at bounding box center [834, 413] width 88 height 31
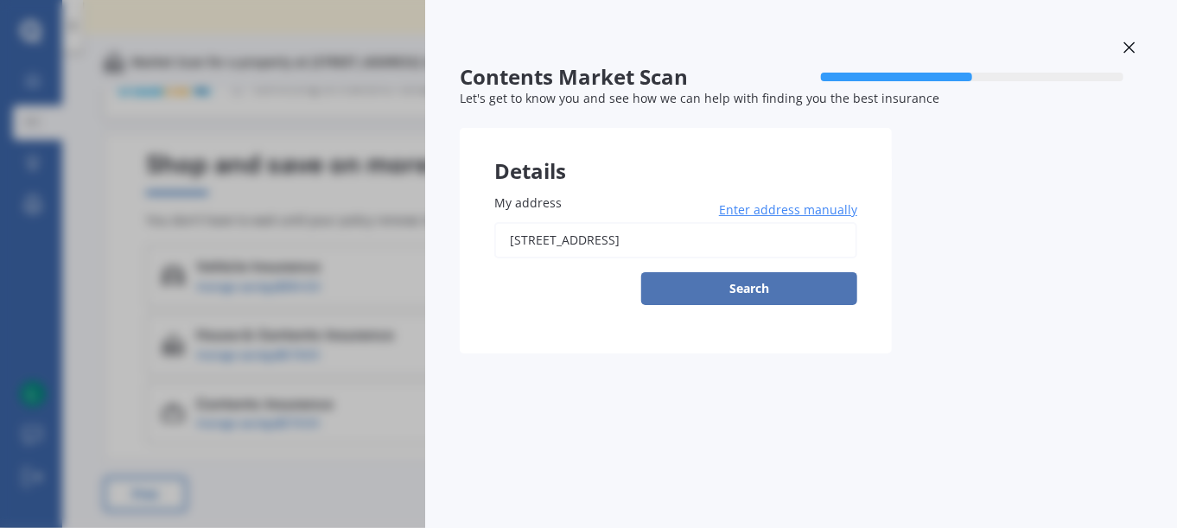
click at [741, 285] on button "Search" at bounding box center [749, 288] width 216 height 33
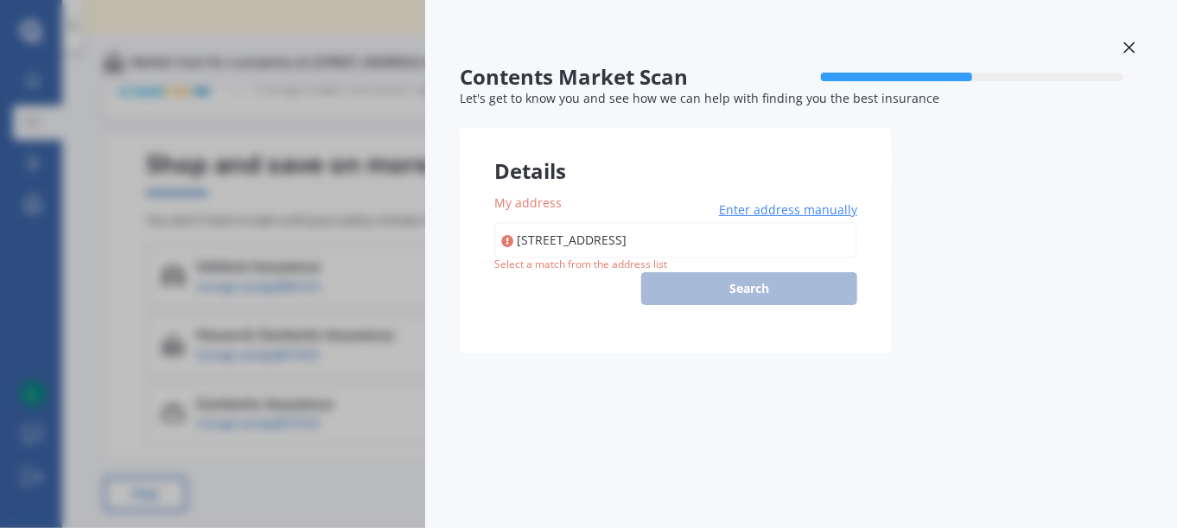
type input "[STREET_ADDRESS]"
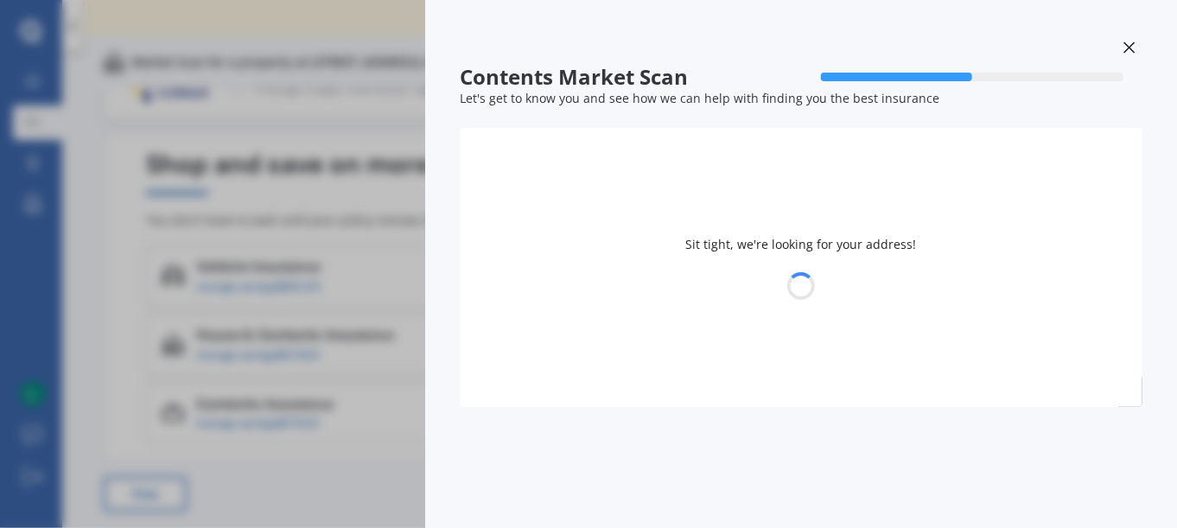
select select "15"
select select "04"
select select "1968"
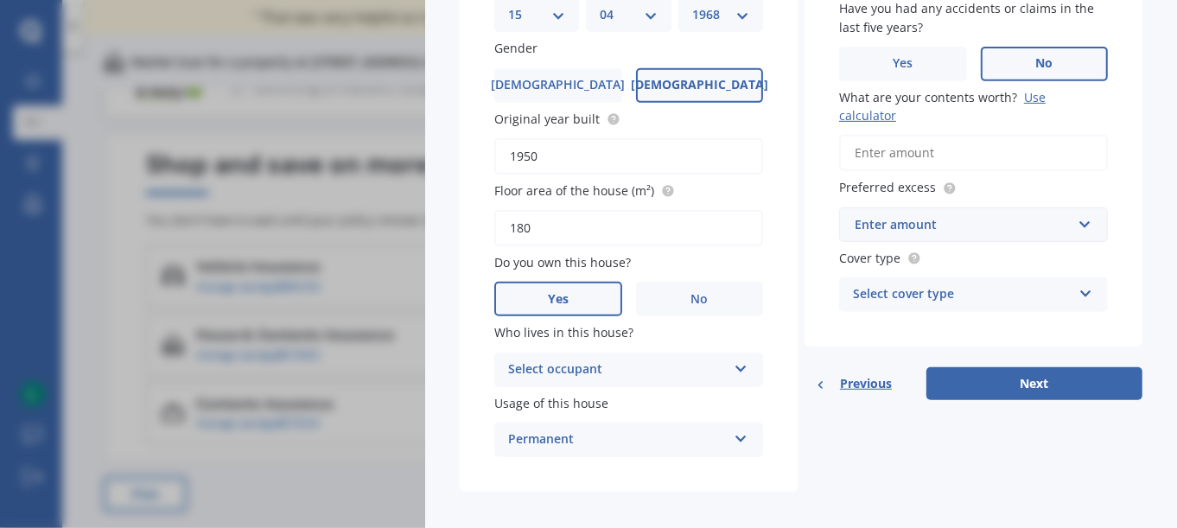
scroll to position [310, 0]
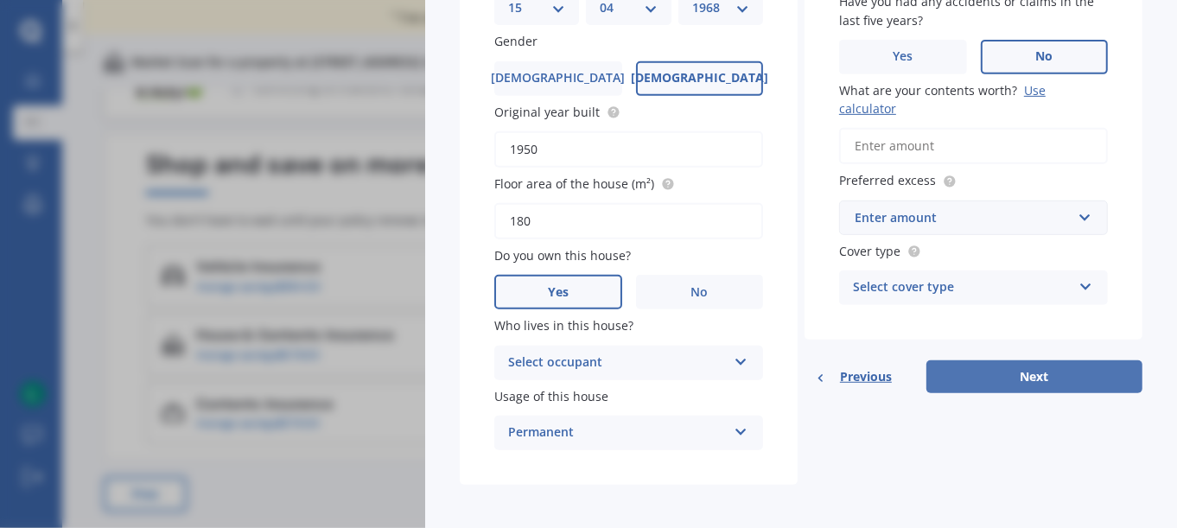
click at [1033, 376] on button "Next" at bounding box center [1035, 376] width 216 height 33
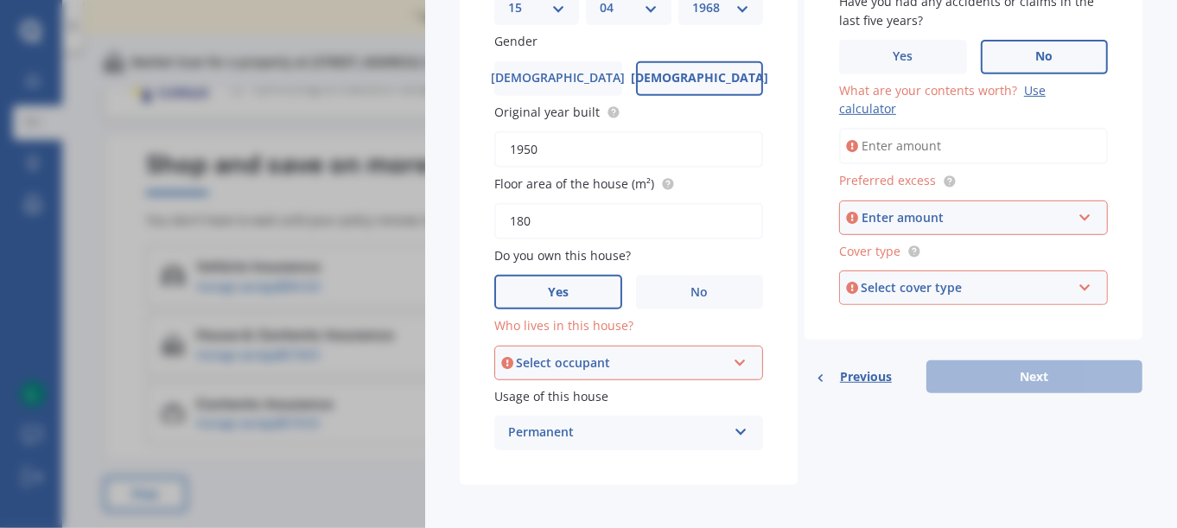
click at [1078, 284] on icon at bounding box center [1085, 284] width 15 height 12
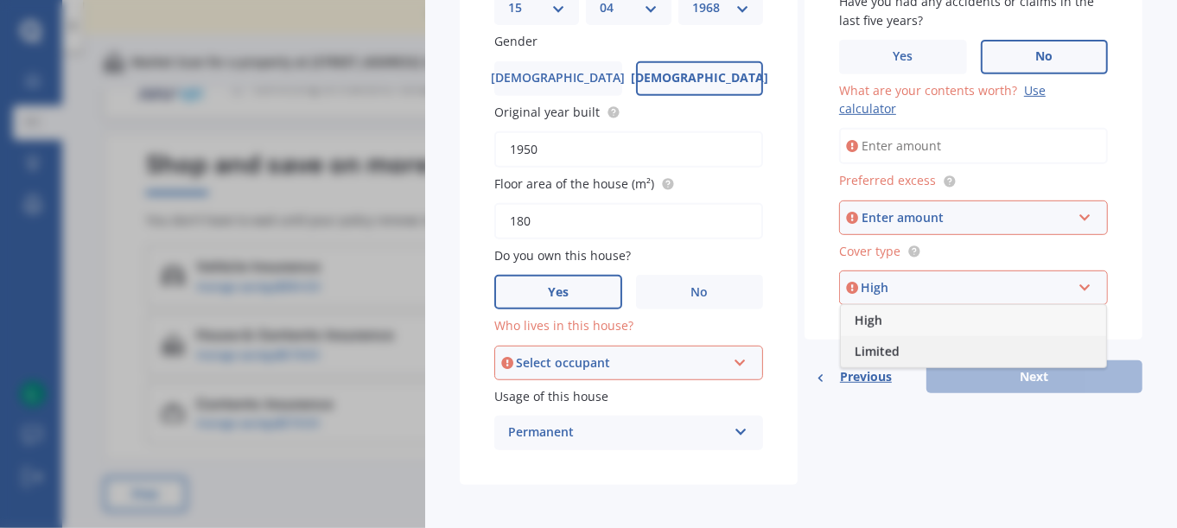
click at [984, 346] on div "Limited" at bounding box center [973, 351] width 265 height 31
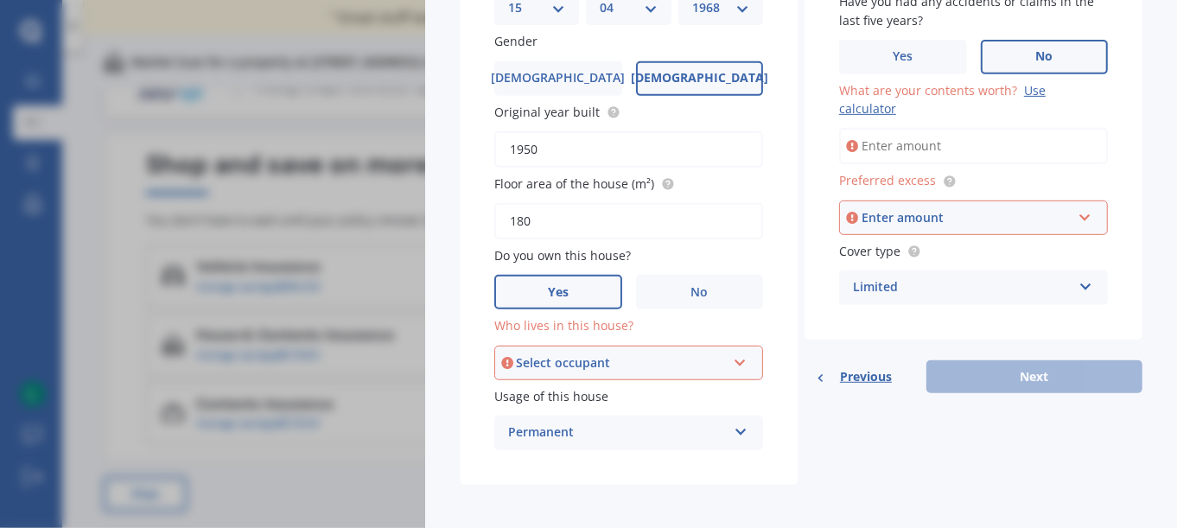
click at [662, 360] on div "Select occupant" at bounding box center [621, 363] width 210 height 19
drag, startPoint x: 611, startPoint y: 373, endPoint x: 609, endPoint y: 388, distance: 15.8
click at [609, 380] on div "Owner Owner" at bounding box center [628, 363] width 269 height 35
click at [647, 360] on div "Select occupant" at bounding box center [621, 363] width 210 height 19
click at [522, 395] on span "Owner" at bounding box center [529, 395] width 39 height 16
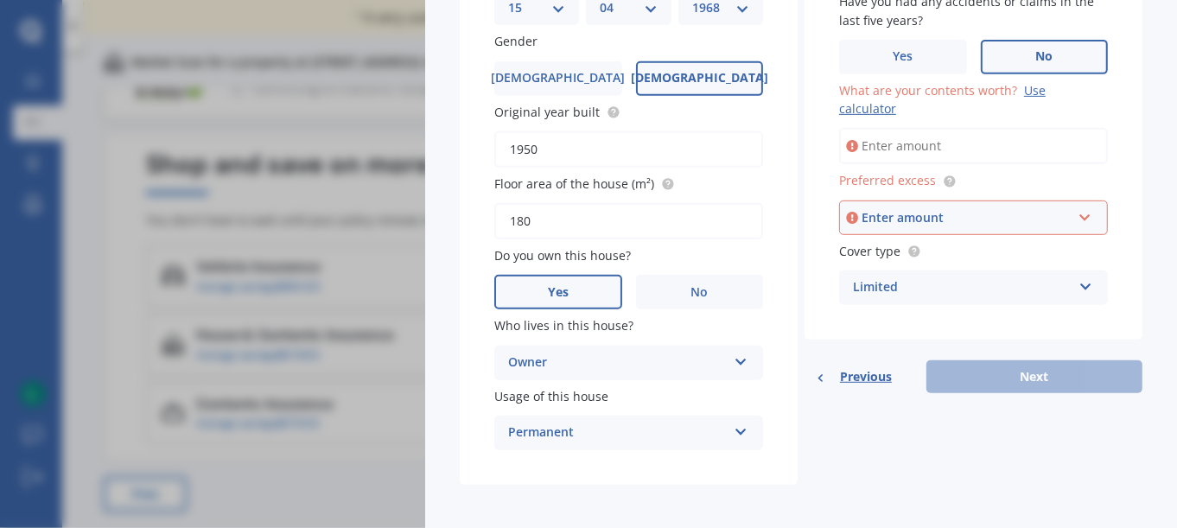
click at [871, 144] on input "What are your contents worth? Use calculator" at bounding box center [973, 146] width 269 height 36
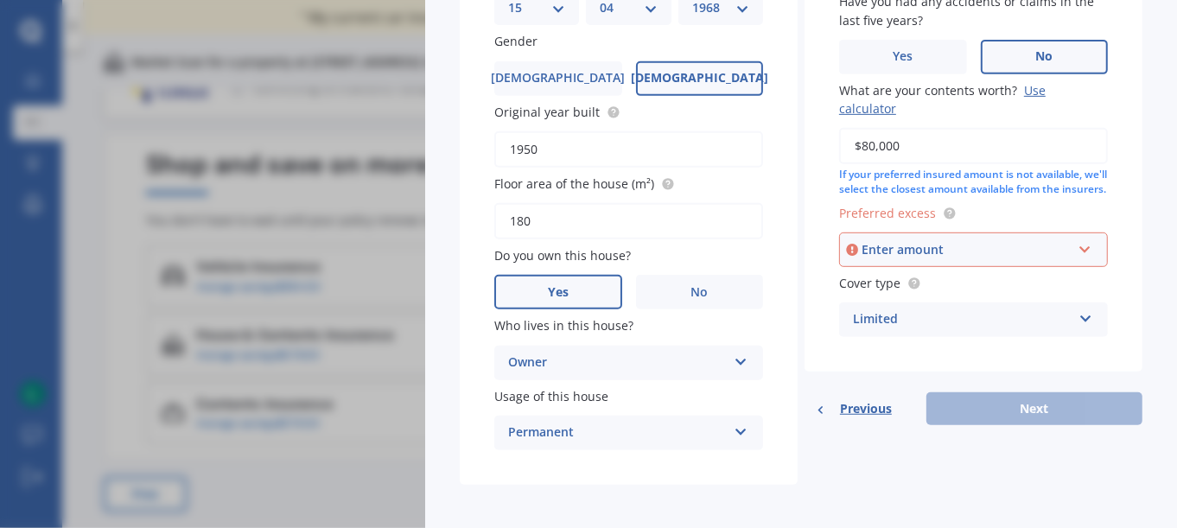
type input "$80,000"
click at [984, 259] on div "Enter amount" at bounding box center [967, 249] width 210 height 19
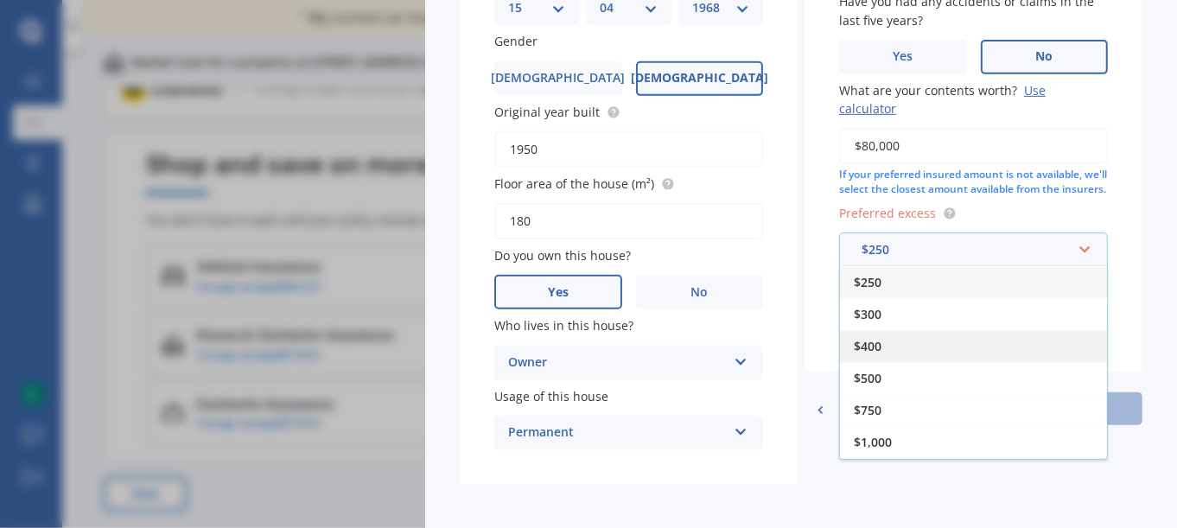
click at [886, 355] on div "$400" at bounding box center [973, 346] width 267 height 32
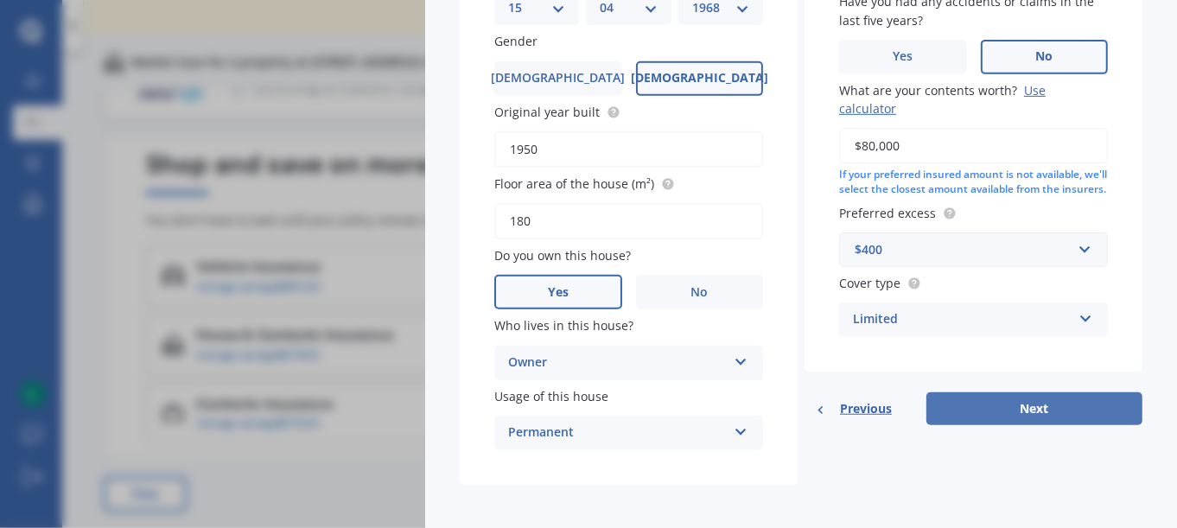
click at [1004, 424] on button "Next" at bounding box center [1035, 408] width 216 height 33
select select "15"
select select "04"
select select "1968"
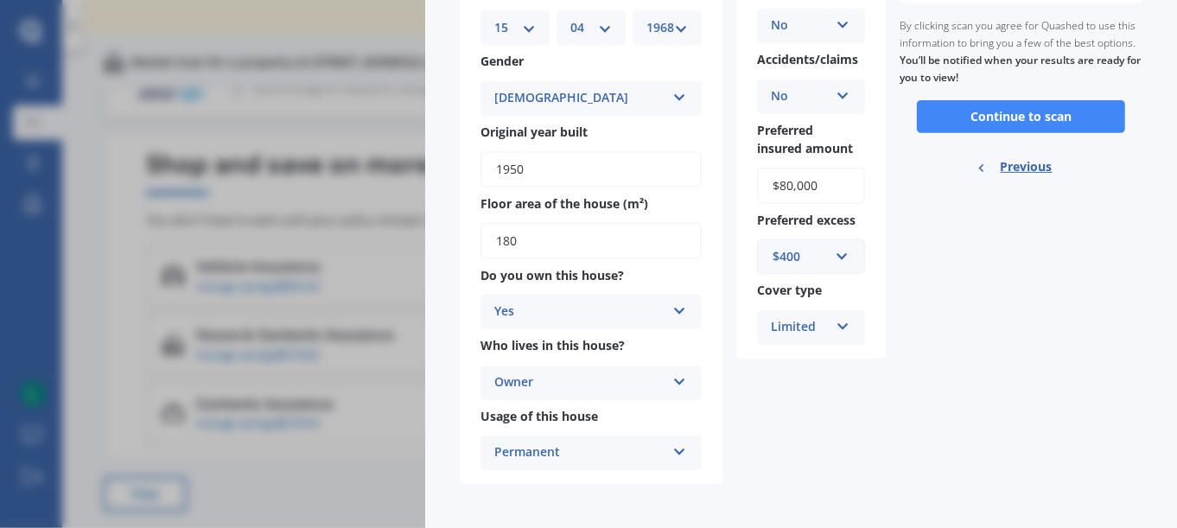
scroll to position [0, 0]
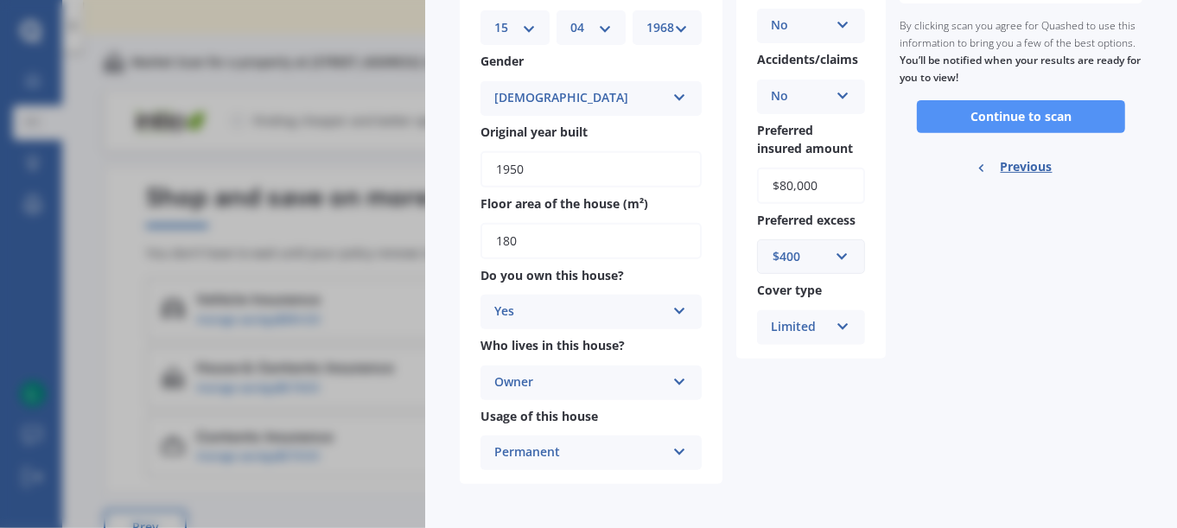
click at [985, 128] on button "Continue to scan" at bounding box center [1021, 116] width 208 height 33
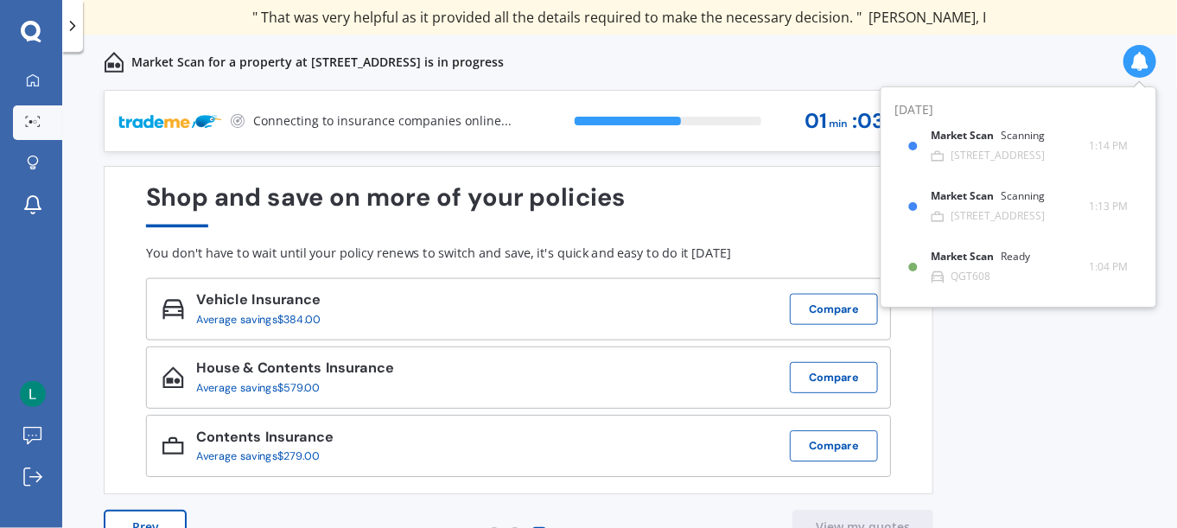
click at [446, 381] on div "House & Contents Insurance Average savings $579.00 Compare" at bounding box center [518, 378] width 745 height 62
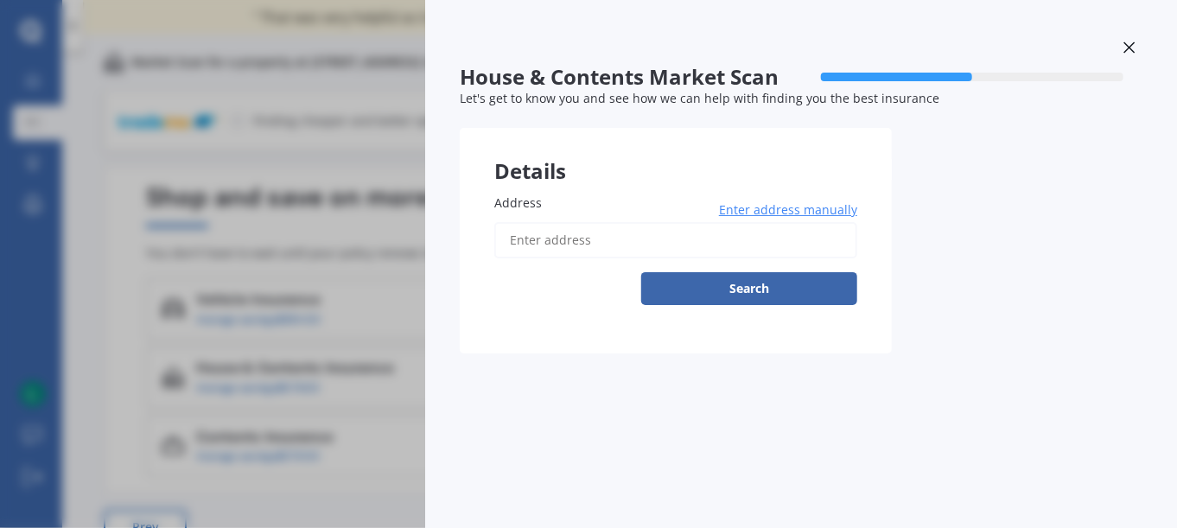
click at [568, 236] on input "Address" at bounding box center [675, 240] width 363 height 36
type input "[STREET_ADDRESS]"
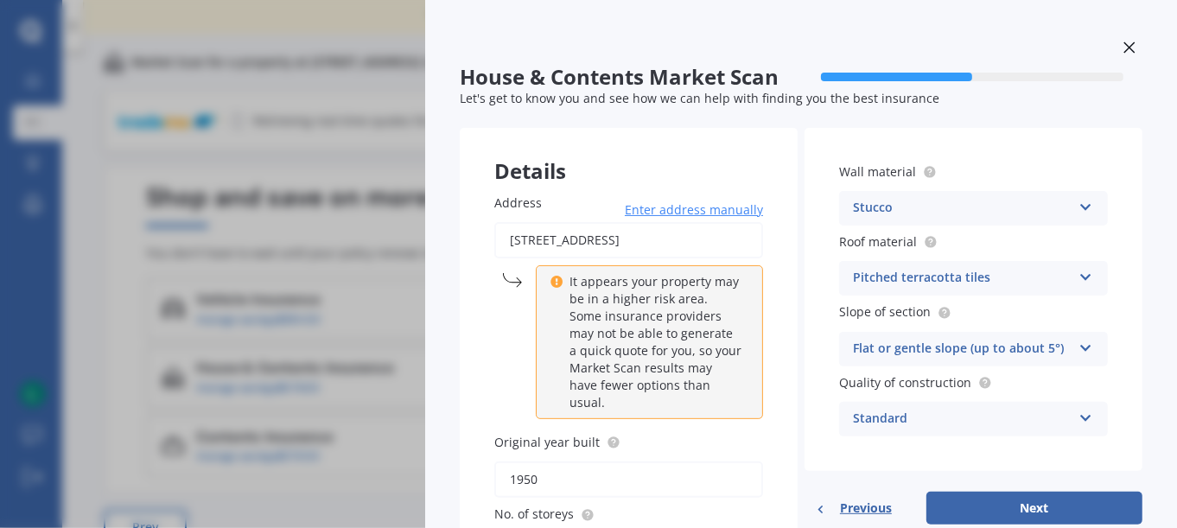
scroll to position [230, 0]
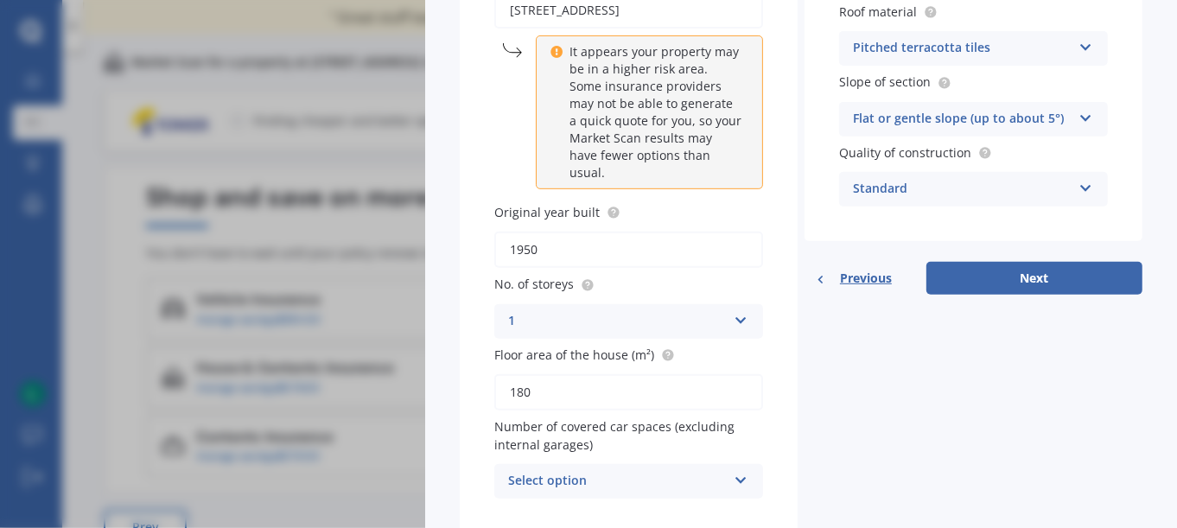
click at [666, 471] on div "Select option" at bounding box center [617, 481] width 219 height 21
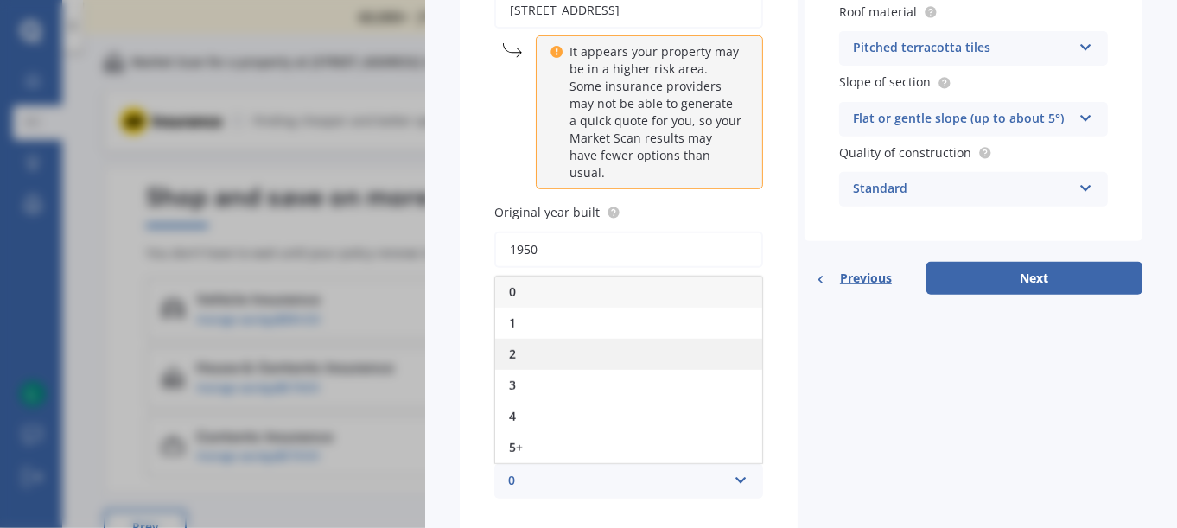
click at [533, 339] on div "2" at bounding box center [628, 354] width 267 height 31
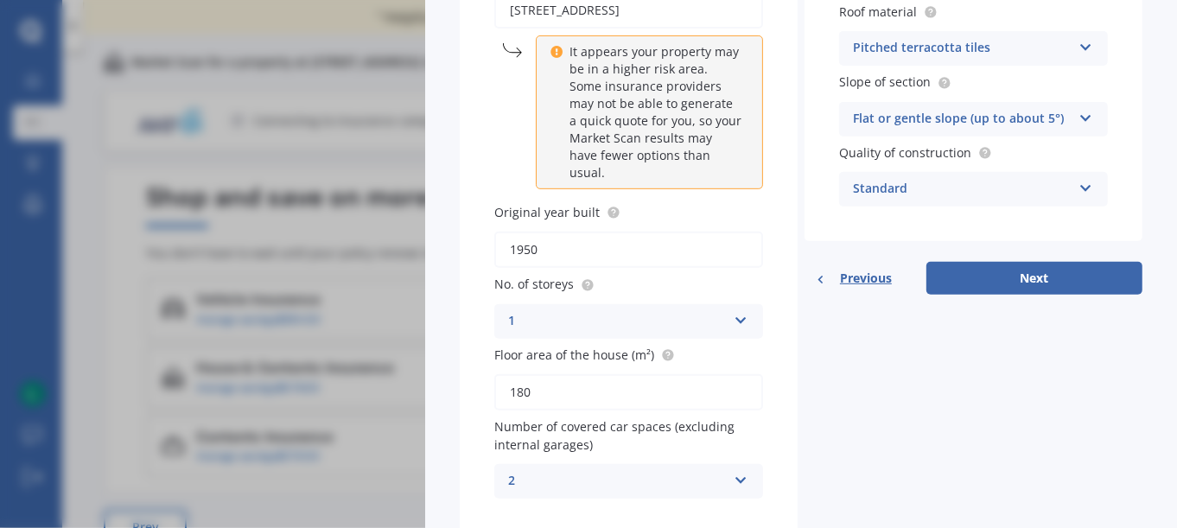
click at [742, 471] on icon at bounding box center [741, 477] width 15 height 12
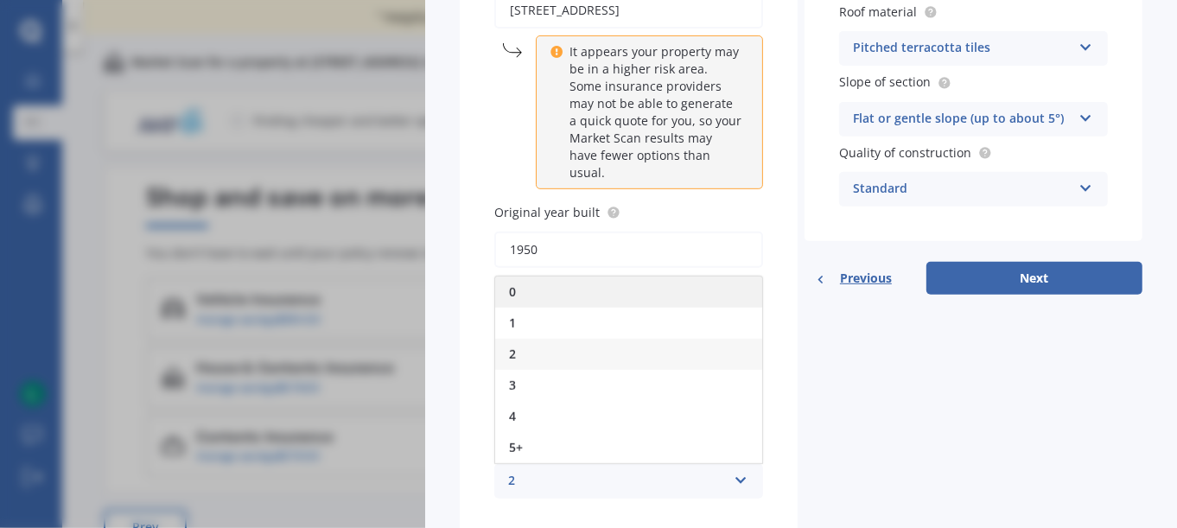
click at [565, 277] on div "0" at bounding box center [628, 292] width 267 height 31
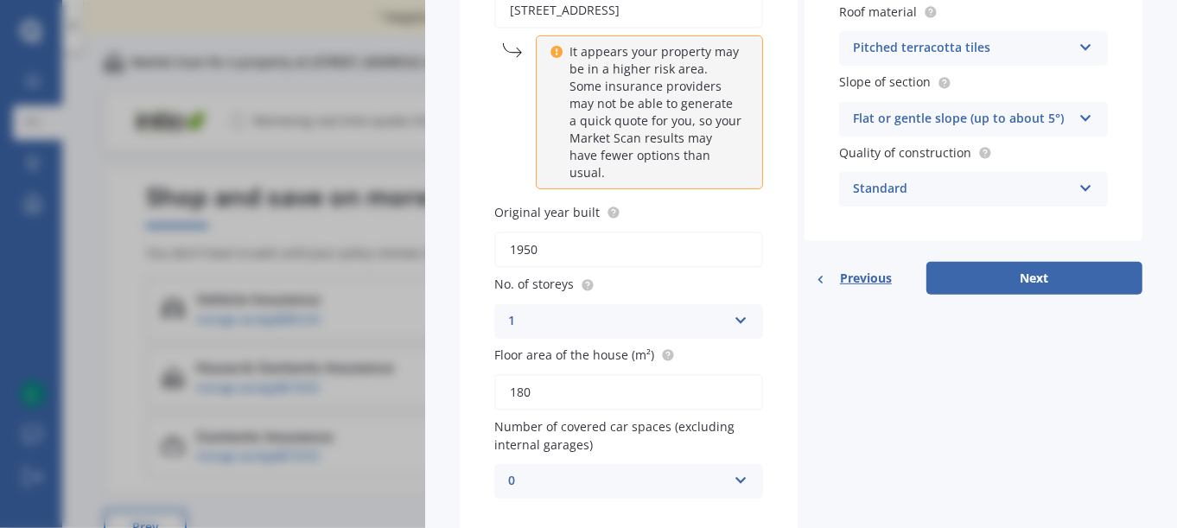
scroll to position [0, 0]
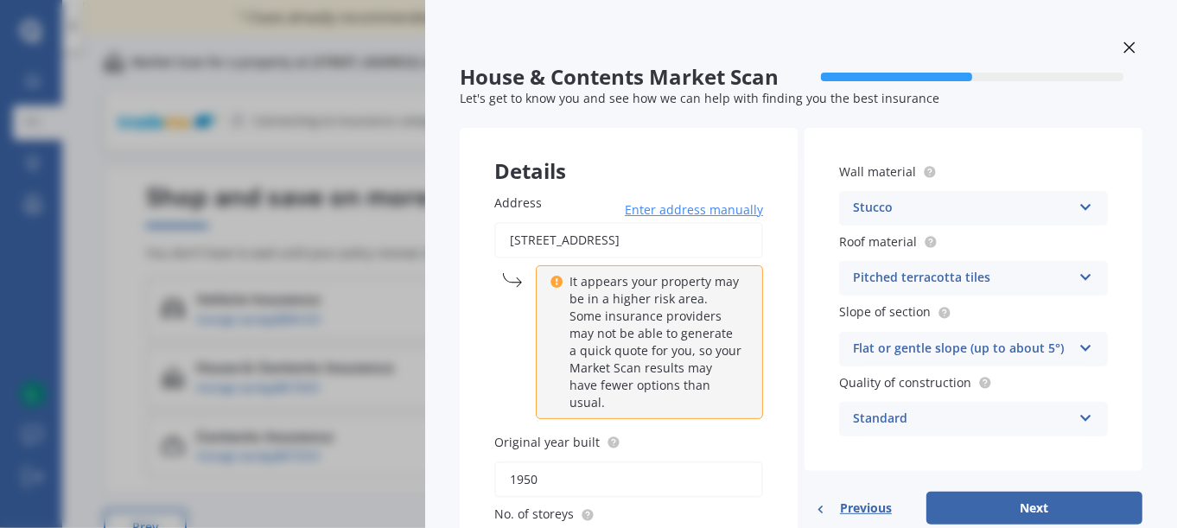
click at [924, 281] on div "Pitched terracotta tiles" at bounding box center [962, 278] width 219 height 21
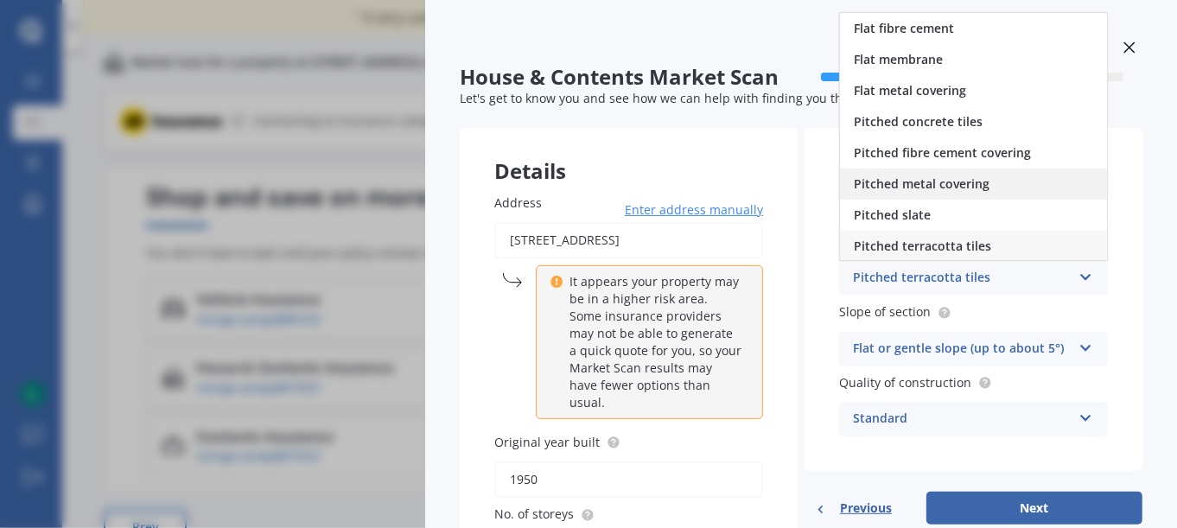
click at [928, 175] on span "Pitched metal covering" at bounding box center [922, 183] width 136 height 16
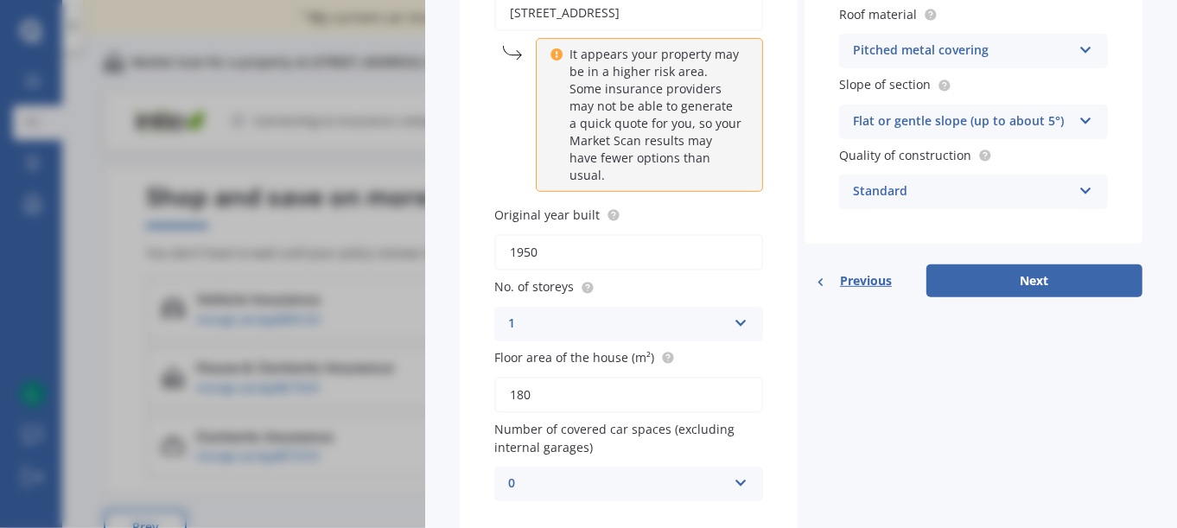
scroll to position [230, 0]
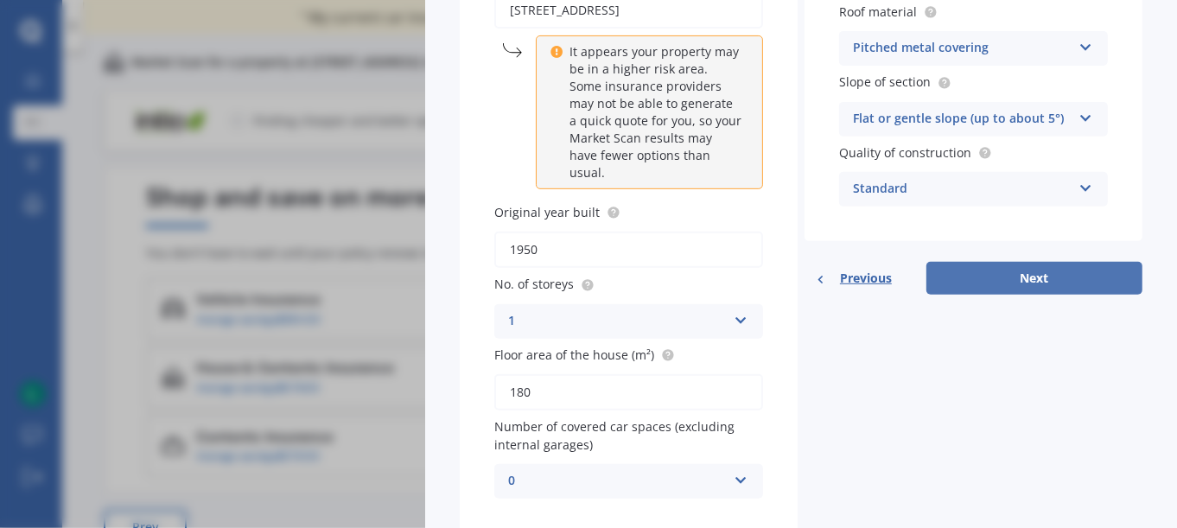
click at [1017, 281] on button "Next" at bounding box center [1035, 278] width 216 height 33
select select "15"
select select "04"
select select "1968"
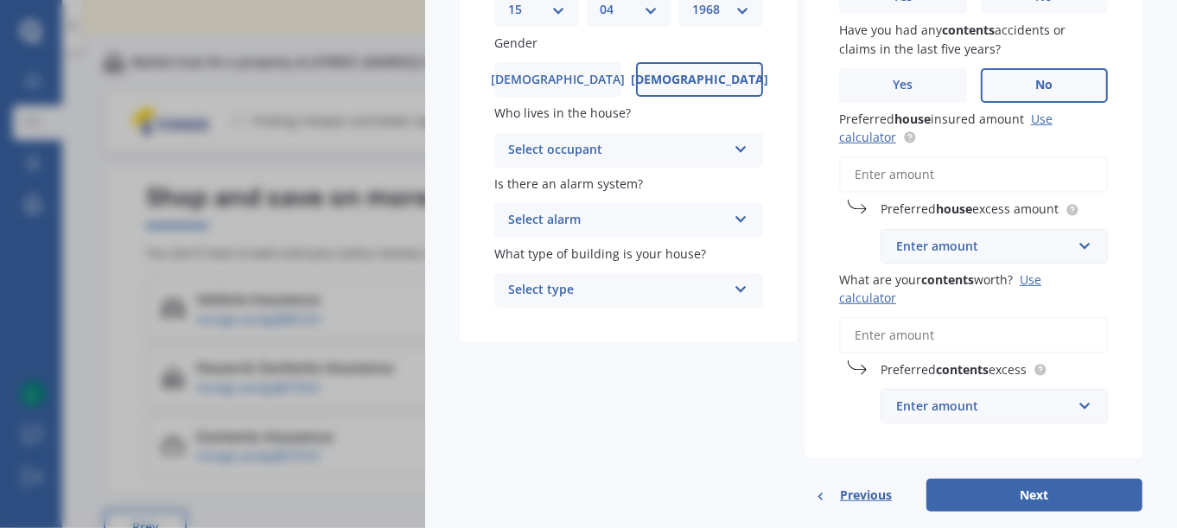
click at [1035, 80] on span "No" at bounding box center [1043, 85] width 17 height 15
click at [0, 0] on input "No" at bounding box center [0, 0] width 0 height 0
click at [623, 141] on div "Select occupant" at bounding box center [617, 150] width 219 height 21
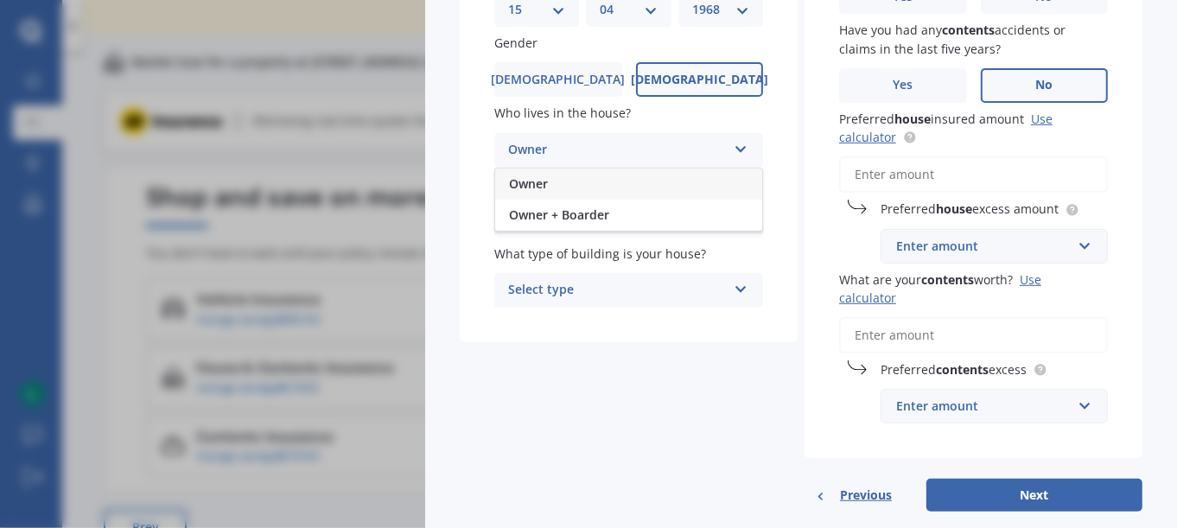
click at [564, 192] on div "Owner" at bounding box center [628, 184] width 267 height 31
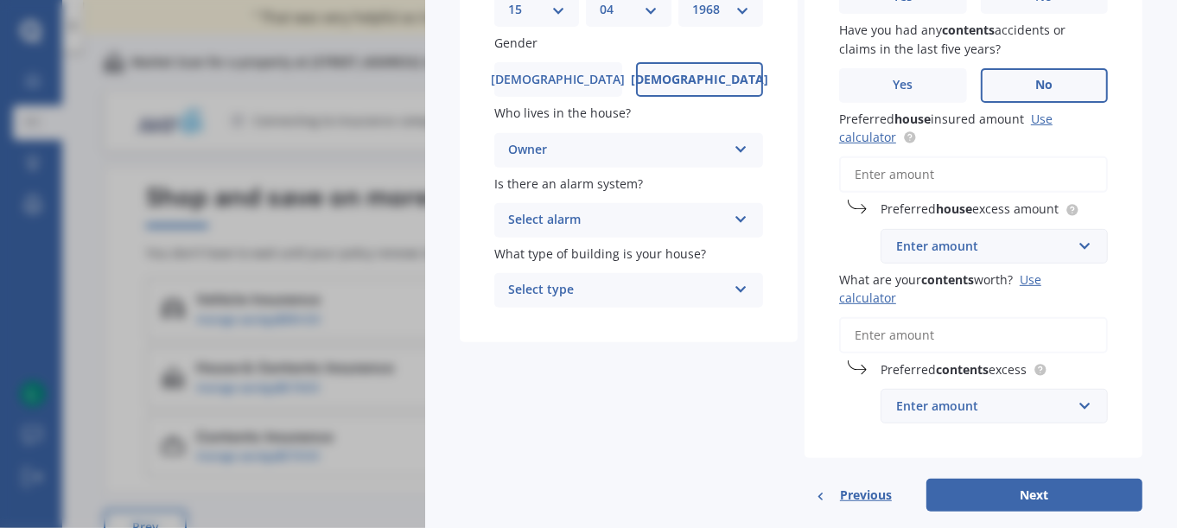
click at [580, 222] on div "Select alarm" at bounding box center [617, 220] width 219 height 21
click at [530, 312] on div "No" at bounding box center [628, 316] width 267 height 31
click at [609, 287] on div "Select type" at bounding box center [617, 290] width 219 height 21
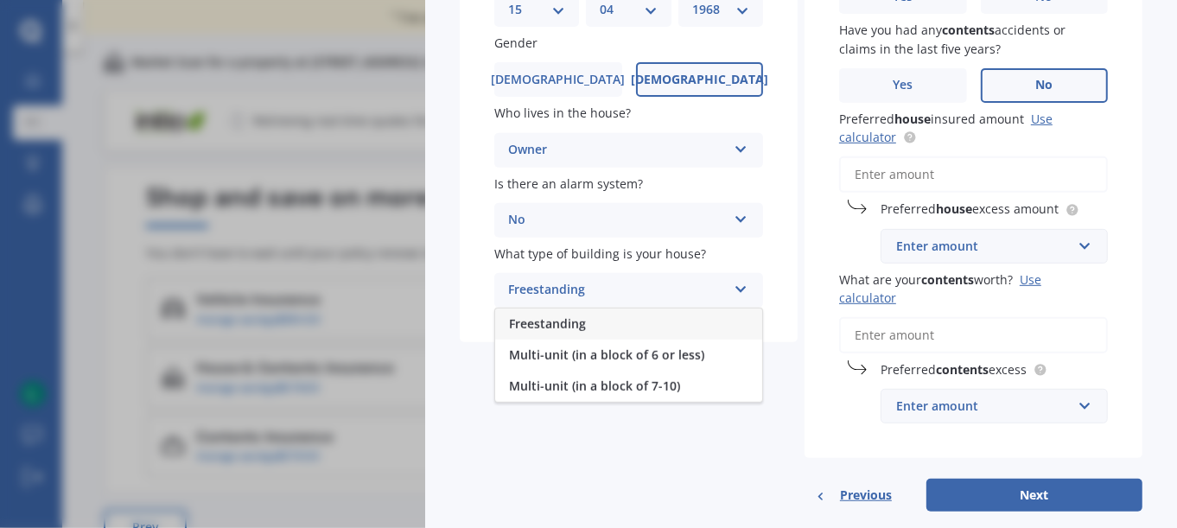
click at [583, 325] on span "Freestanding" at bounding box center [547, 323] width 77 height 16
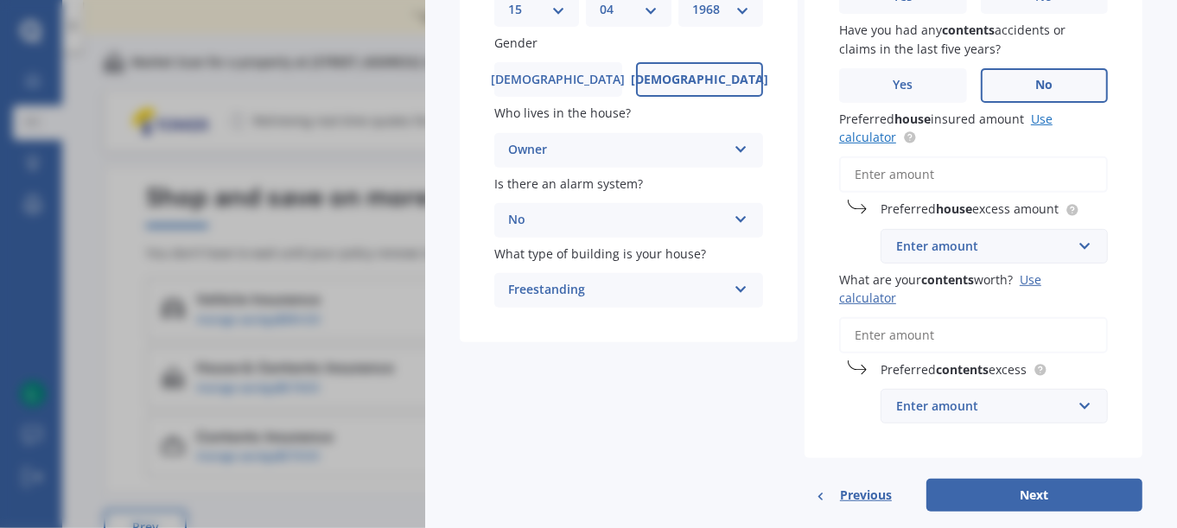
click at [1041, 117] on link "Use calculator" at bounding box center [945, 128] width 213 height 35
click at [889, 169] on input "Preferred house insured amount Use calculator" at bounding box center [973, 174] width 269 height 36
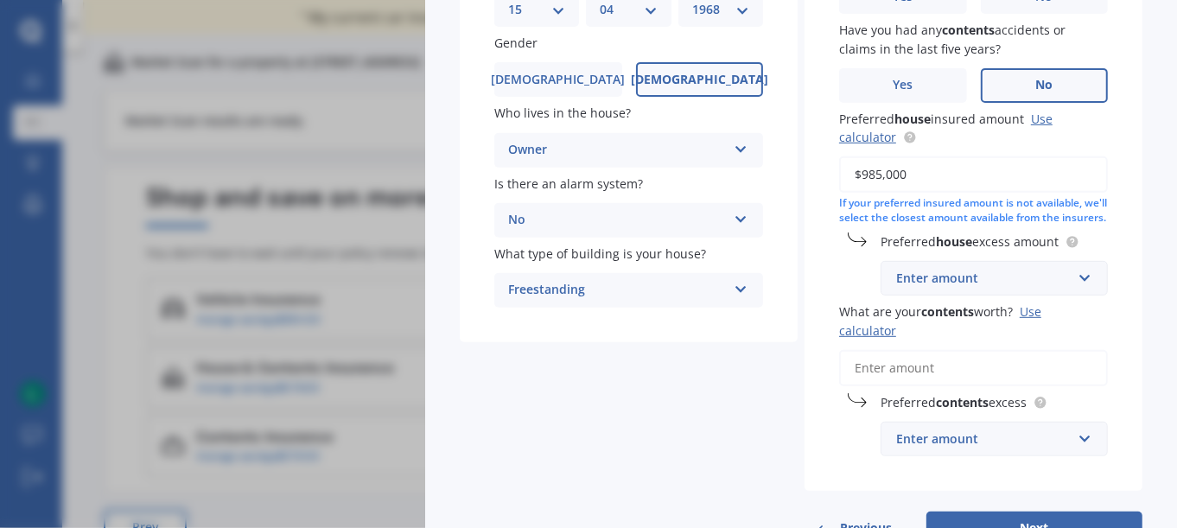
type input "$985,000"
click at [923, 288] on div "Enter amount" at bounding box center [983, 278] width 175 height 19
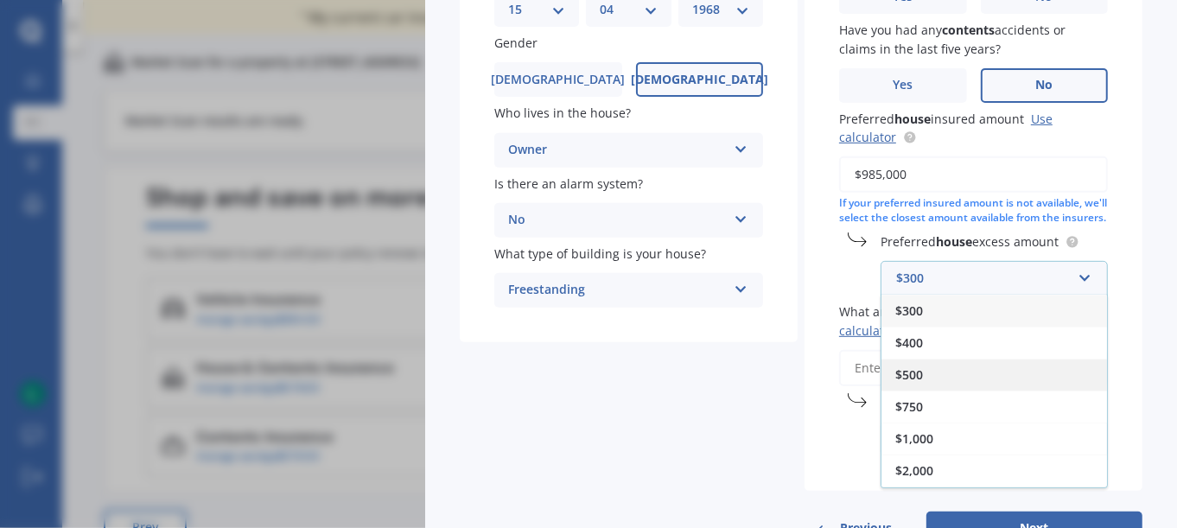
click at [914, 383] on span "$500" at bounding box center [909, 374] width 28 height 16
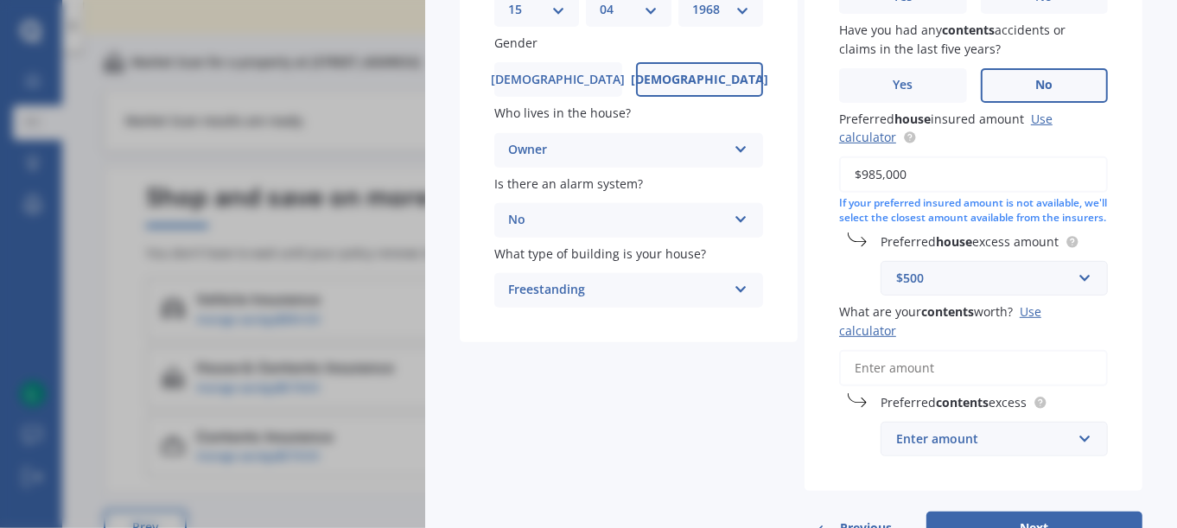
click at [928, 376] on input "What are your contents worth? Use calculator" at bounding box center [973, 368] width 269 height 36
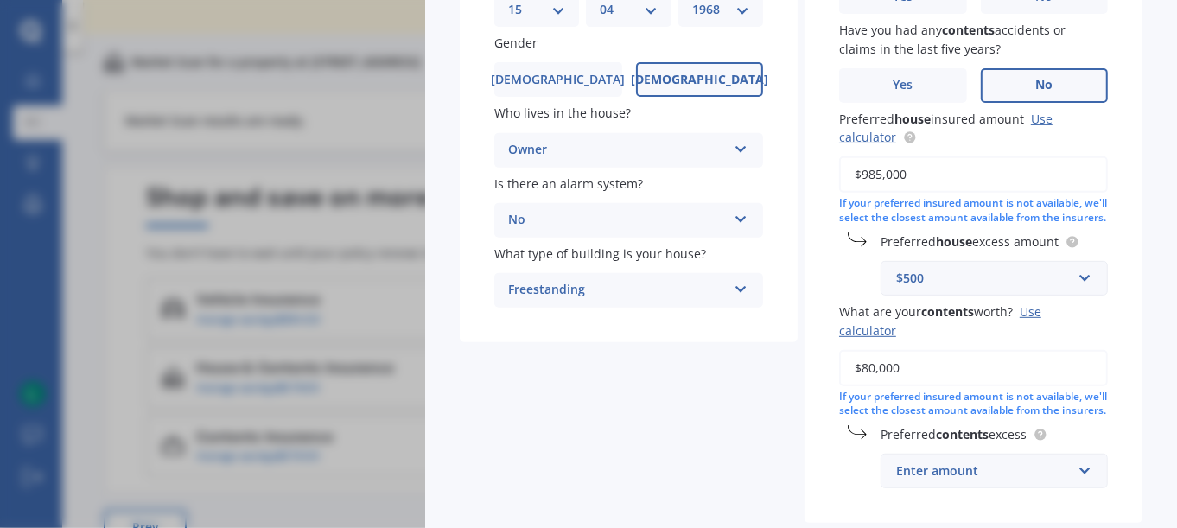
type input "$80,000"
click at [953, 443] on b "contents" at bounding box center [962, 434] width 53 height 16
click at [923, 481] on div "Enter amount" at bounding box center [983, 471] width 175 height 19
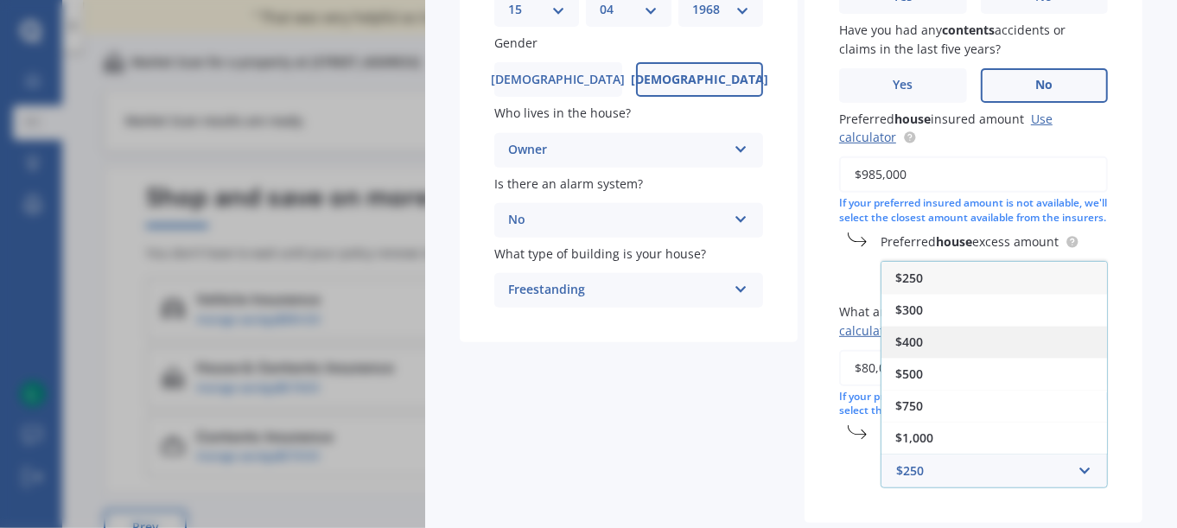
click at [919, 358] on div "$400" at bounding box center [995, 342] width 226 height 32
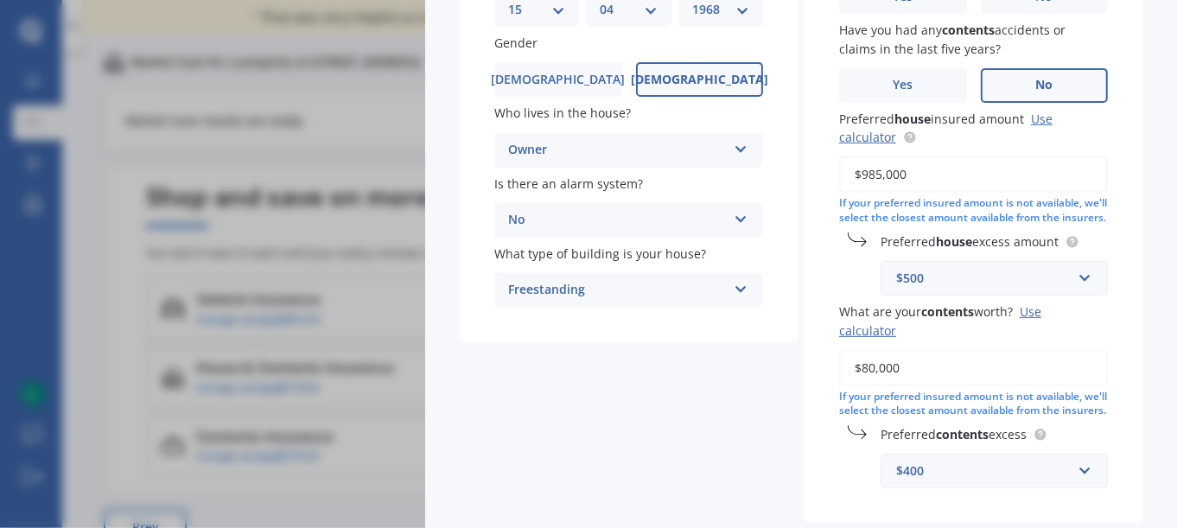
scroll to position [352, 0]
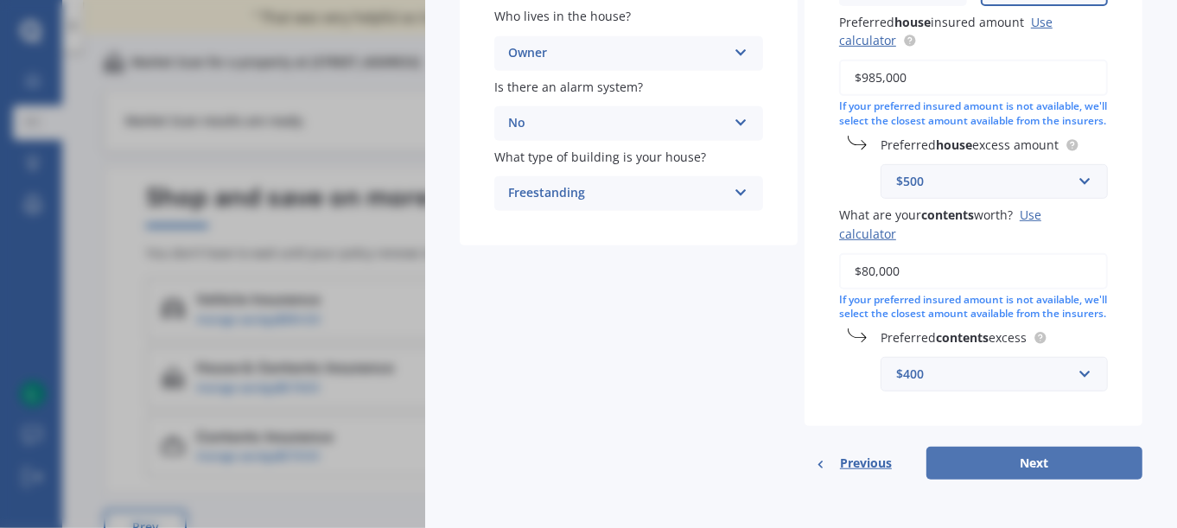
click at [978, 466] on button "Next" at bounding box center [1035, 463] width 216 height 33
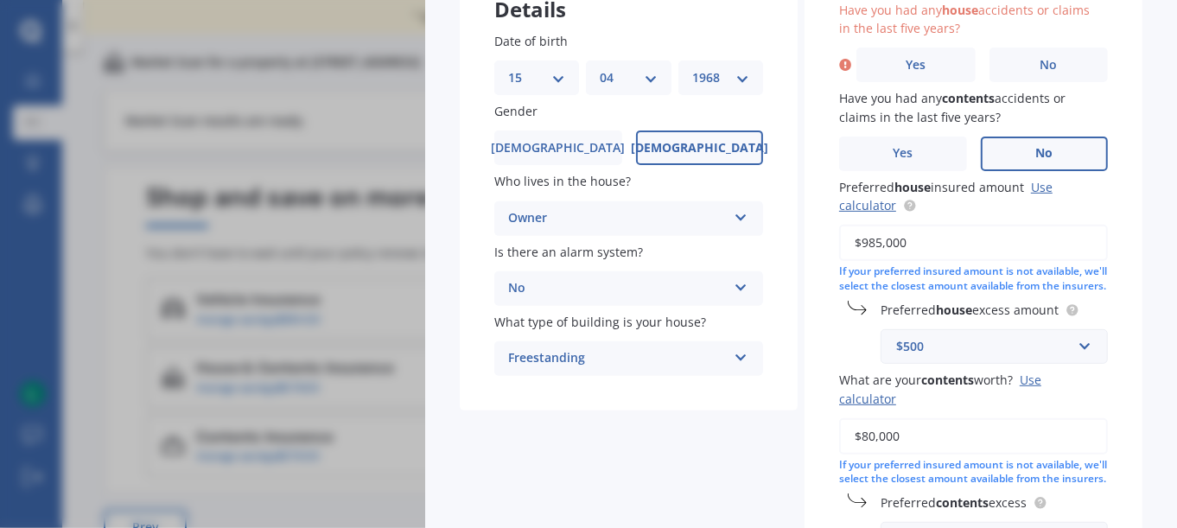
scroll to position [0, 0]
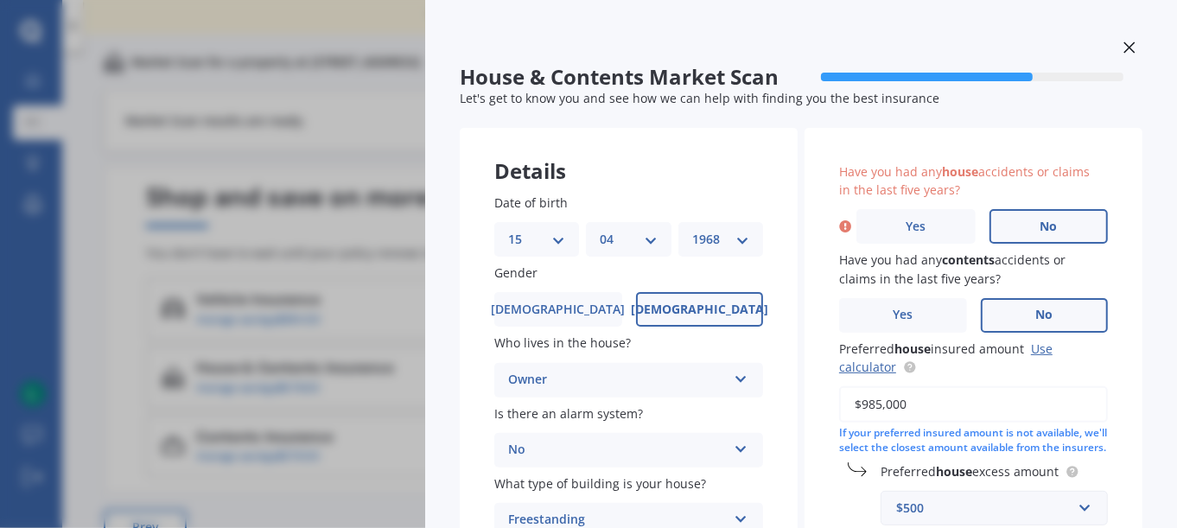
click at [1018, 233] on label "No" at bounding box center [1049, 226] width 119 height 35
click at [0, 0] on input "No" at bounding box center [0, 0] width 0 height 0
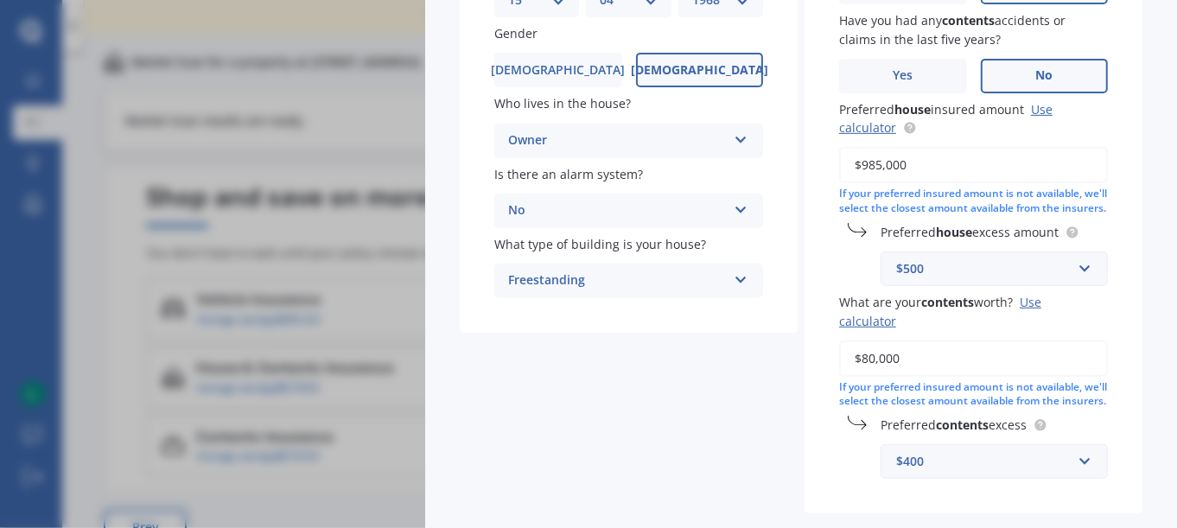
scroll to position [352, 0]
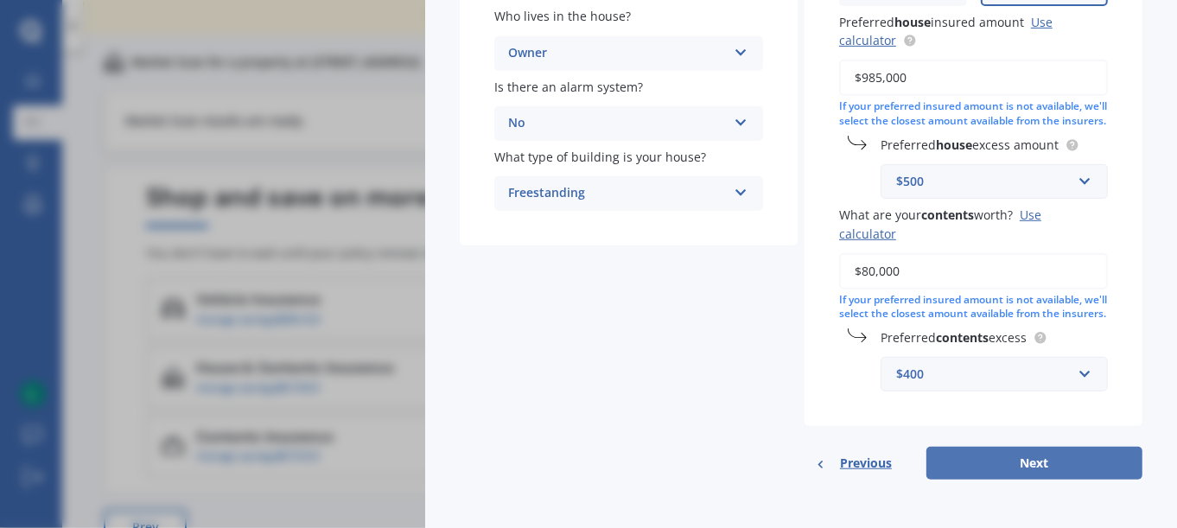
click at [1010, 470] on button "Next" at bounding box center [1035, 463] width 216 height 33
select select "15"
select select "04"
select select "1968"
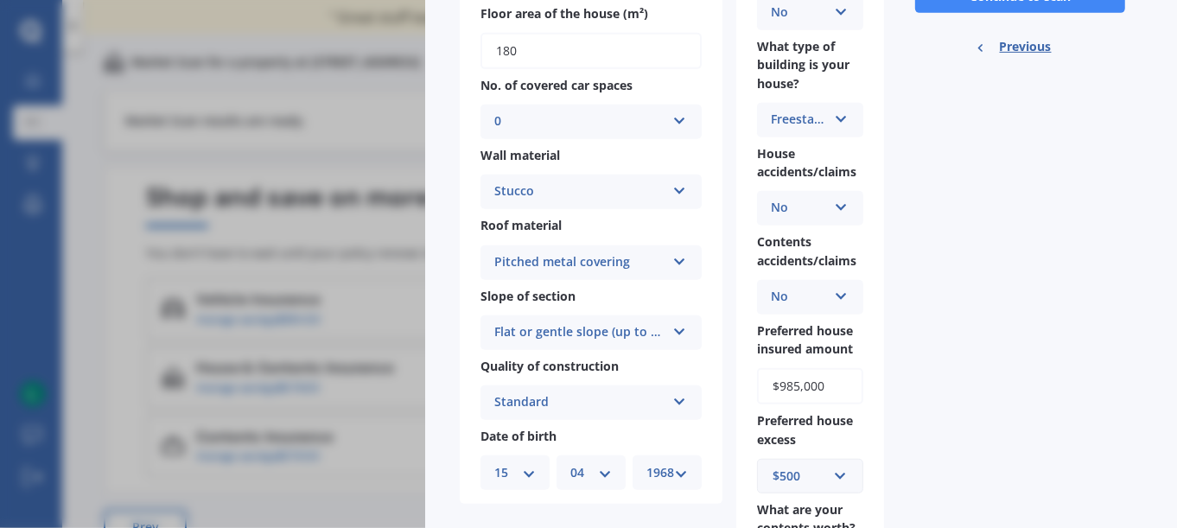
scroll to position [122, 0]
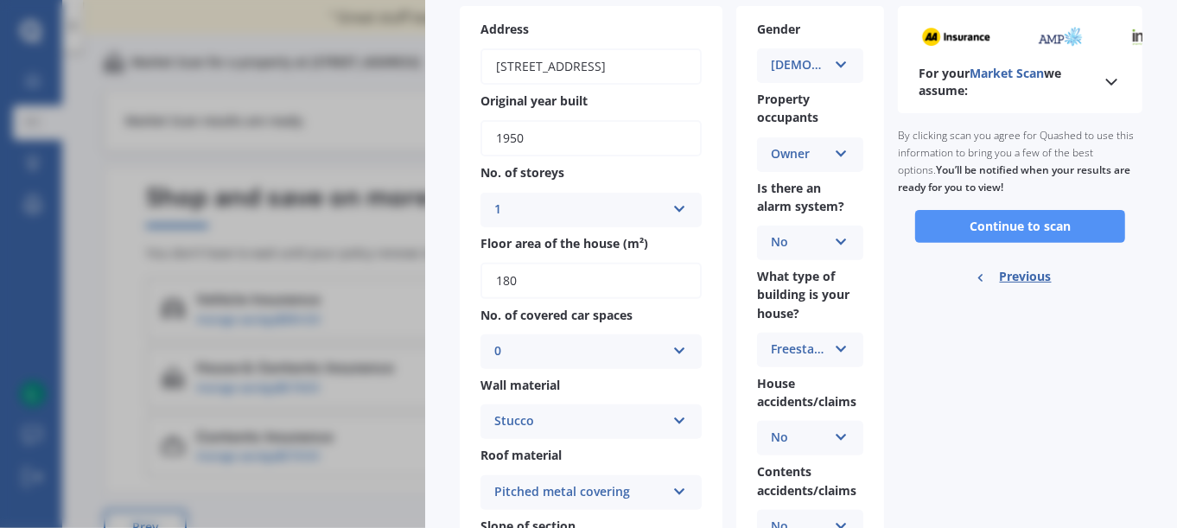
click at [1023, 230] on button "Continue to scan" at bounding box center [1020, 226] width 210 height 33
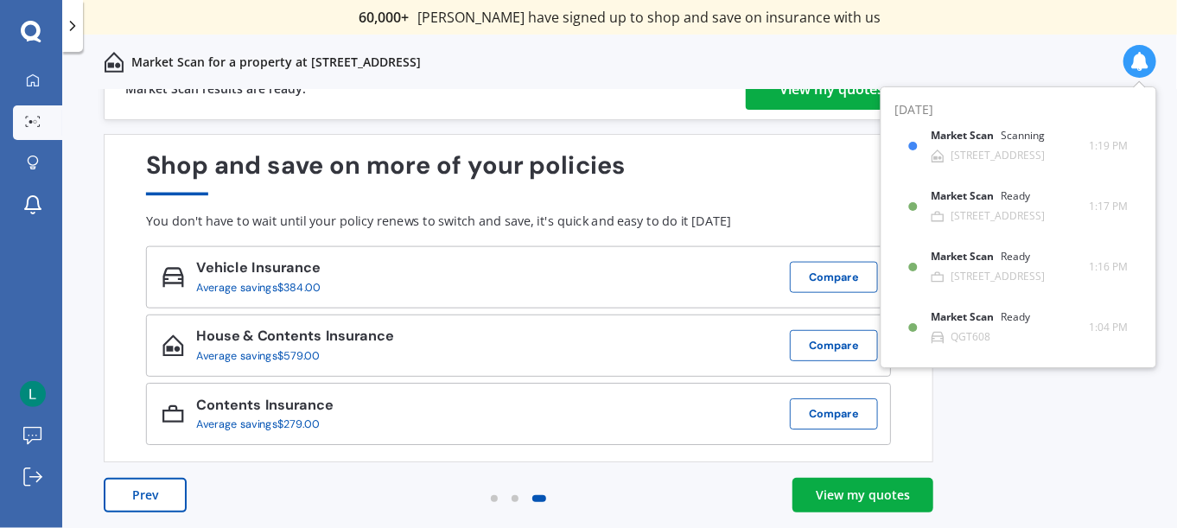
scroll to position [33, 0]
click at [834, 494] on div "View my quotes" at bounding box center [863, 494] width 94 height 17
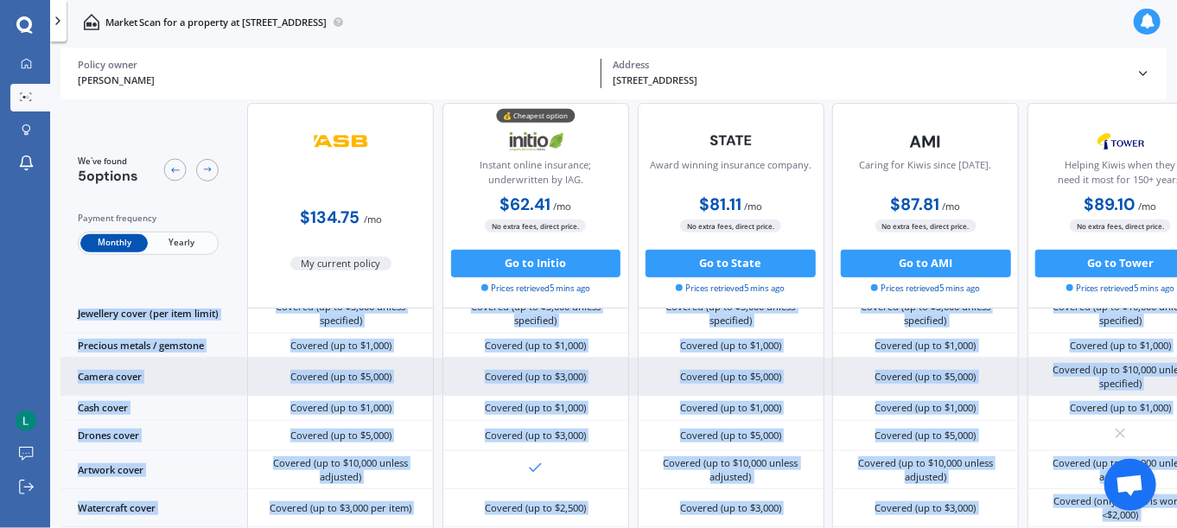
scroll to position [669, 0]
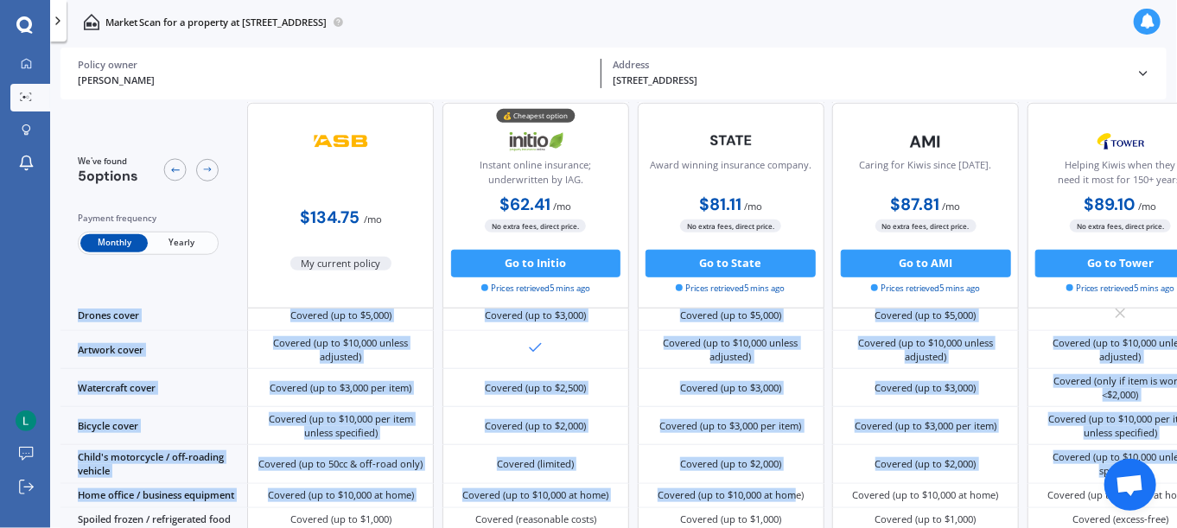
drag, startPoint x: 737, startPoint y: 521, endPoint x: 795, endPoint y: 521, distance: 57.9
click at [795, 521] on div "Sum insured (incl. GST) $70,387 $90,000 $70,387 $70,387 $75,000 Excess amount $…" at bounding box center [637, 382] width 1153 height 1178
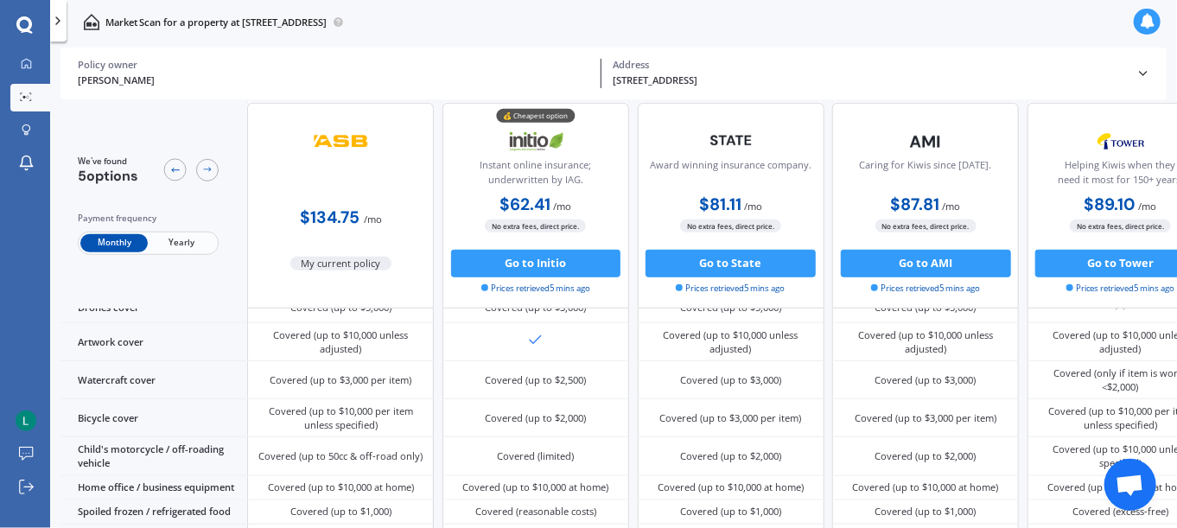
click at [788, 44] on div "Market Scan for a property at [STREET_ADDRESS][PERSON_NAME] Policy owner [STREE…" at bounding box center [613, 287] width 1127 height 487
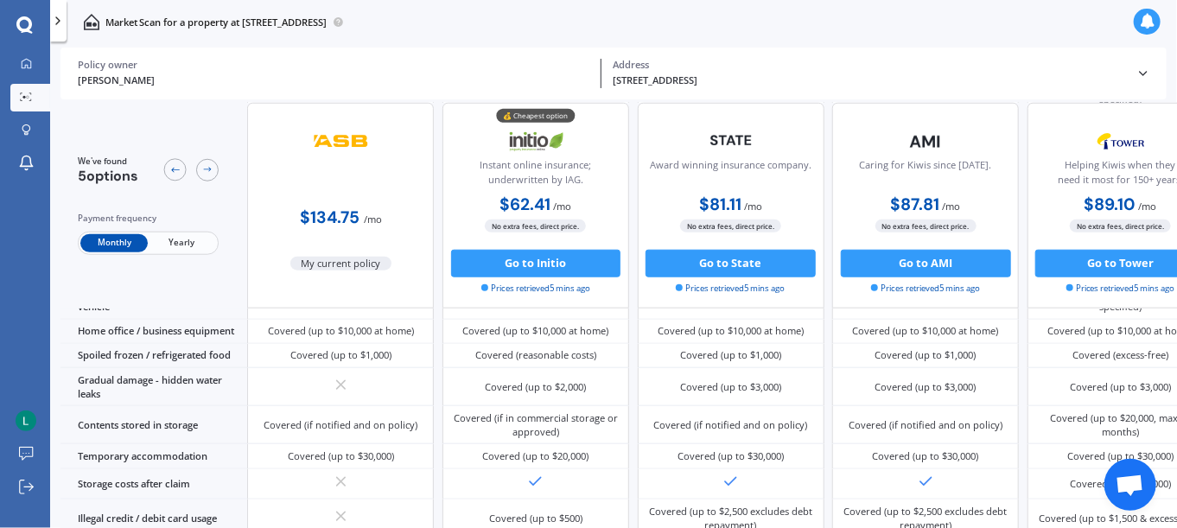
scroll to position [1278, 0]
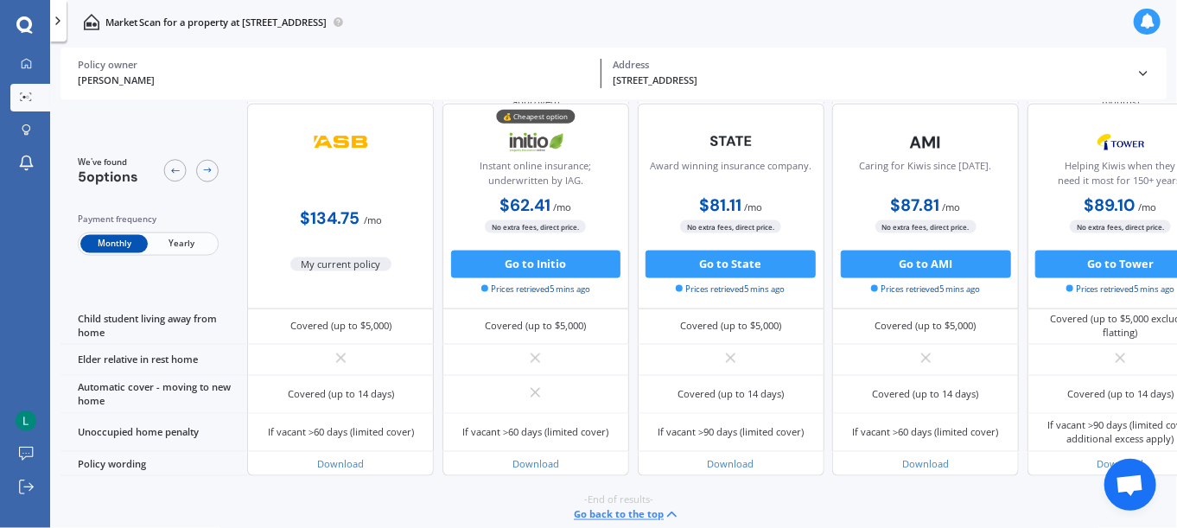
click at [618, 507] on button "Go back to the top" at bounding box center [627, 515] width 106 height 16
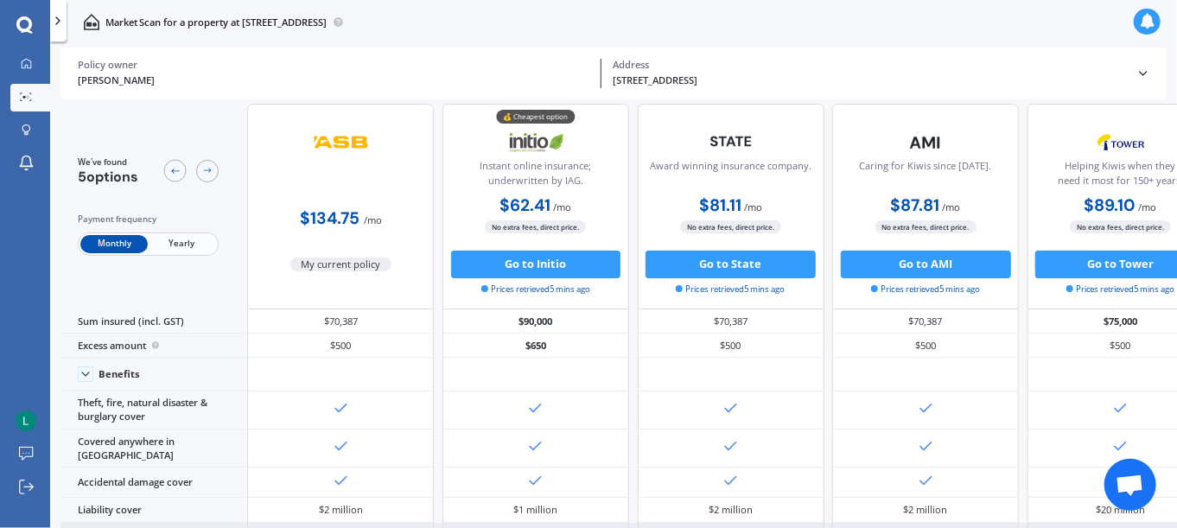
scroll to position [0, 0]
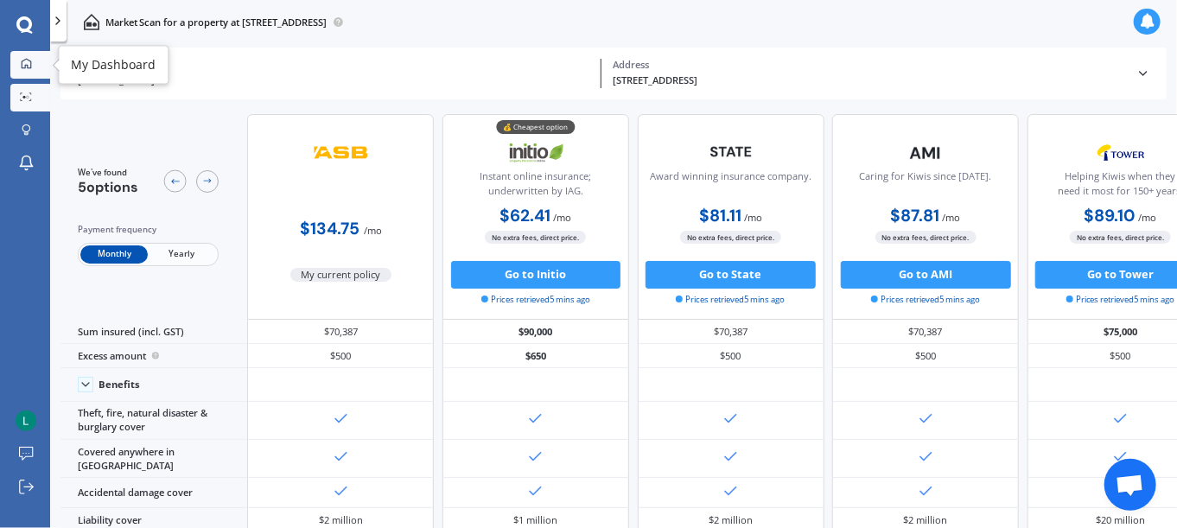
click at [29, 67] on icon at bounding box center [26, 63] width 11 height 11
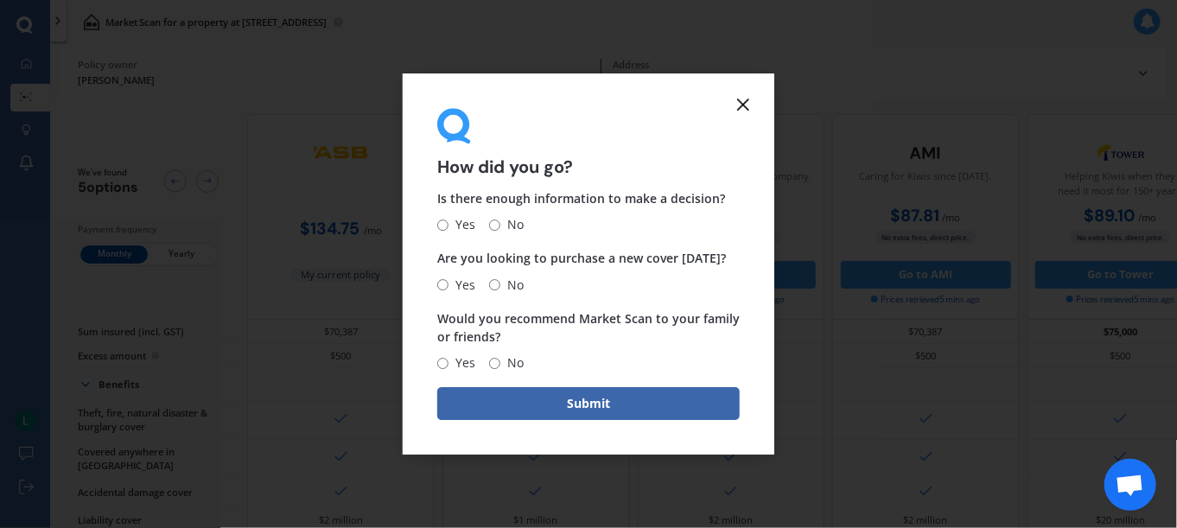
click at [744, 106] on line at bounding box center [743, 104] width 10 height 10
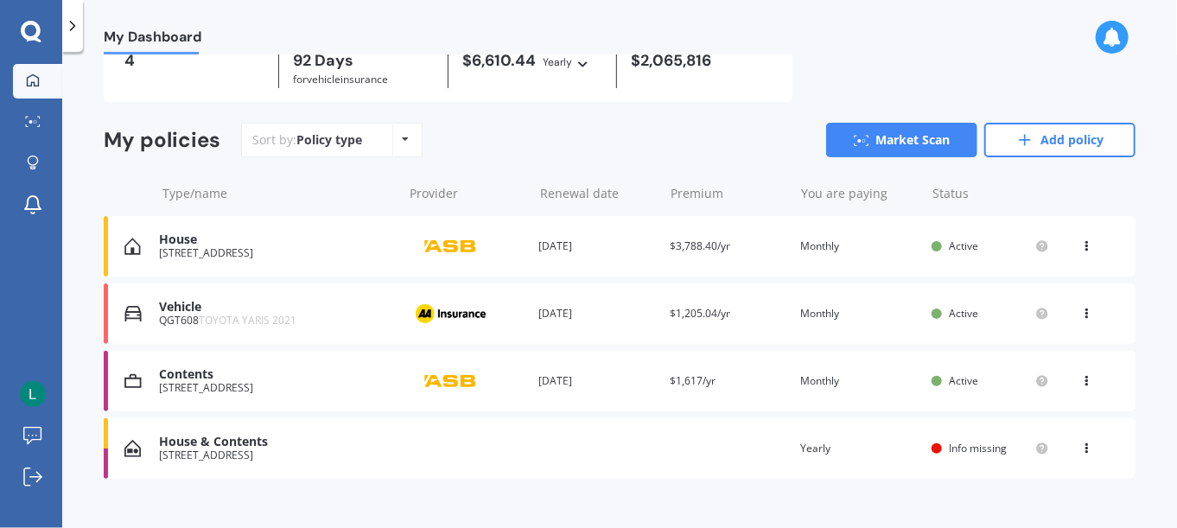
scroll to position [116, 0]
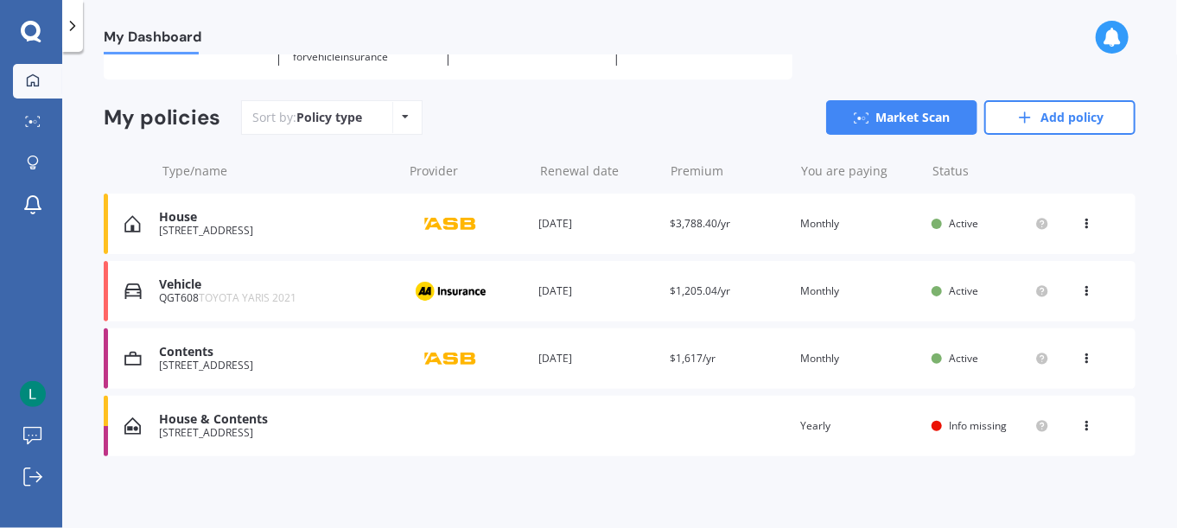
click at [270, 228] on div "[STREET_ADDRESS]" at bounding box center [276, 231] width 234 height 12
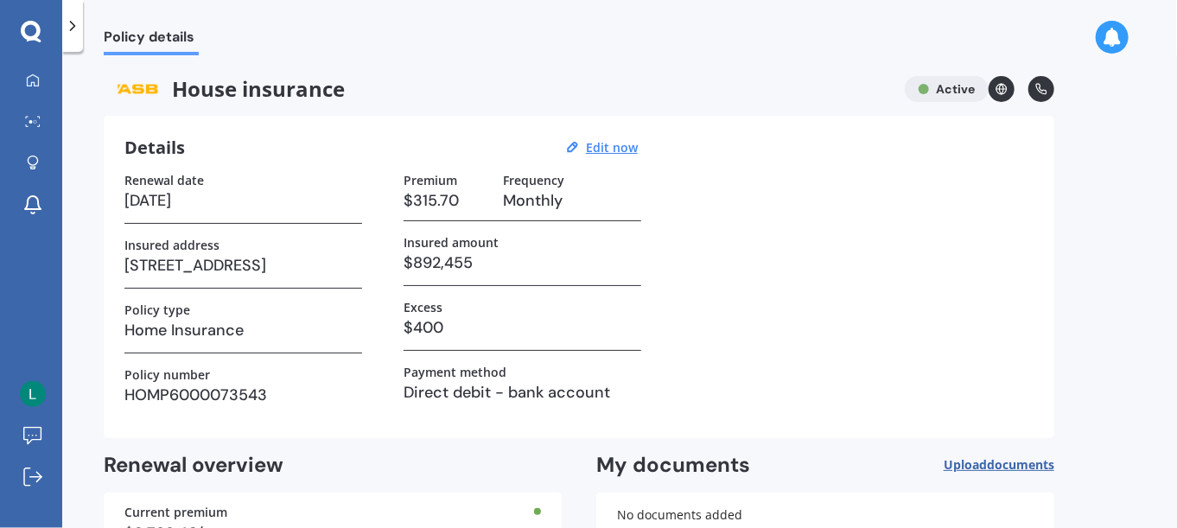
scroll to position [133, 0]
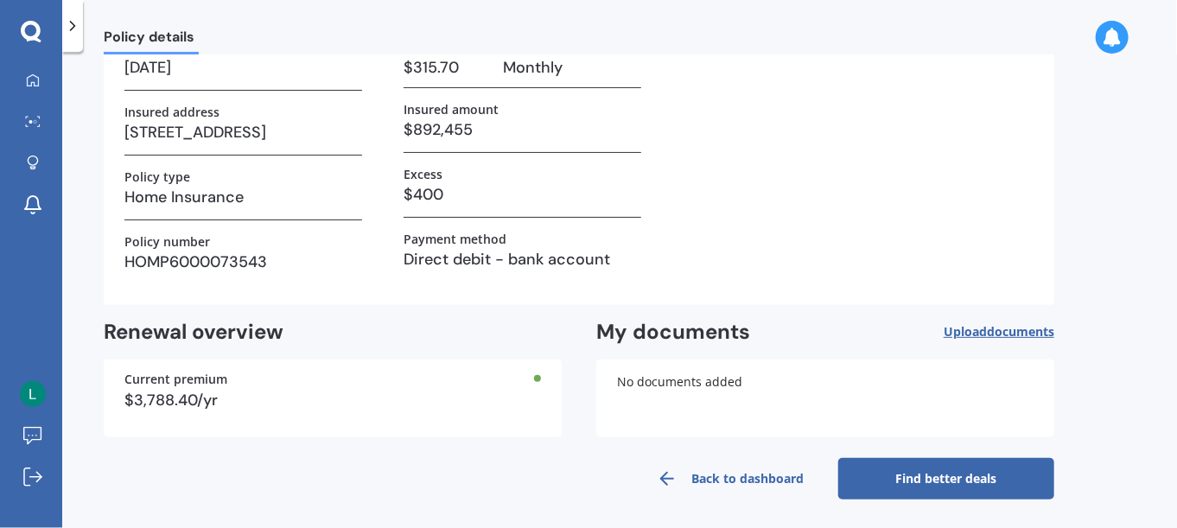
click at [913, 460] on link "Find better deals" at bounding box center [946, 478] width 216 height 41
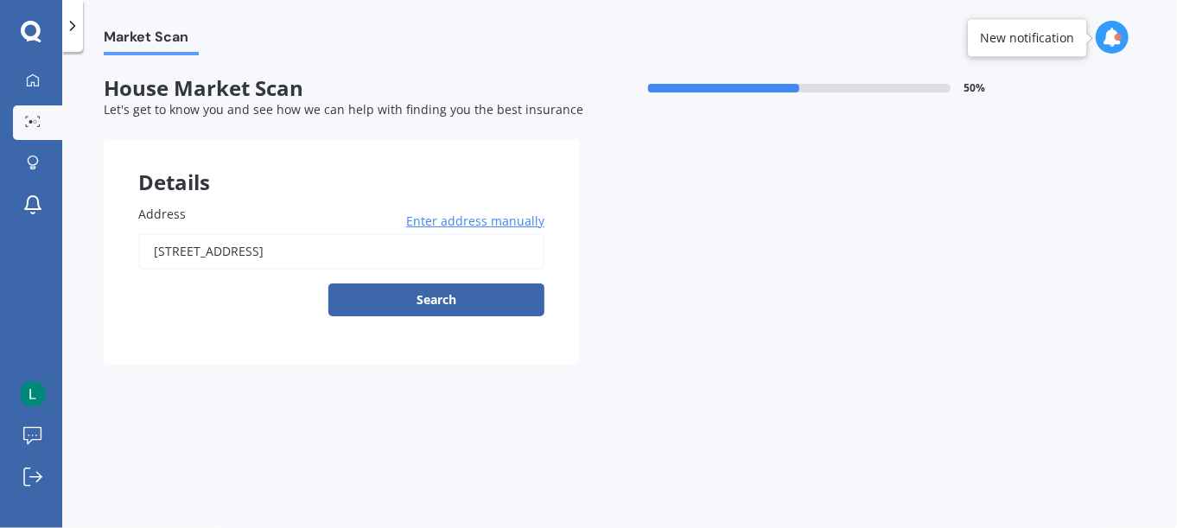
click at [424, 310] on button "Search" at bounding box center [436, 300] width 216 height 33
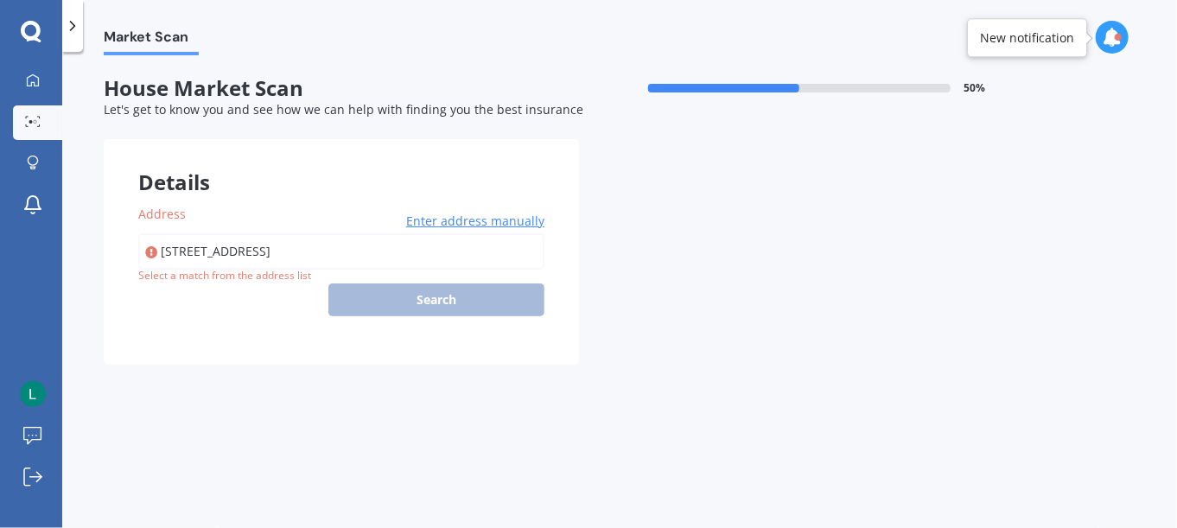
type input "[STREET_ADDRESS]"
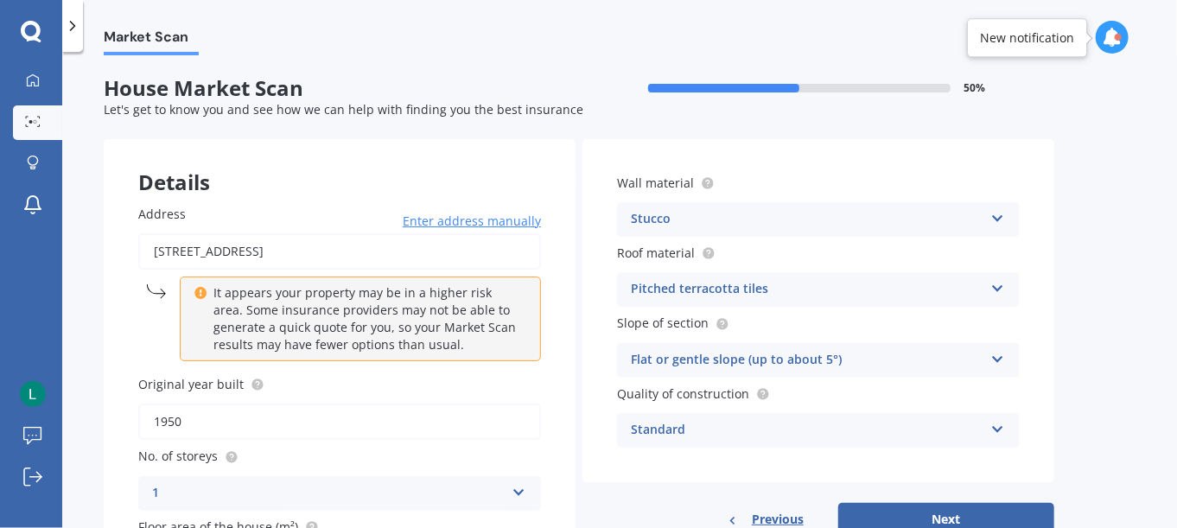
click at [712, 290] on div "Pitched terracotta tiles" at bounding box center [807, 289] width 353 height 21
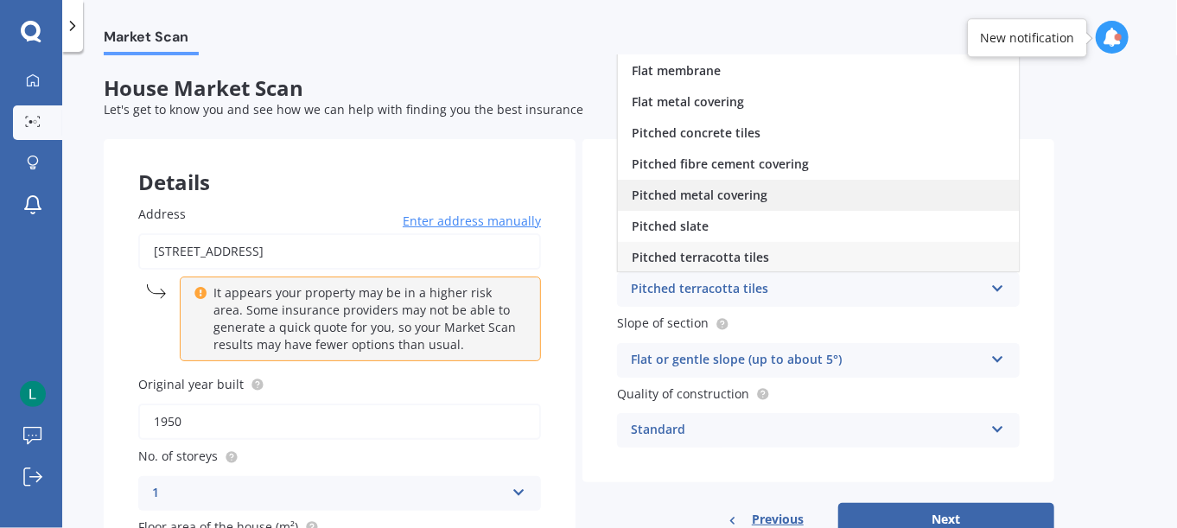
click at [714, 192] on span "Pitched metal covering" at bounding box center [700, 195] width 136 height 16
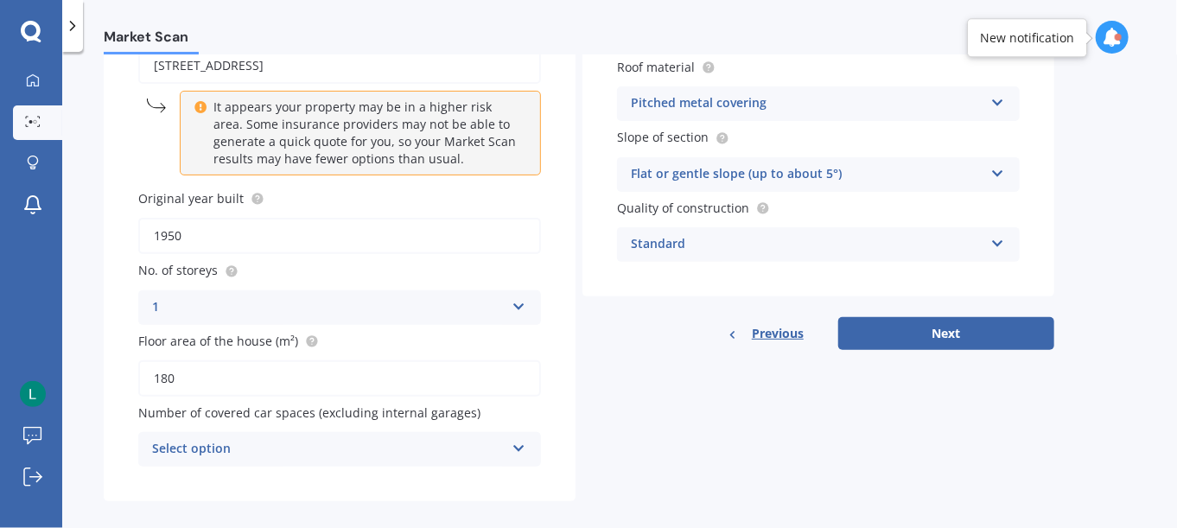
scroll to position [199, 0]
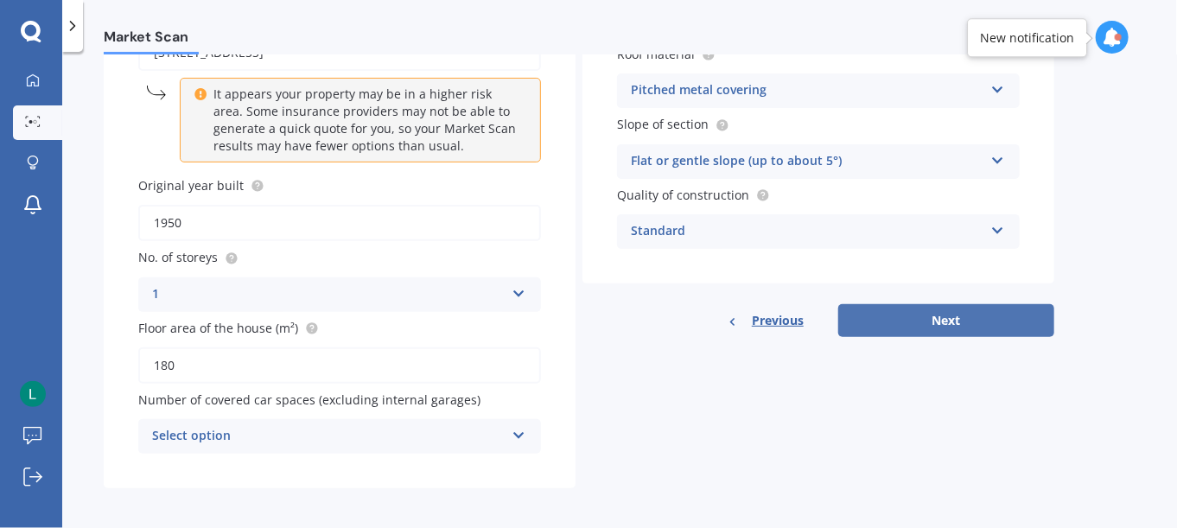
click at [895, 328] on button "Next" at bounding box center [946, 320] width 216 height 33
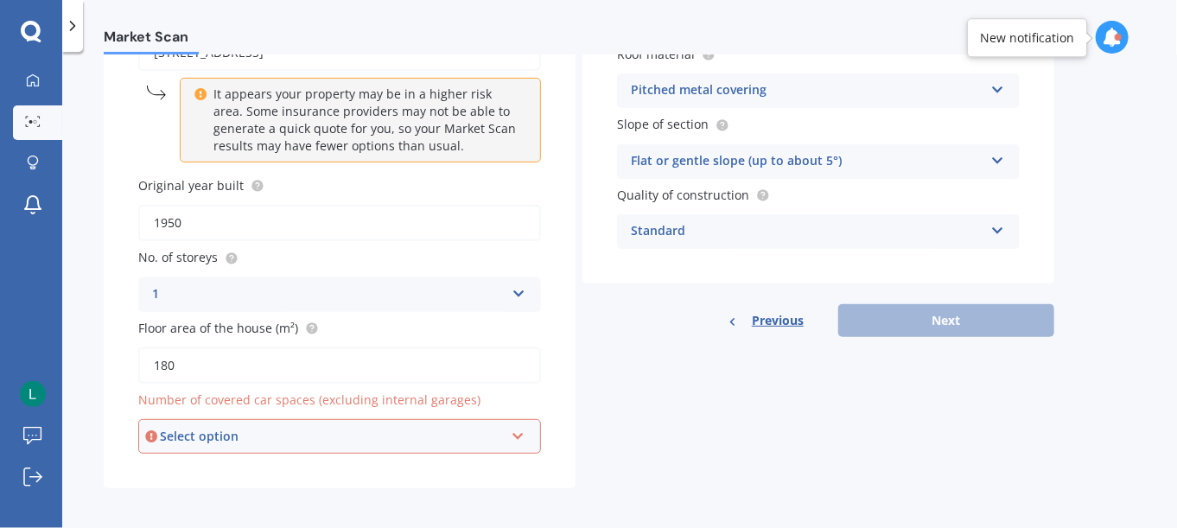
click at [347, 441] on div "Select option" at bounding box center [332, 436] width 344 height 19
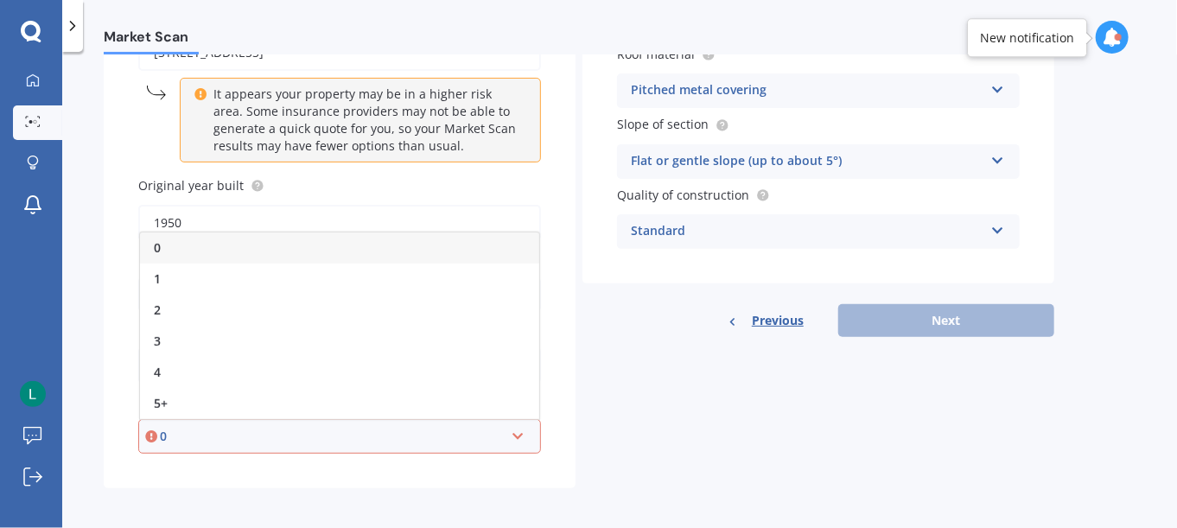
click at [177, 245] on div "0" at bounding box center [339, 248] width 399 height 31
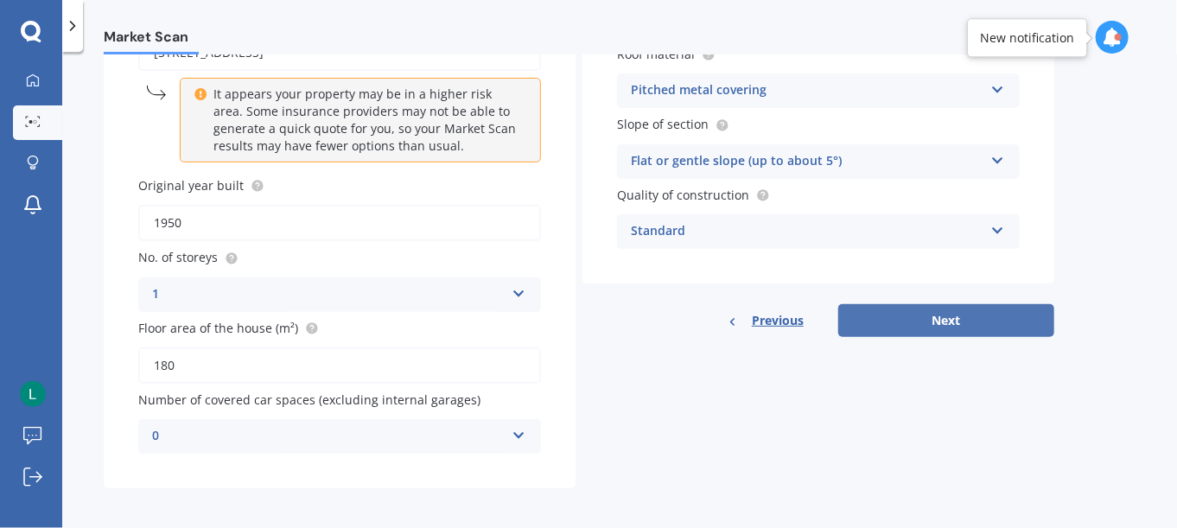
click at [908, 322] on button "Next" at bounding box center [946, 320] width 216 height 33
select select "15"
select select "04"
select select "1968"
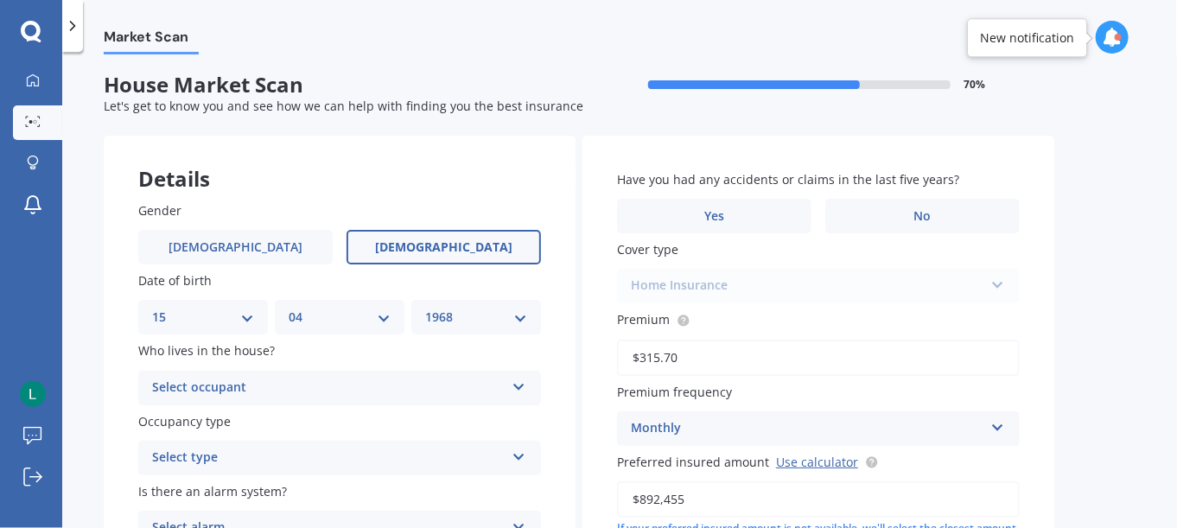
scroll to position [0, 0]
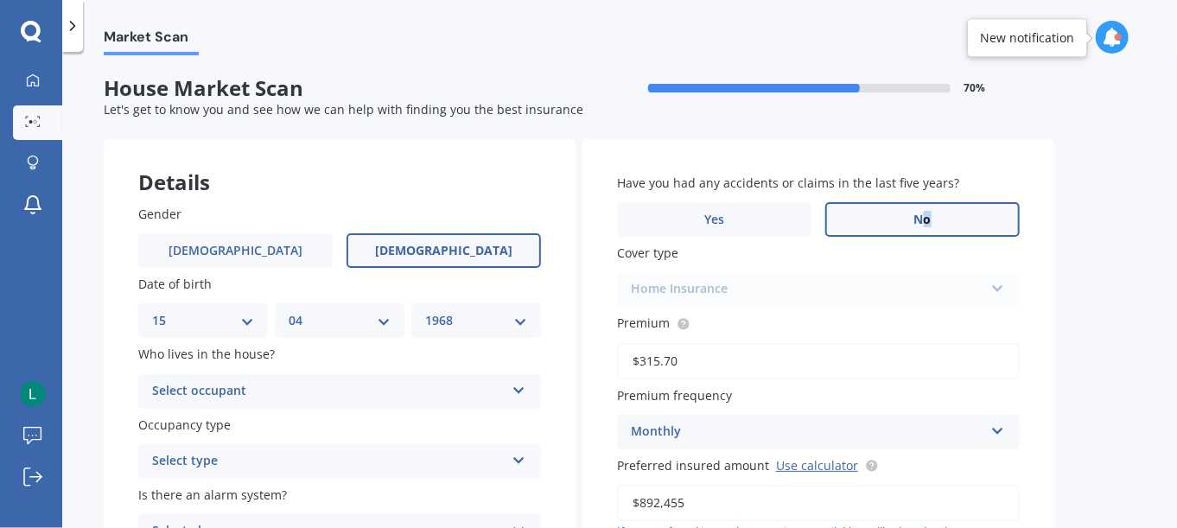
click at [927, 222] on span "No" at bounding box center [922, 220] width 17 height 15
click at [877, 287] on div "Home Insurance Home Insurance" at bounding box center [818, 289] width 403 height 35
click at [992, 289] on div "Home Insurance Home Insurance" at bounding box center [818, 289] width 403 height 35
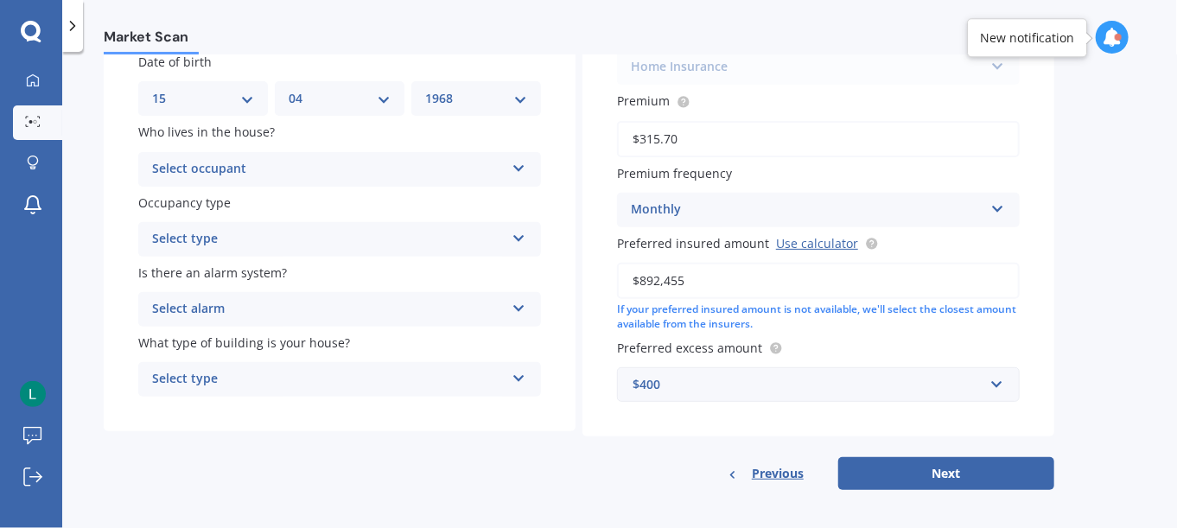
scroll to position [225, 0]
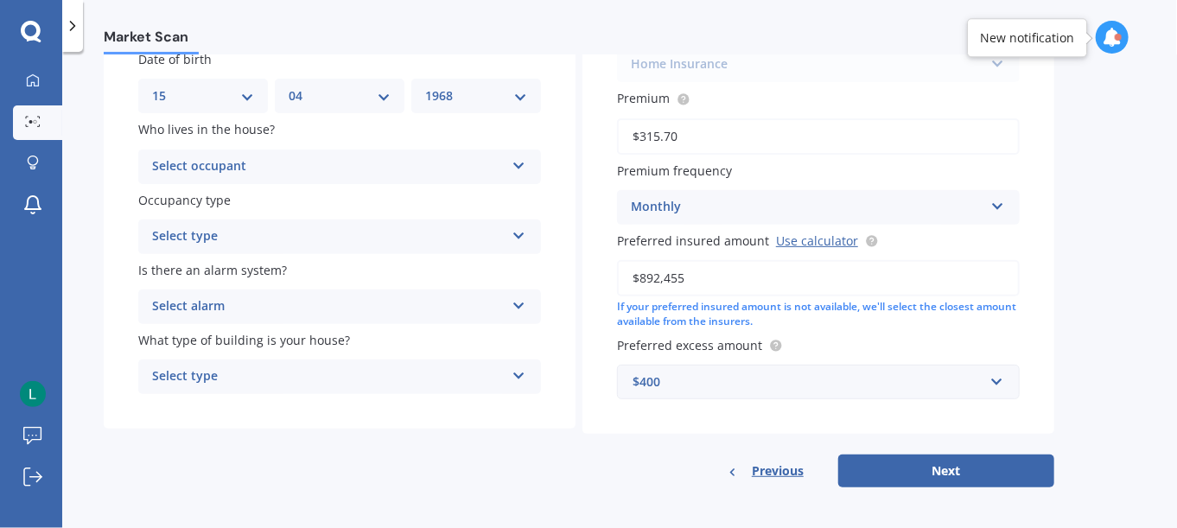
click at [806, 273] on input "$892,455" at bounding box center [818, 278] width 403 height 36
drag, startPoint x: 806, startPoint y: 273, endPoint x: 626, endPoint y: 275, distance: 180.7
click at [626, 275] on input "$892,455" at bounding box center [818, 278] width 403 height 36
type input "$985,000"
click at [914, 472] on button "Next" at bounding box center [946, 471] width 216 height 33
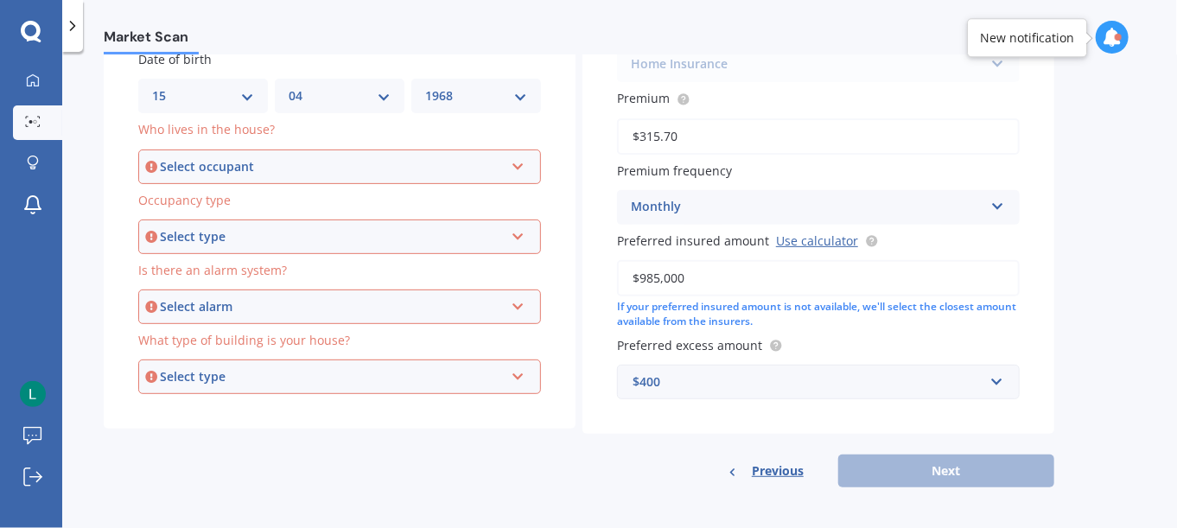
click at [519, 165] on icon at bounding box center [518, 163] width 15 height 12
click at [190, 198] on span "Owner" at bounding box center [173, 199] width 39 height 16
click at [373, 239] on div "Select type" at bounding box center [332, 236] width 344 height 19
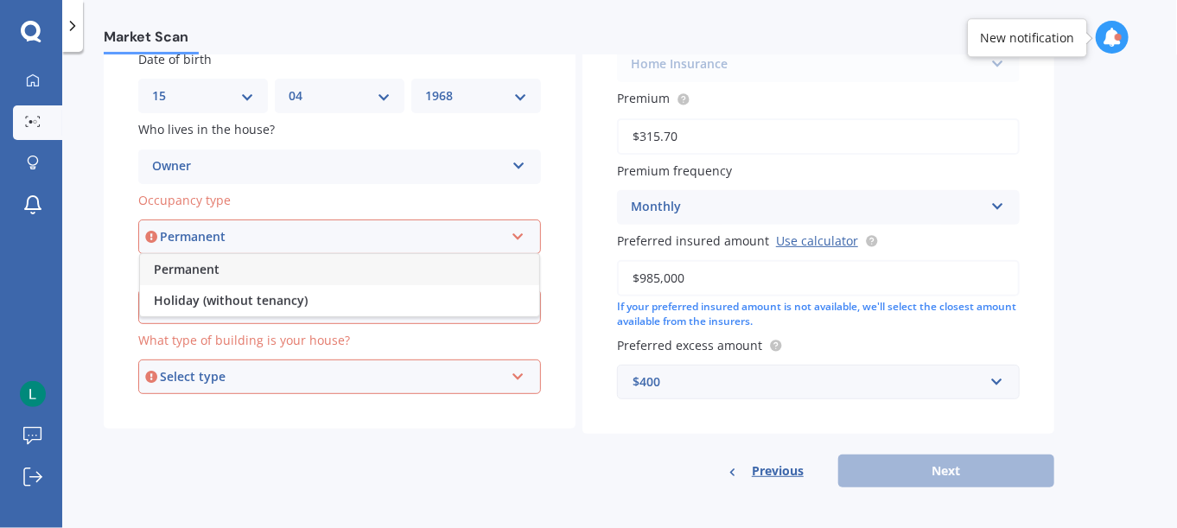
click at [257, 277] on div "Permanent" at bounding box center [339, 269] width 399 height 31
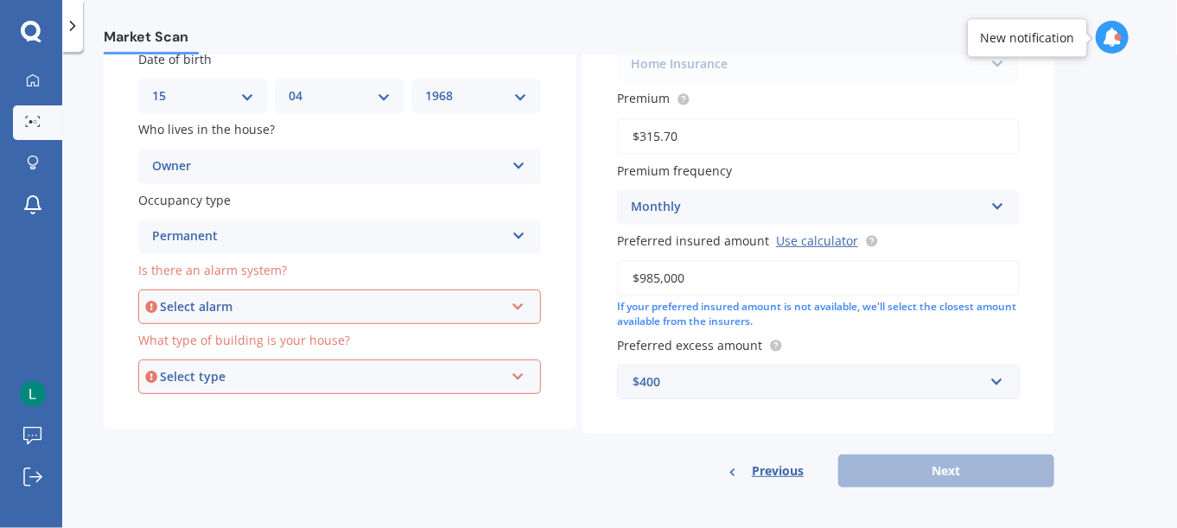
click at [418, 316] on div "Select alarm Yes, monitored Yes, not monitored No" at bounding box center [339, 307] width 403 height 35
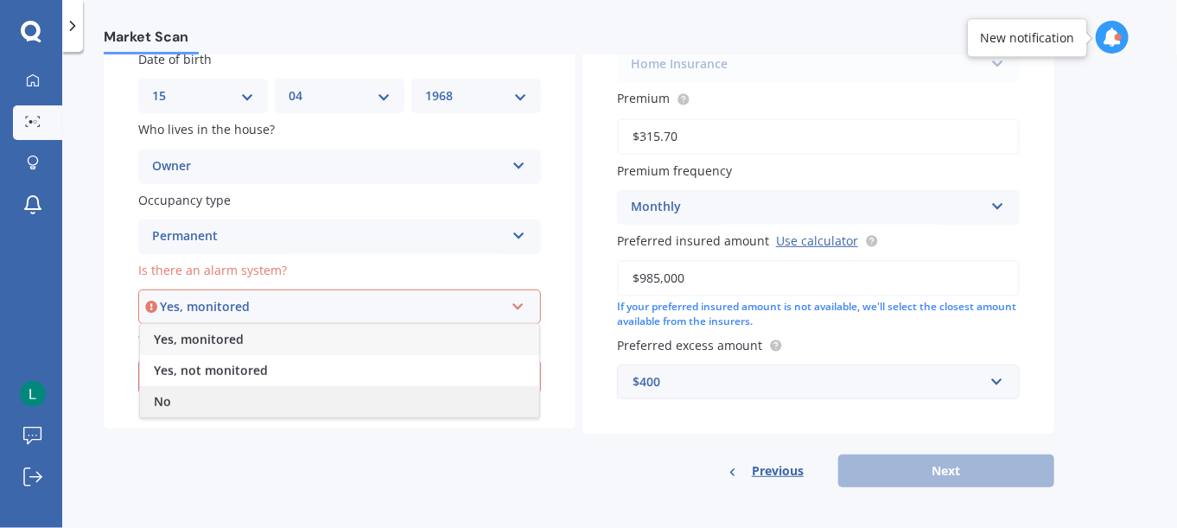
click at [176, 396] on div "No" at bounding box center [339, 401] width 399 height 31
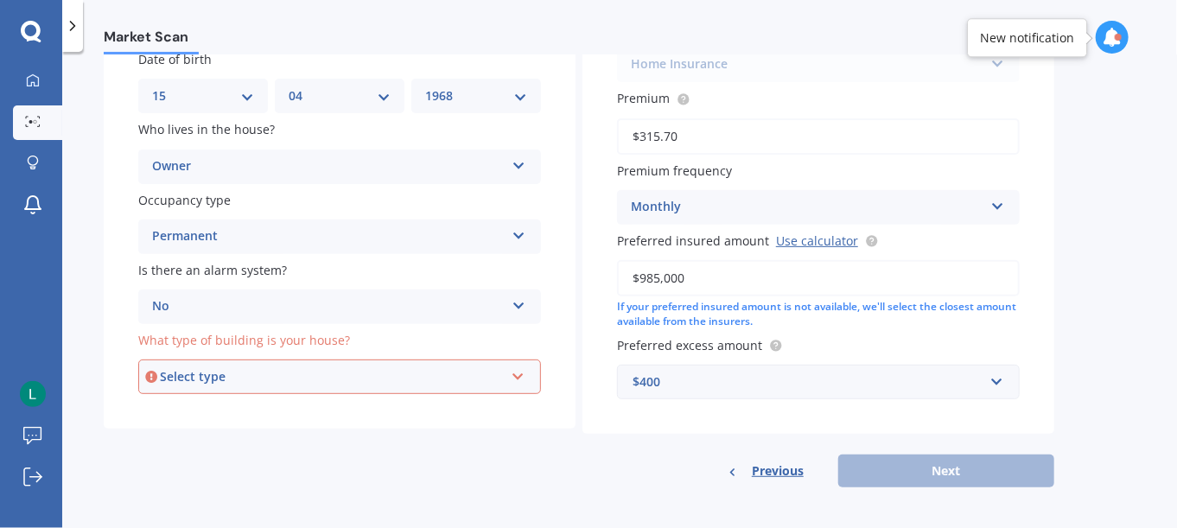
click at [355, 378] on div "Select type" at bounding box center [332, 376] width 344 height 19
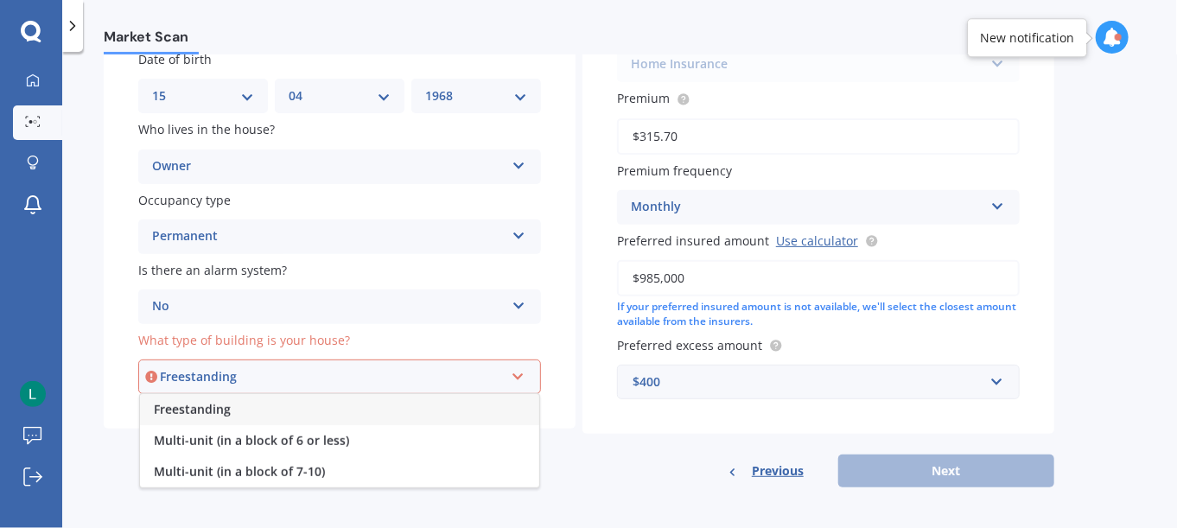
click at [285, 406] on div "Freestanding" at bounding box center [339, 409] width 399 height 31
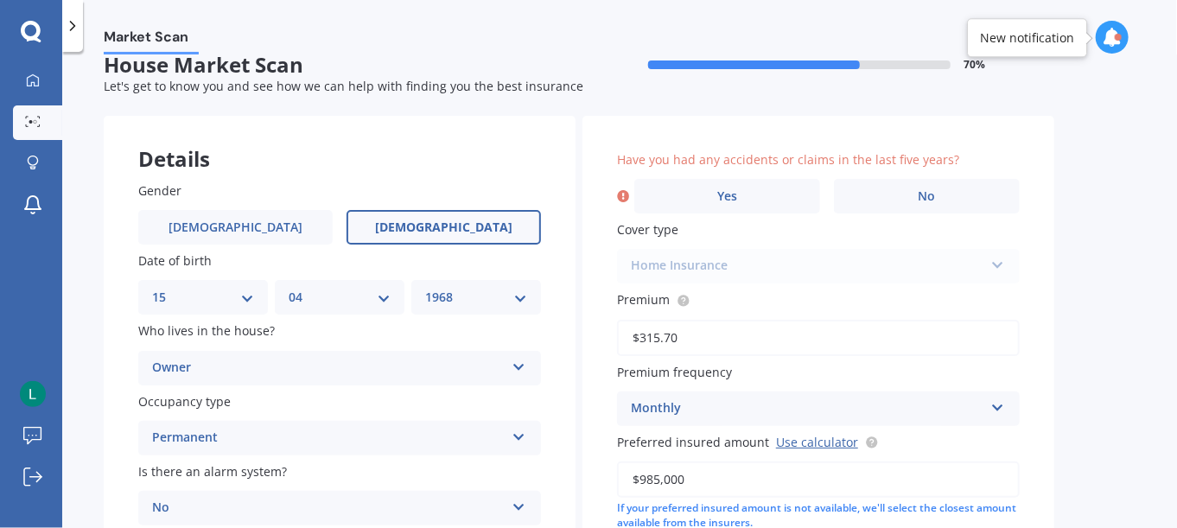
scroll to position [0, 0]
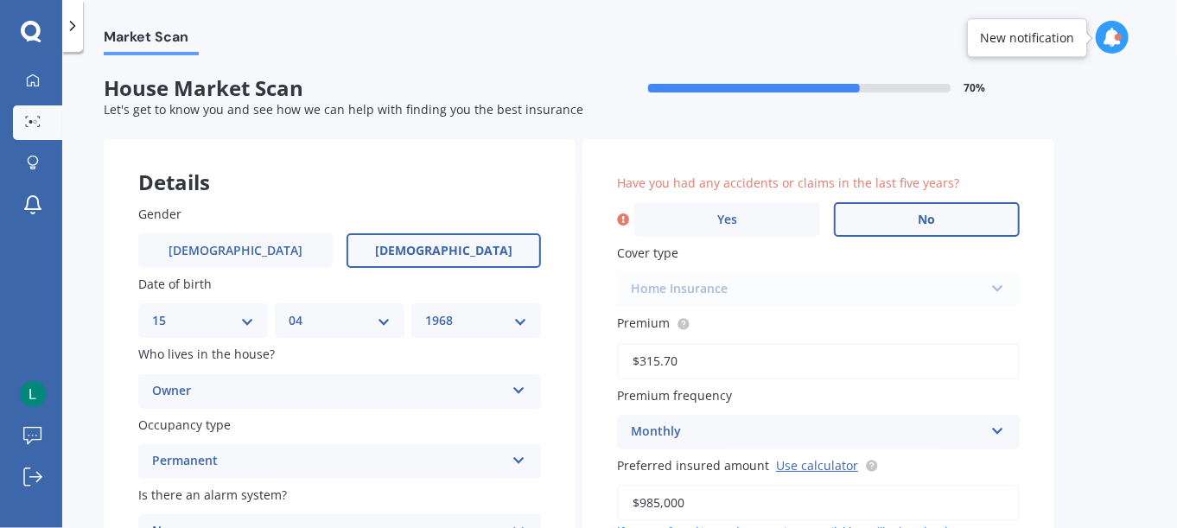
click at [934, 224] on span "No" at bounding box center [927, 220] width 17 height 15
click at [0, 0] on input "No" at bounding box center [0, 0] width 0 height 0
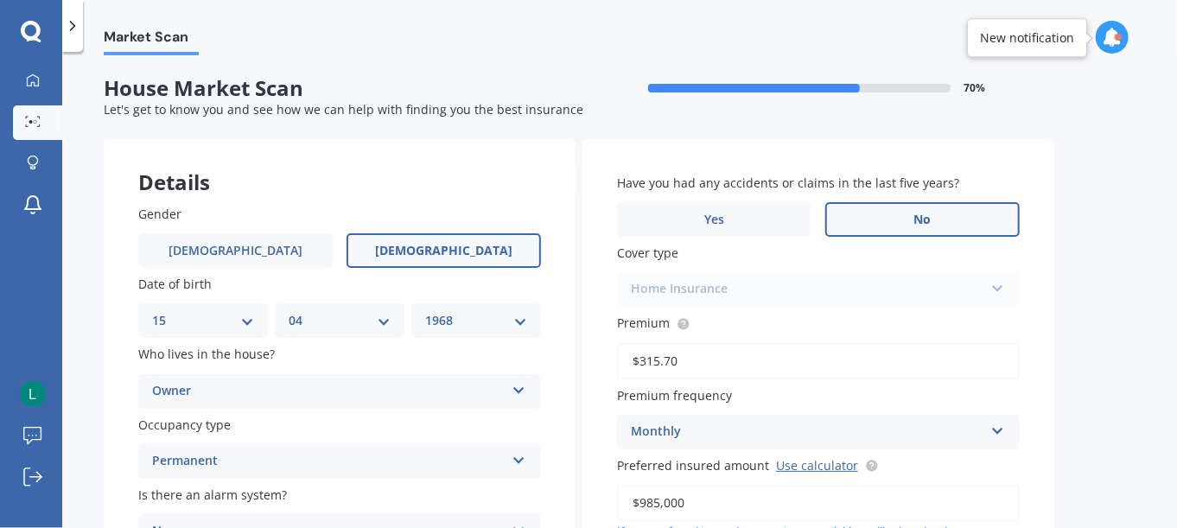
scroll to position [225, 0]
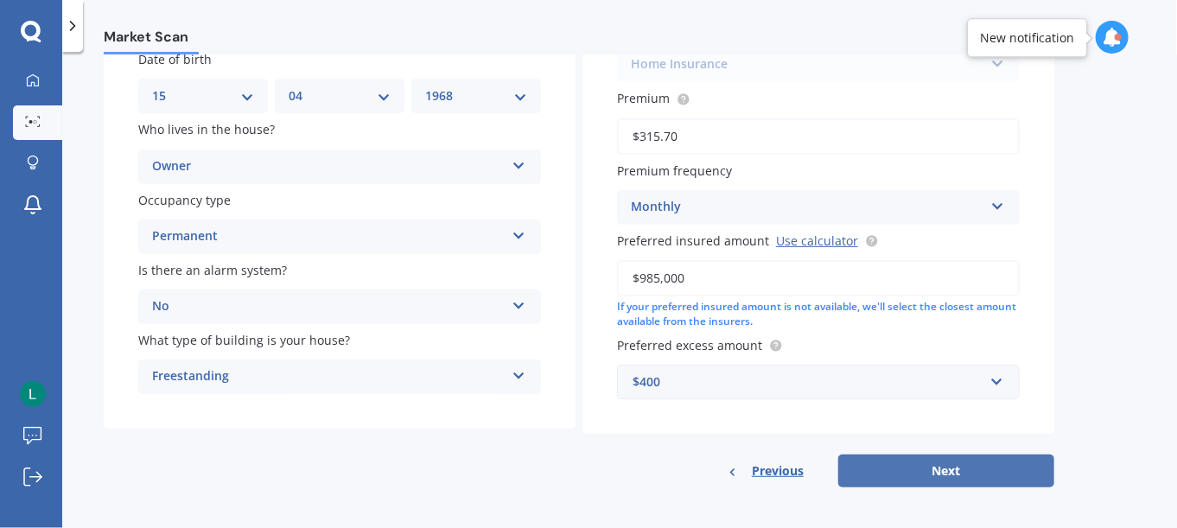
click at [948, 462] on button "Next" at bounding box center [946, 471] width 216 height 33
select select "15"
select select "04"
select select "1968"
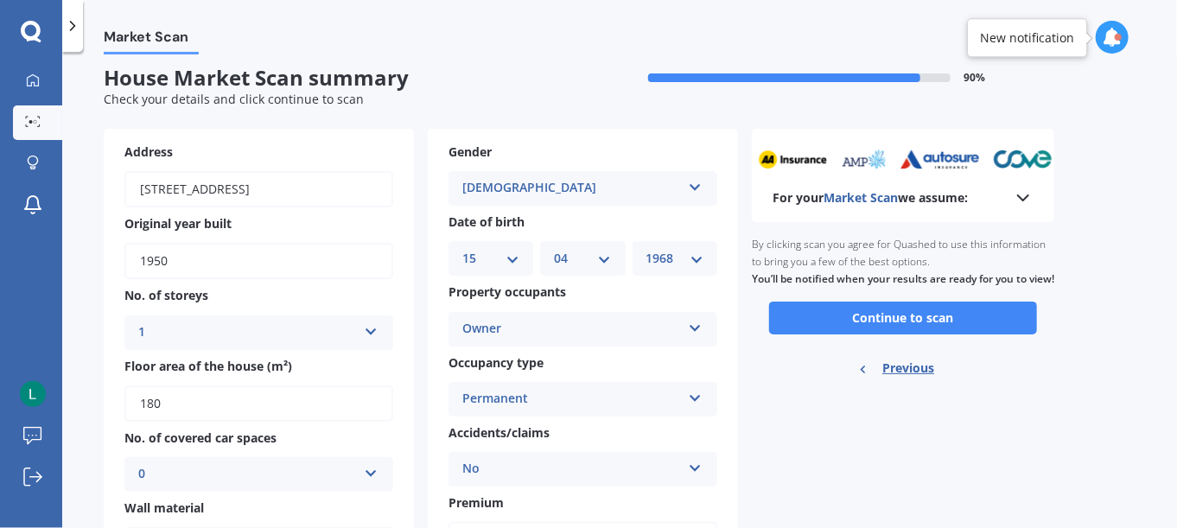
scroll to position [0, 0]
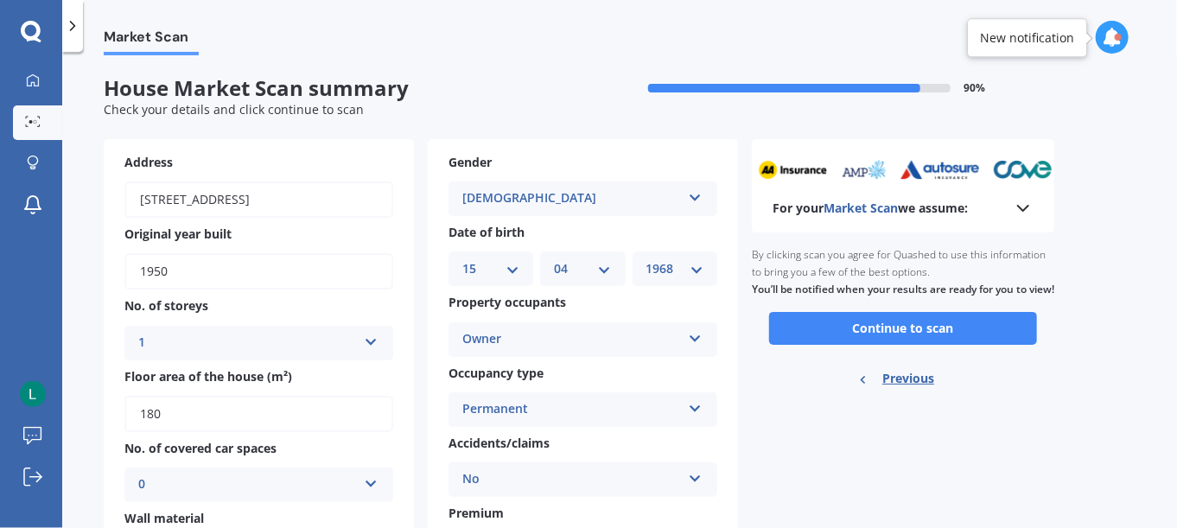
click at [914, 345] on button "Continue to scan" at bounding box center [903, 328] width 268 height 33
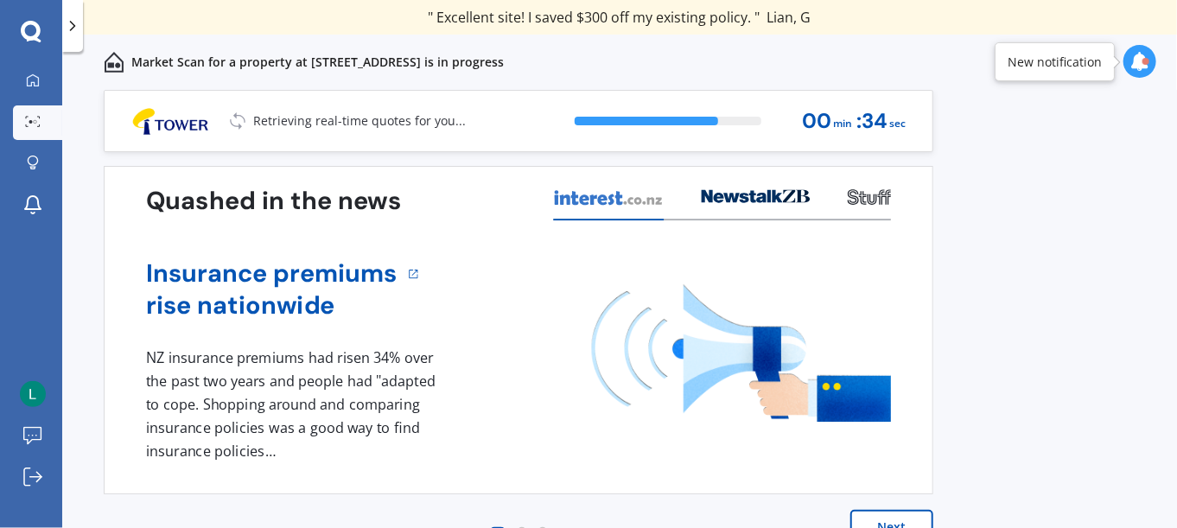
scroll to position [33, 0]
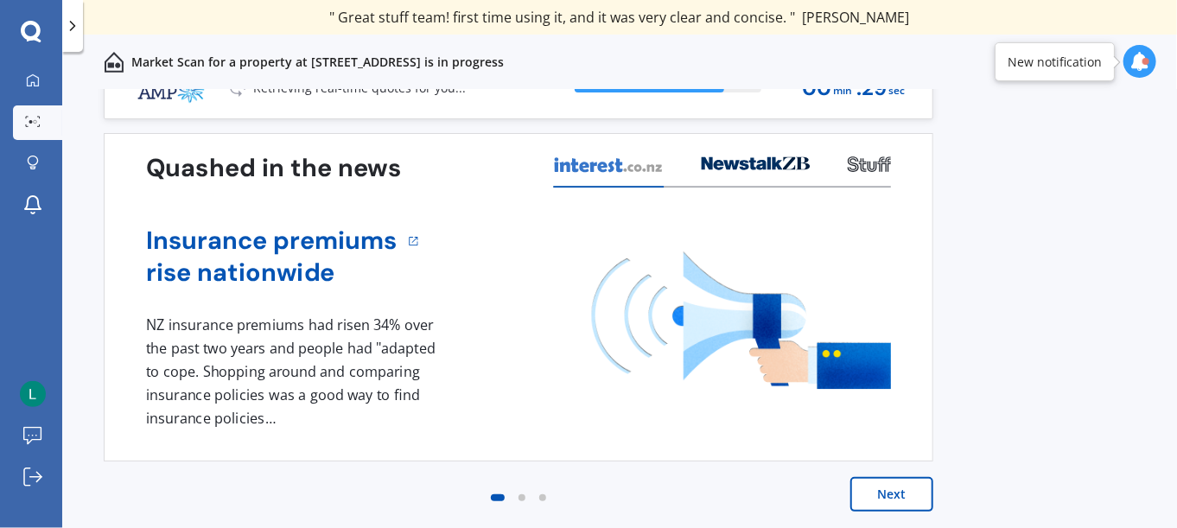
click at [900, 498] on button "Next" at bounding box center [892, 494] width 83 height 35
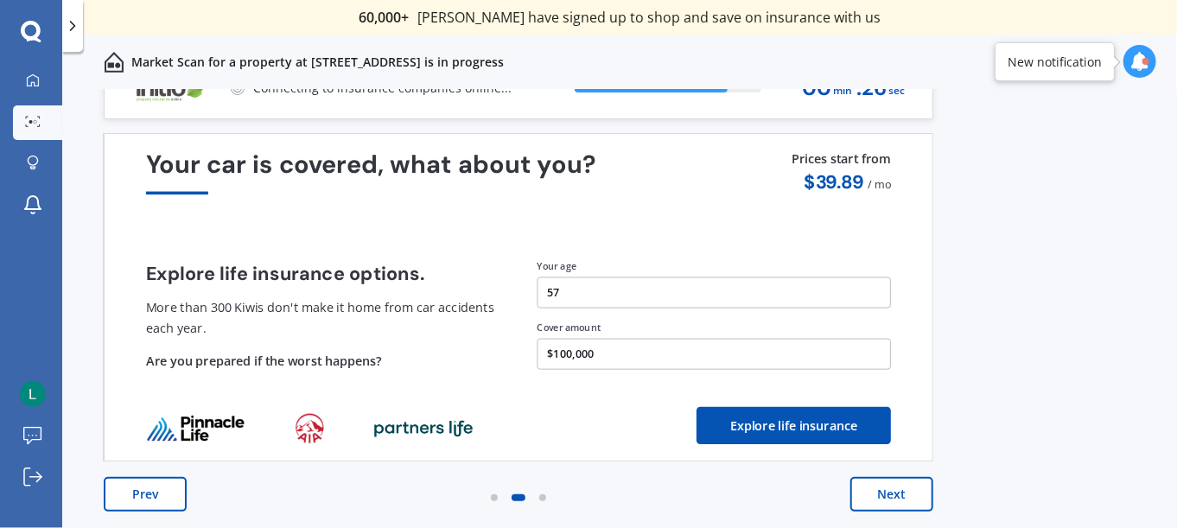
click at [863, 492] on button "Next" at bounding box center [892, 494] width 83 height 35
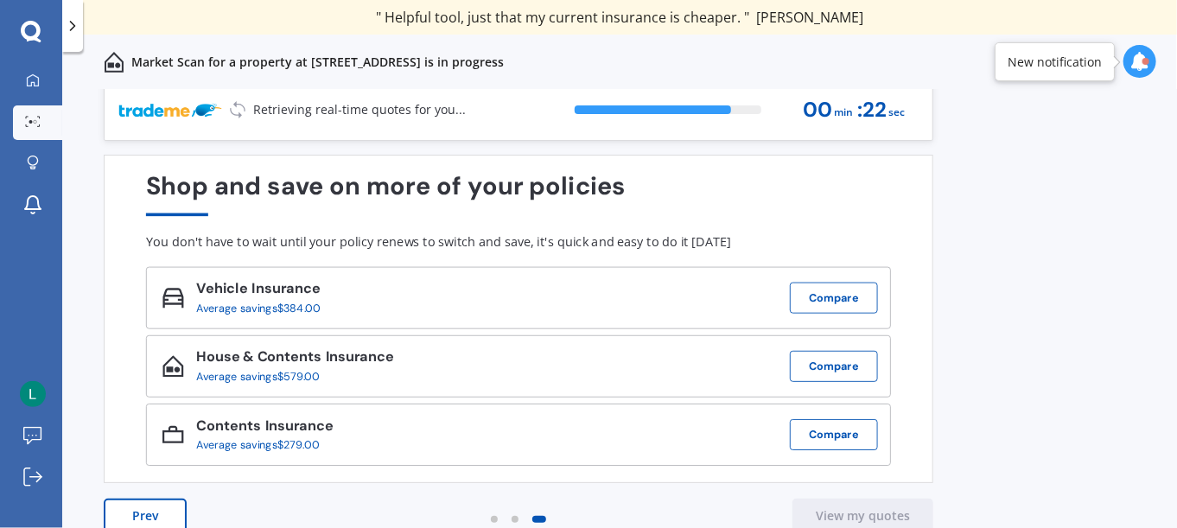
scroll to position [0, 0]
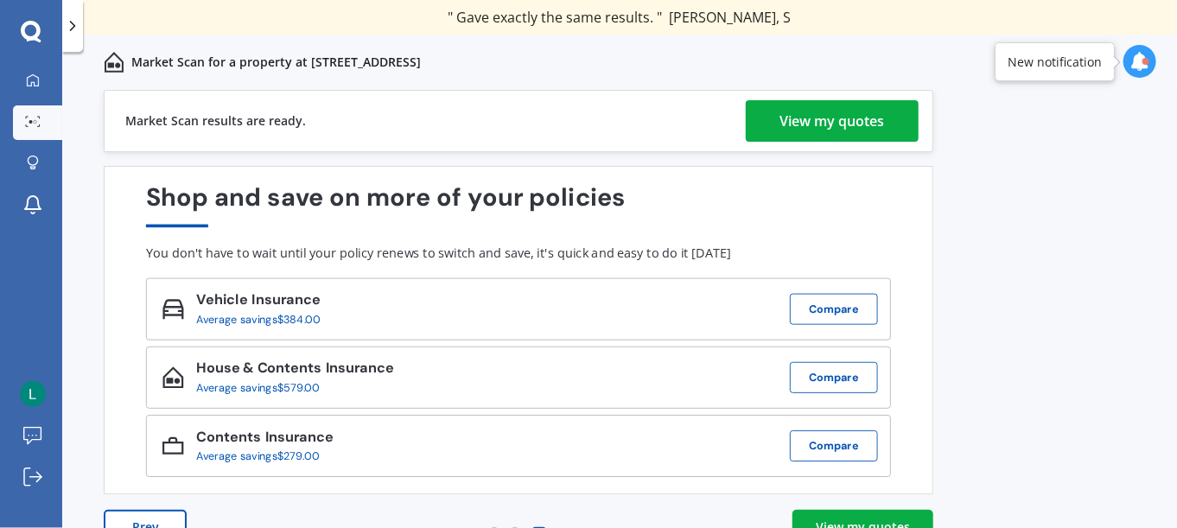
click at [822, 131] on div "View my quotes" at bounding box center [833, 120] width 105 height 41
